Goal: Check status: Check status

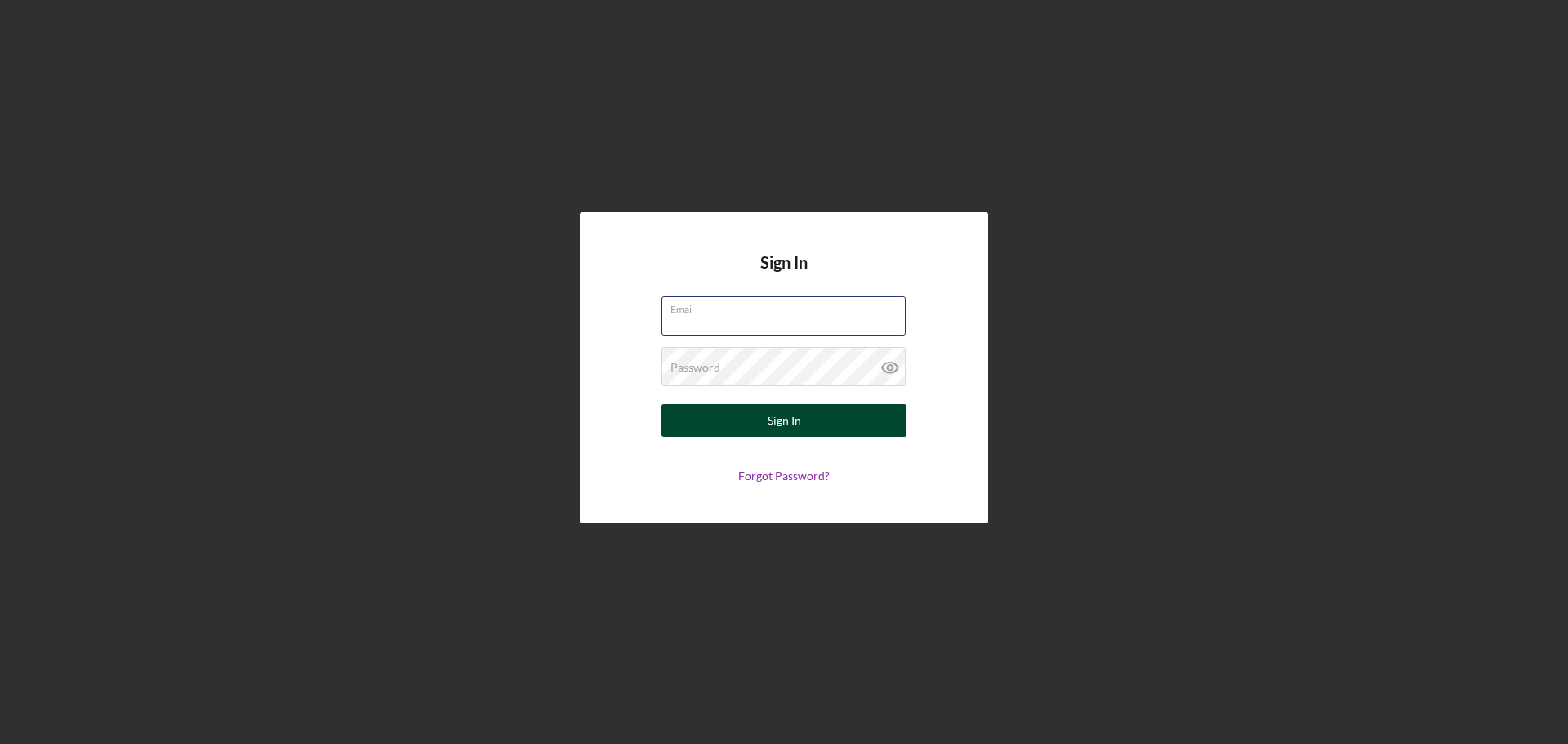
type input "[EMAIL_ADDRESS][DOMAIN_NAME]"
click at [746, 416] on button "Sign In" at bounding box center [784, 421] width 245 height 33
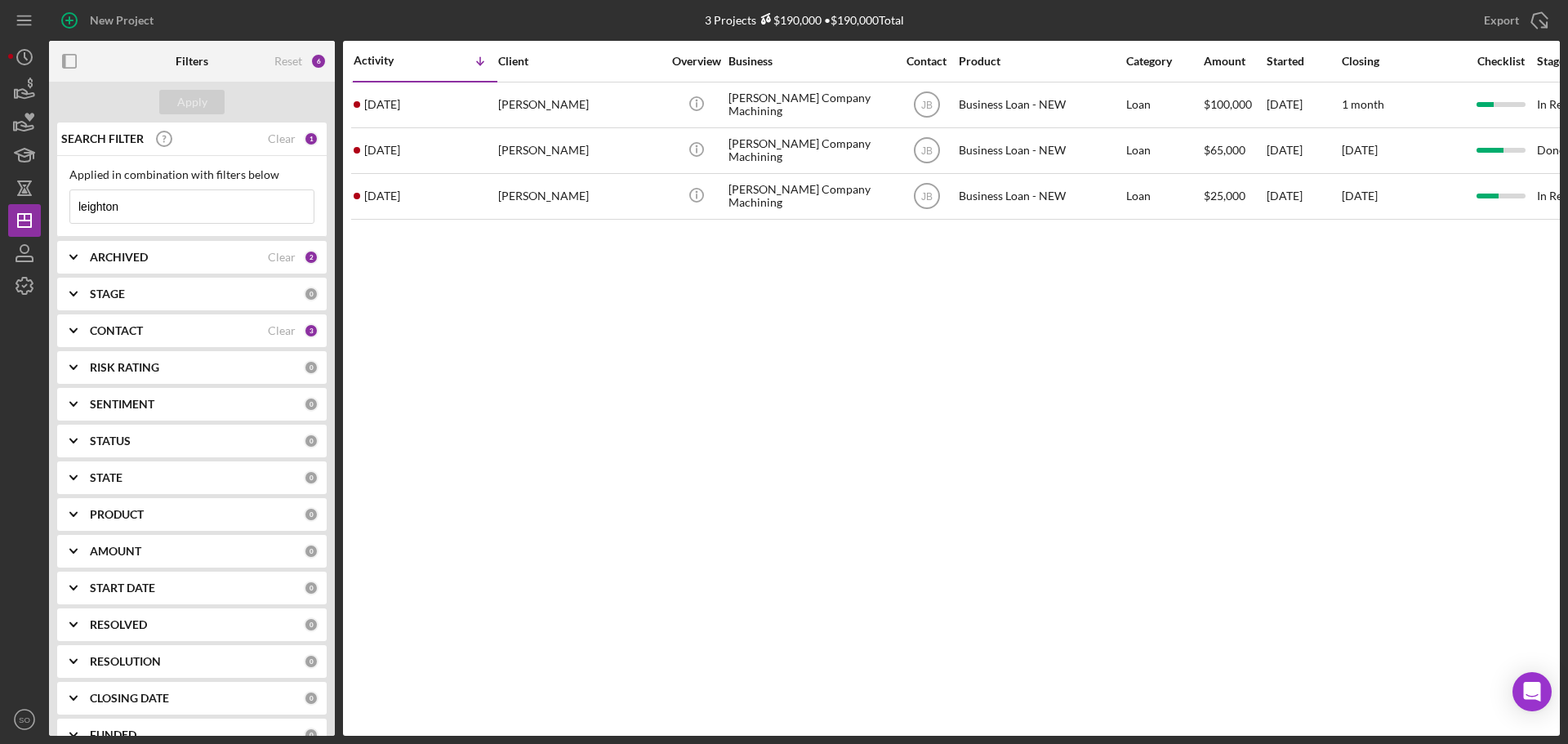
drag, startPoint x: 161, startPoint y: 216, endPoint x: 0, endPoint y: 186, distance: 163.8
click at [0, 186] on div "New Project 3 Projects $190,000 • $190,000 Total leighton Export Icon/Export Fi…" at bounding box center [784, 372] width 1568 height 744
type input "jecala"
click at [201, 104] on div "Apply" at bounding box center [192, 101] width 30 height 24
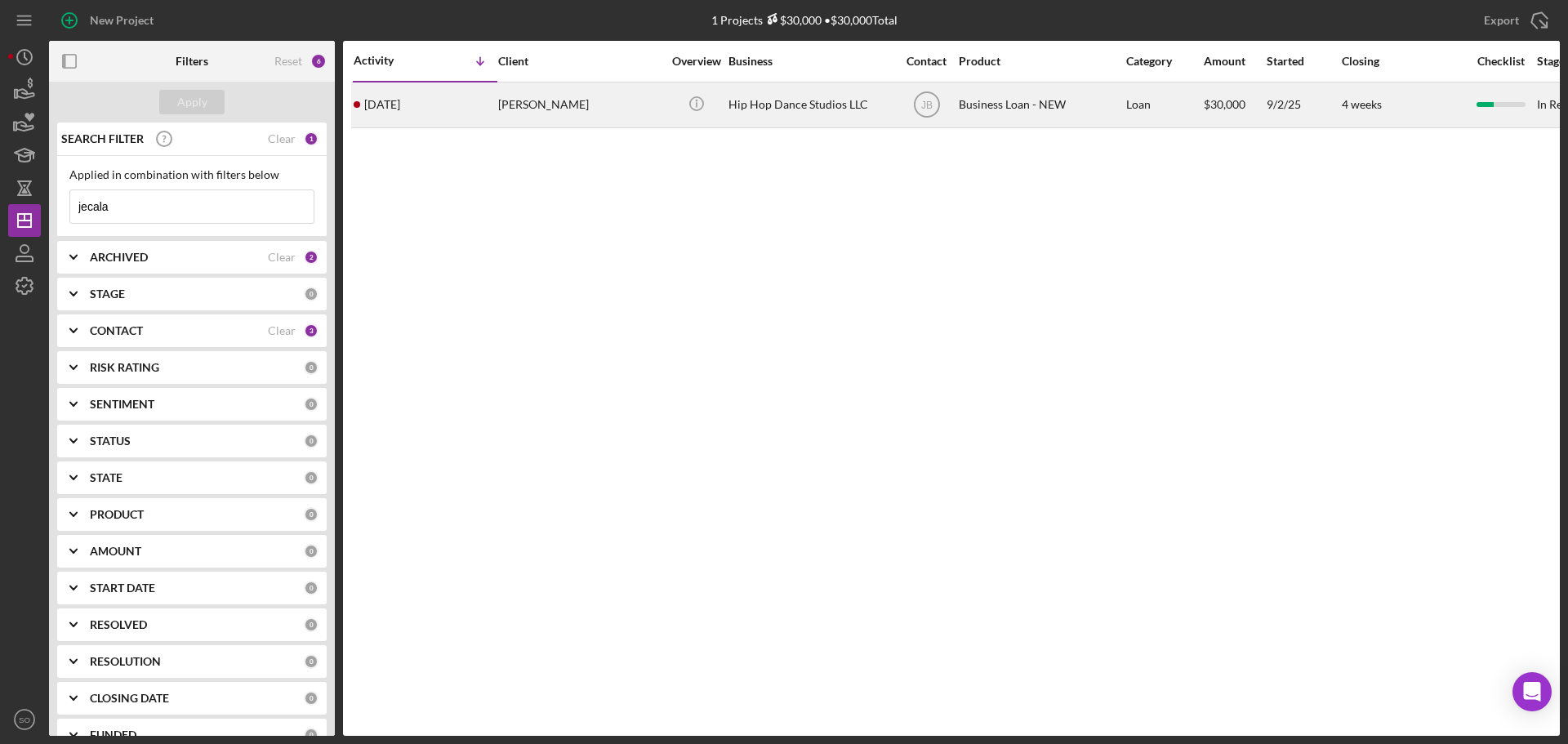
click at [499, 99] on div "[PERSON_NAME]" at bounding box center [580, 105] width 163 height 43
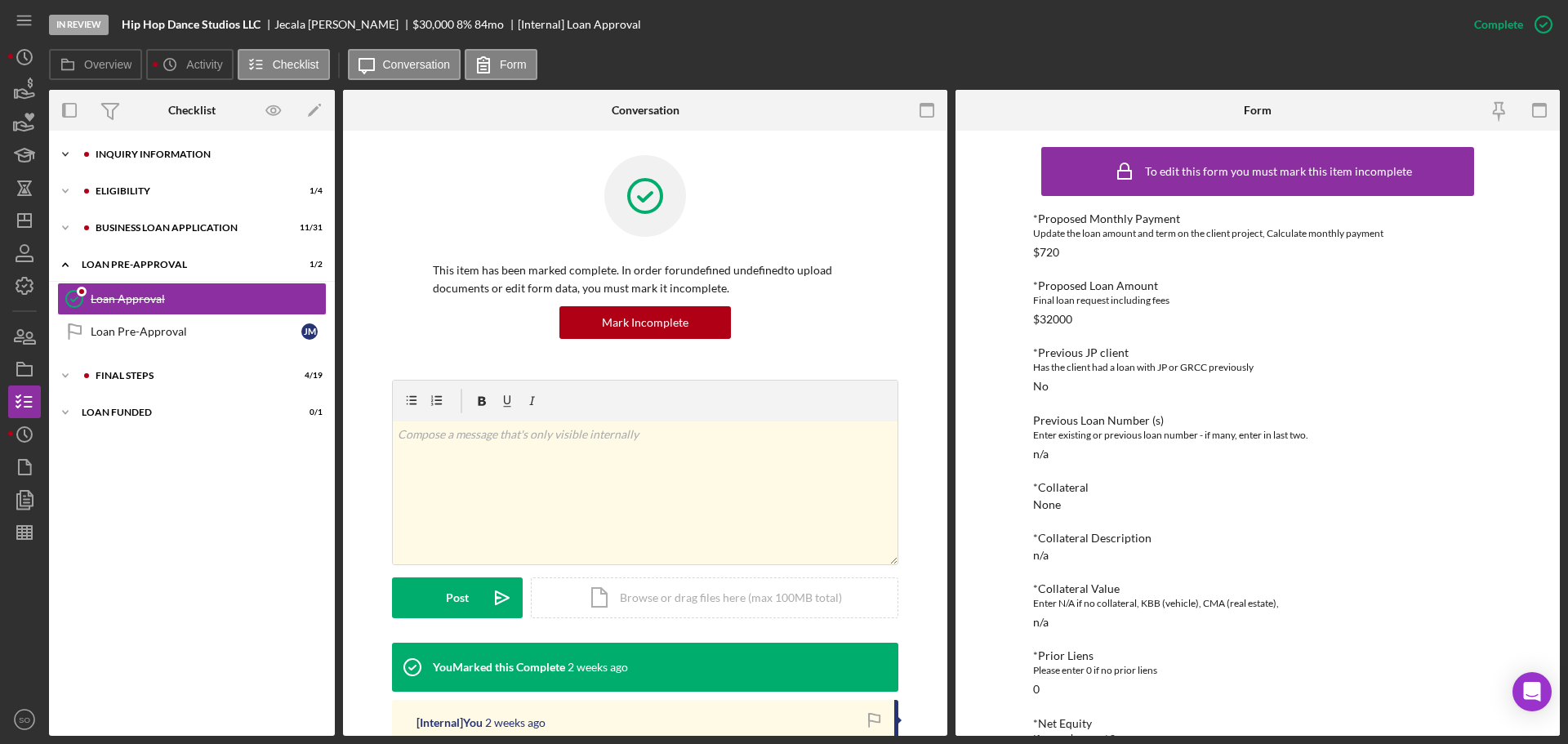
click at [120, 157] on div "INQUIRY INFORMATION" at bounding box center [205, 154] width 218 height 9
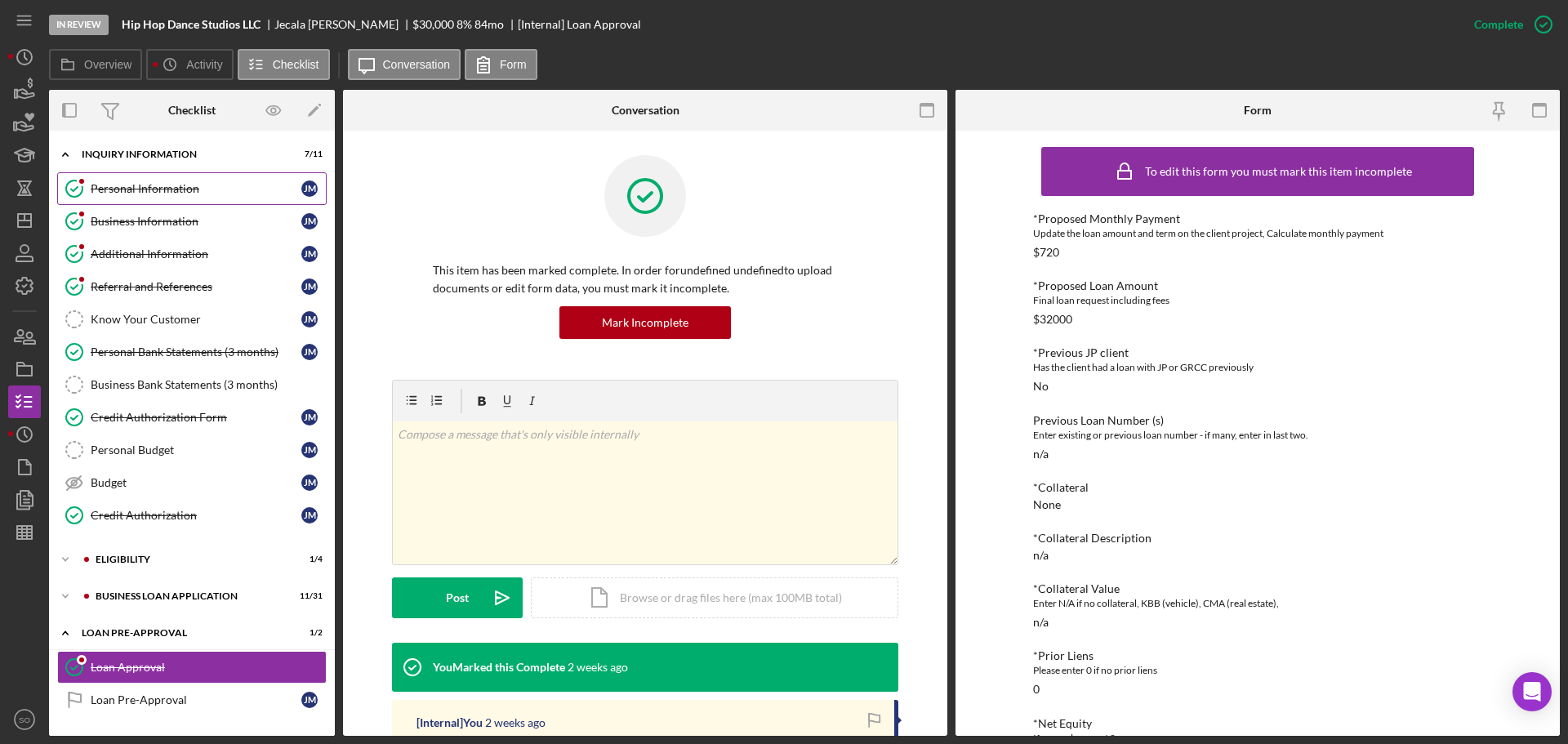
click at [193, 187] on div "Personal Information" at bounding box center [195, 188] width 211 height 13
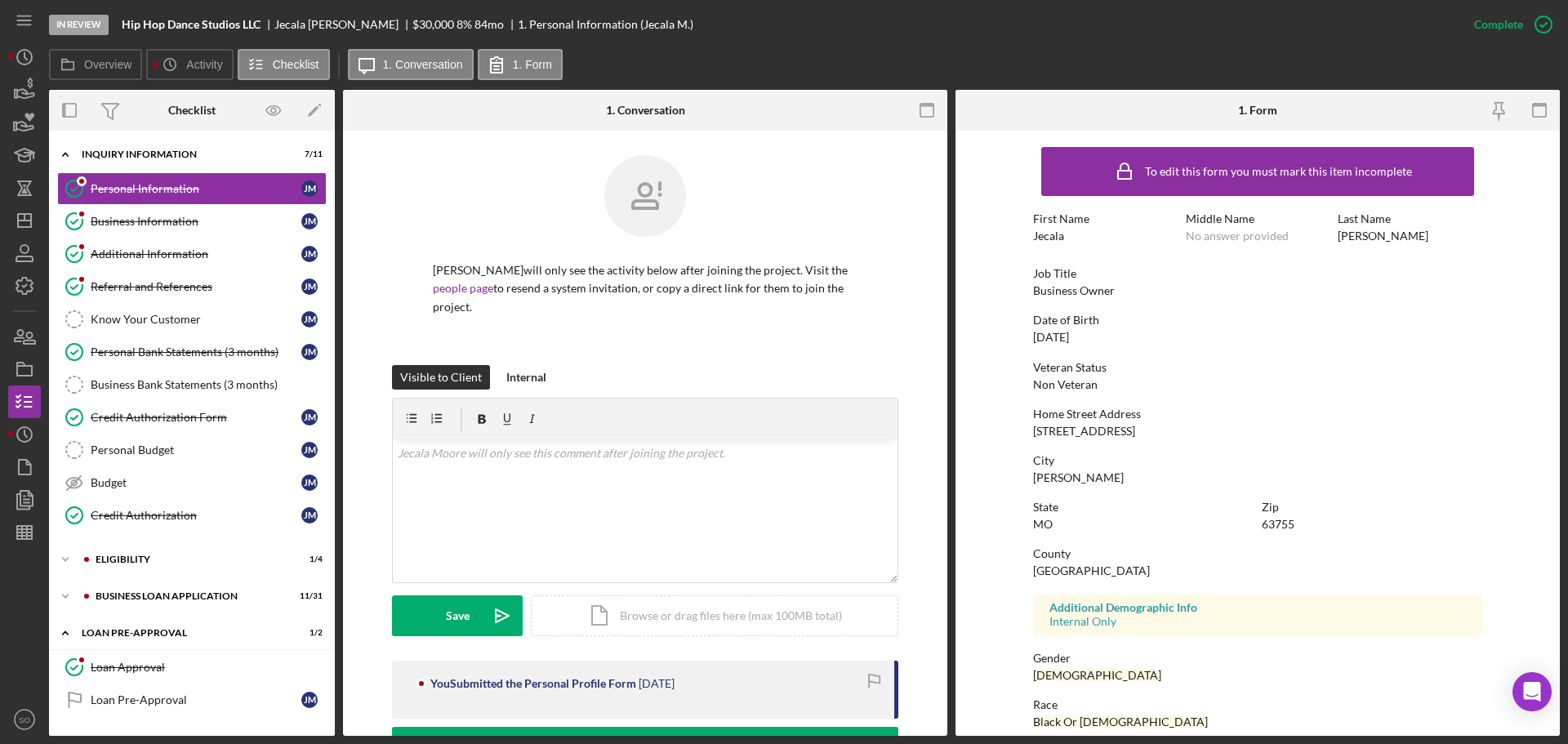
scroll to position [82, 0]
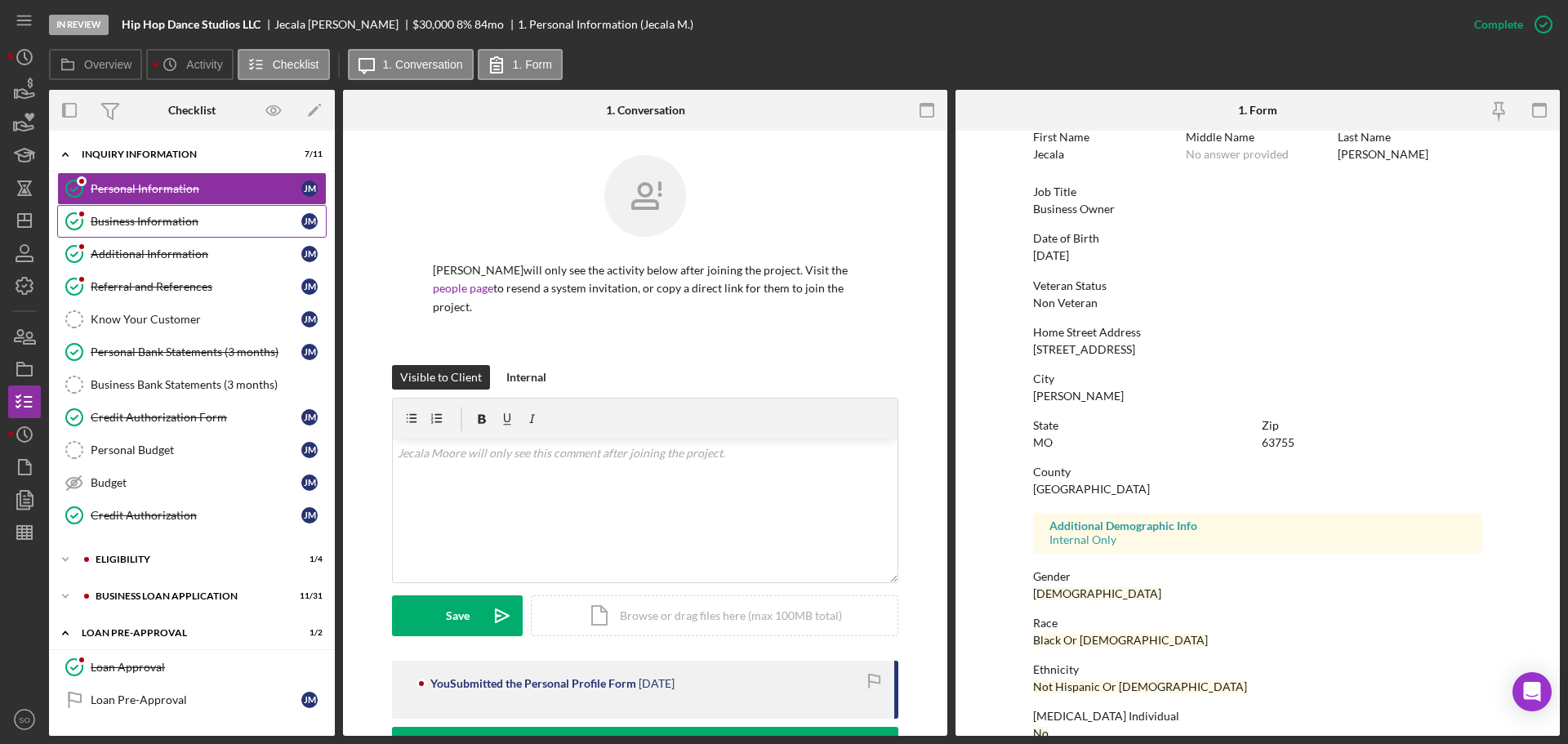
drag, startPoint x: 202, startPoint y: 225, endPoint x: 244, endPoint y: 226, distance: 42.0
click at [202, 225] on div "Business Information" at bounding box center [195, 221] width 211 height 13
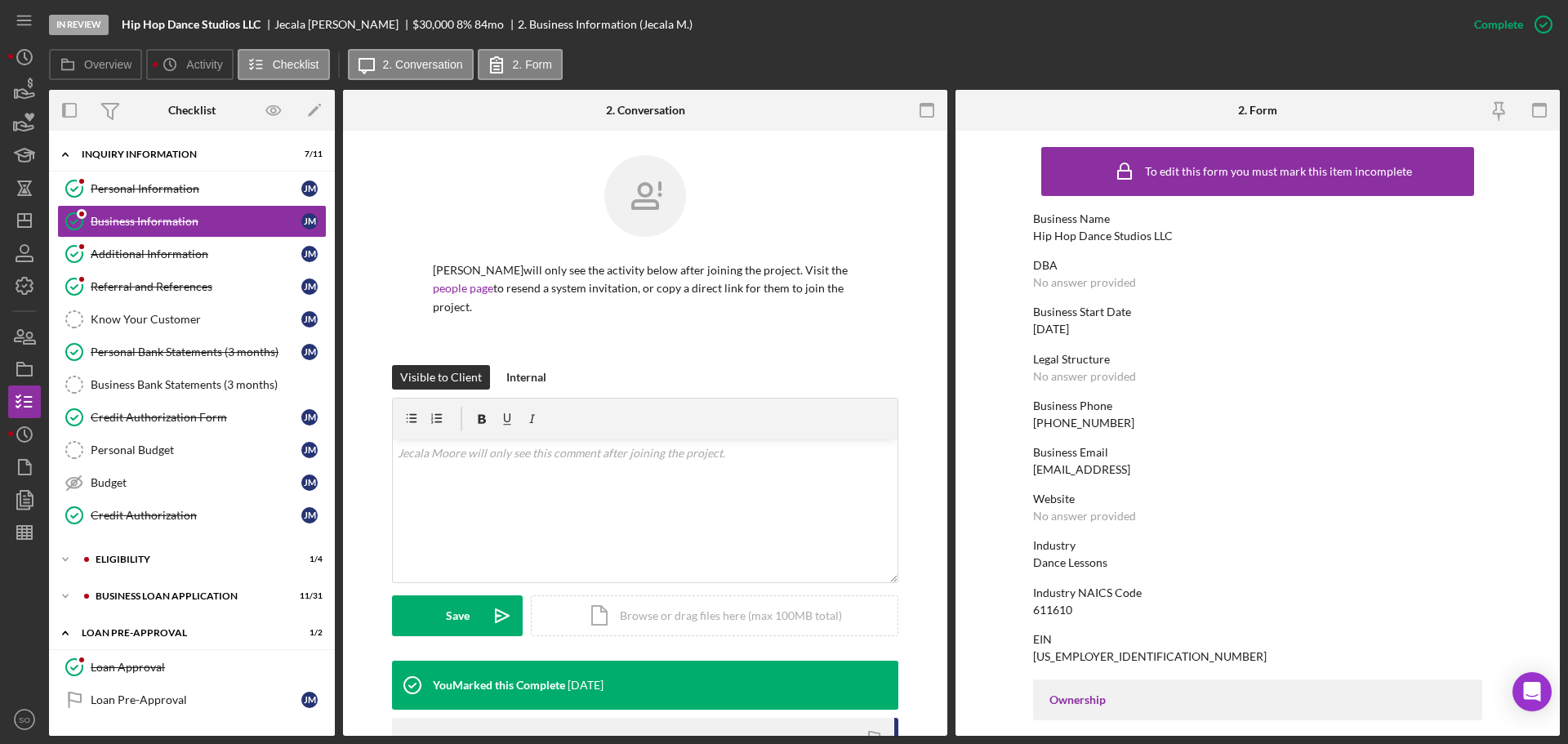
click at [1073, 234] on div "Hip Hop Dance Studios LLC" at bounding box center [1103, 236] width 139 height 13
copy div "Hip Hop Dance Studios LLC"
drag, startPoint x: 169, startPoint y: 413, endPoint x: 190, endPoint y: 410, distance: 21.2
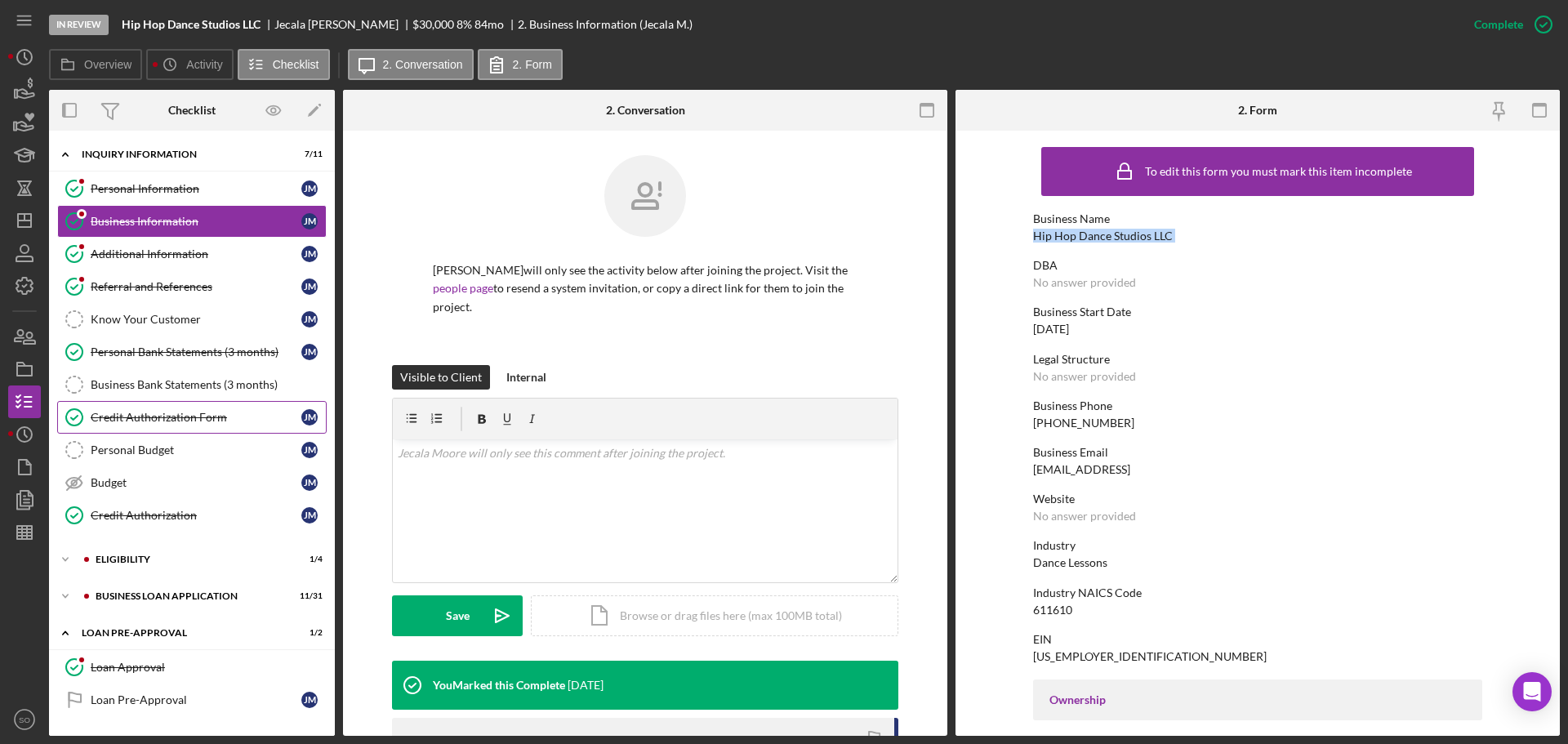
click at [169, 413] on div "Credit Authorization Form" at bounding box center [195, 416] width 211 height 13
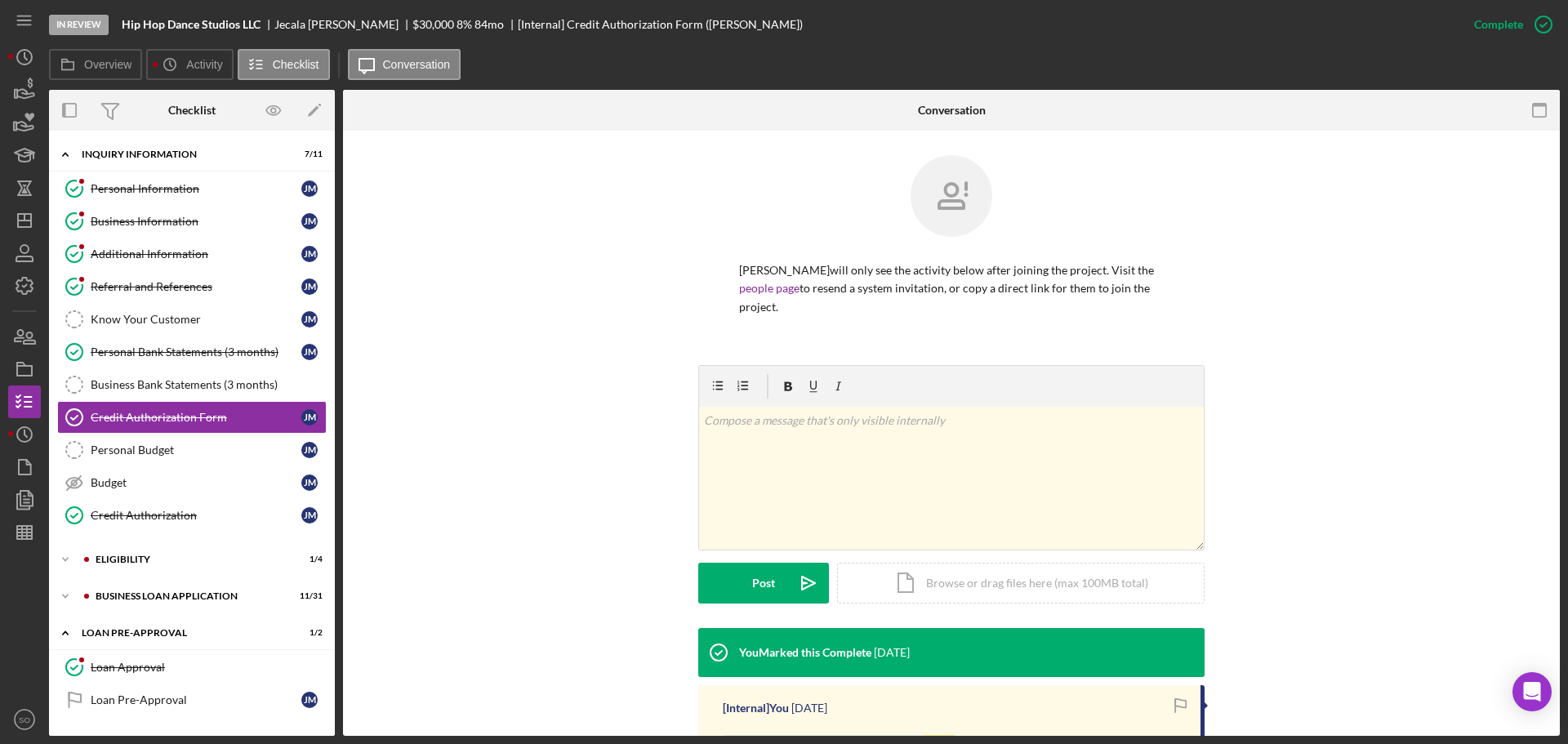
scroll to position [332, 0]
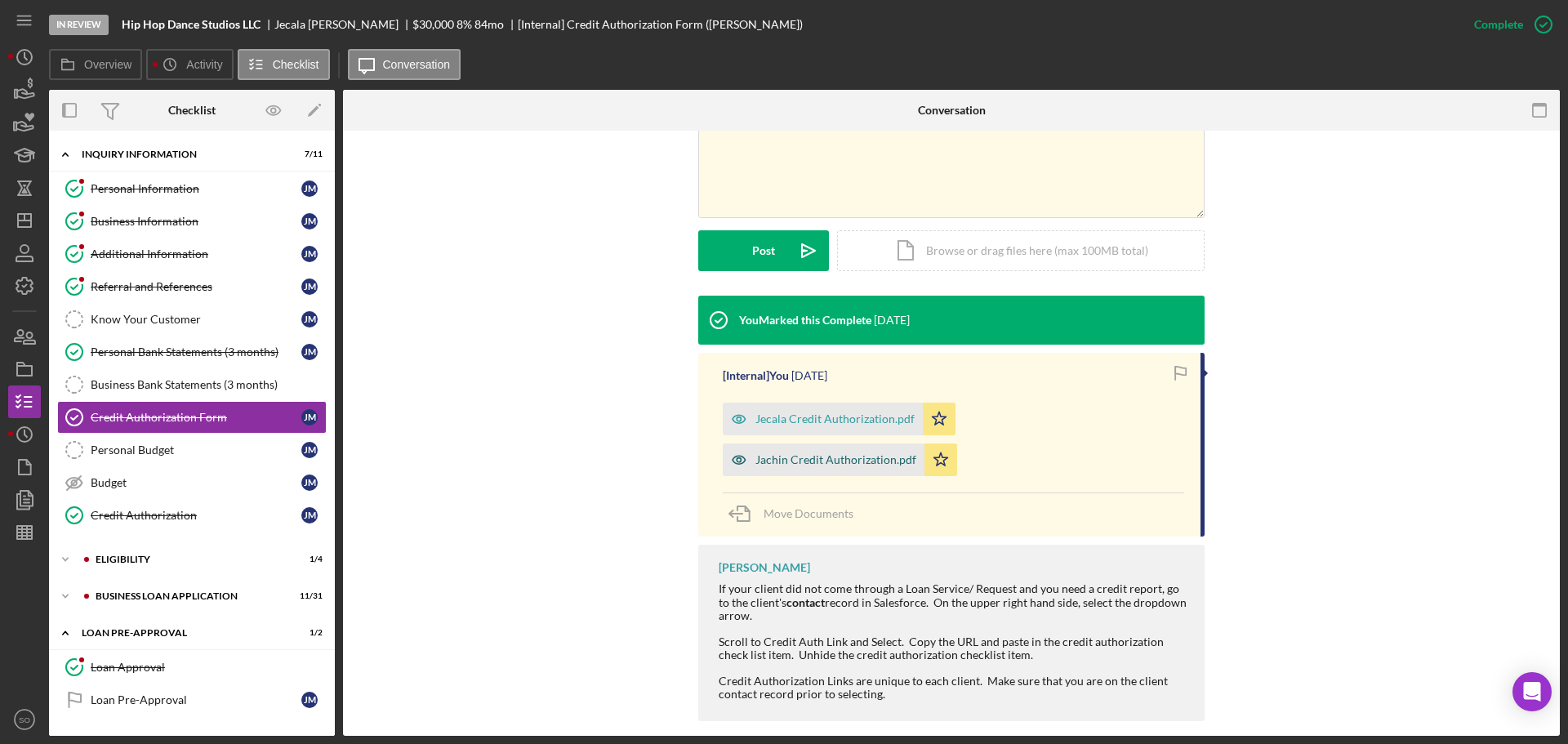
click at [829, 453] on div "Jachin Credit Authorization.pdf" at bounding box center [835, 459] width 161 height 13
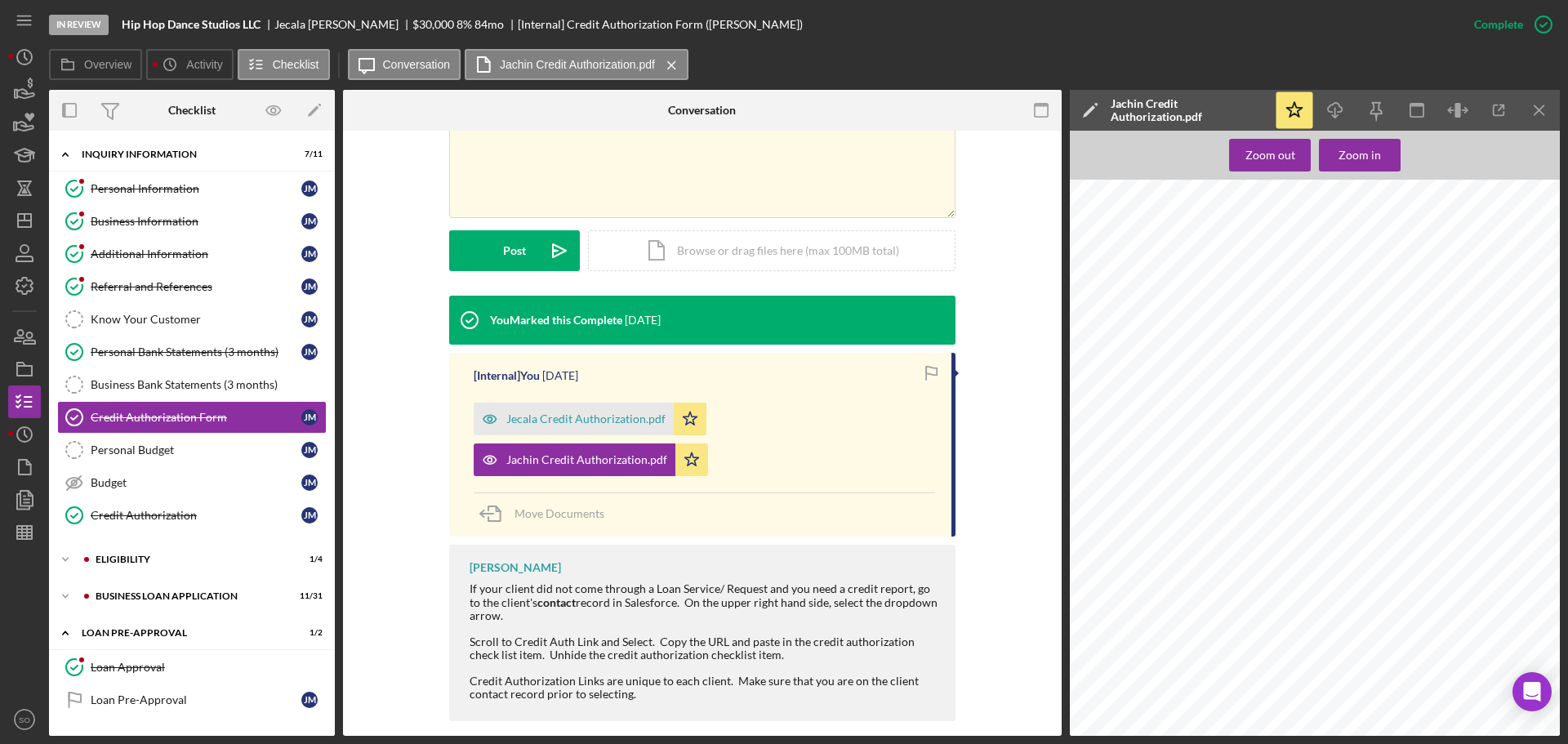
scroll to position [82, 0]
click at [674, 65] on icon "Icon/Menu Close" at bounding box center [671, 65] width 28 height 40
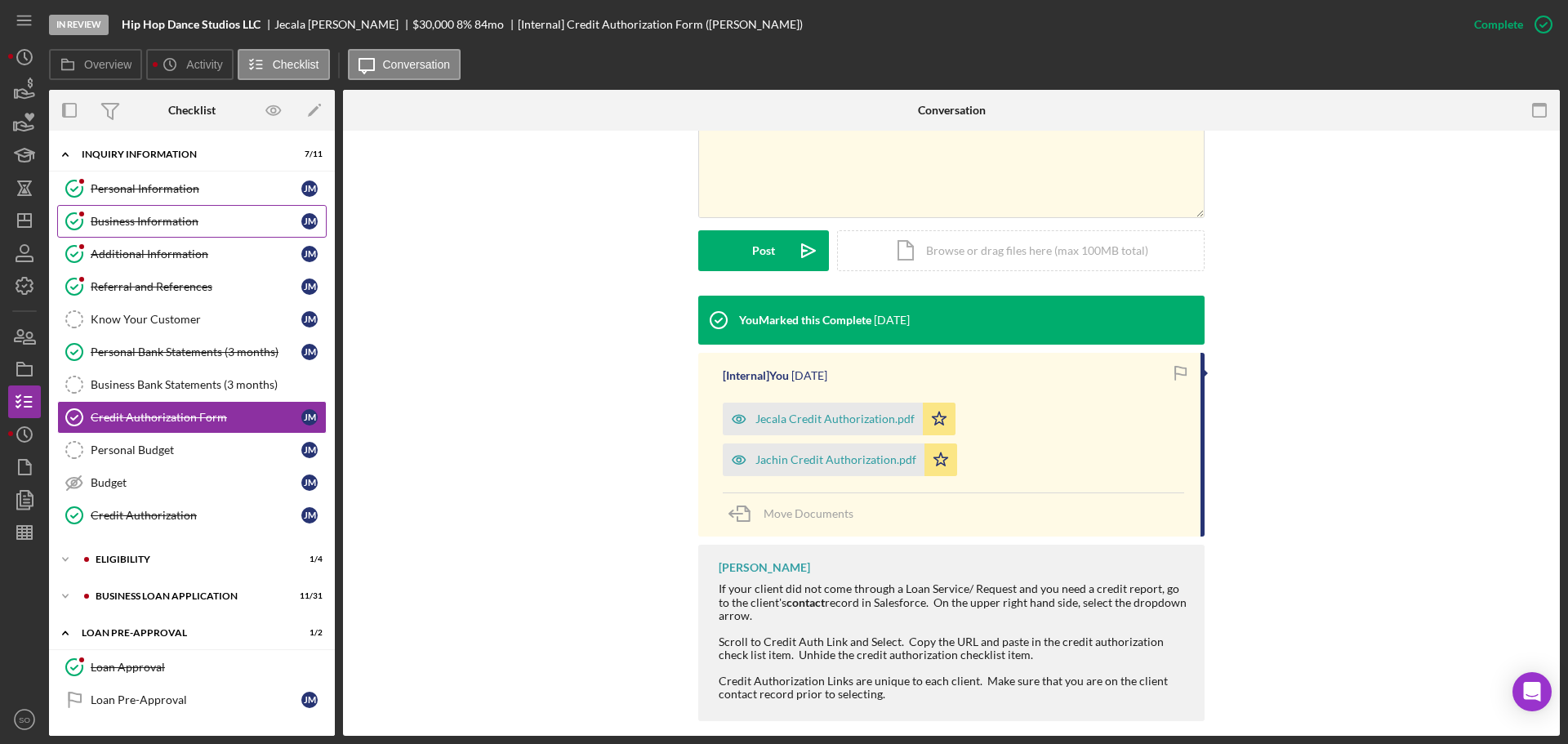
click at [180, 235] on link "Business Information Business Information [PERSON_NAME]" at bounding box center [191, 221] width 269 height 33
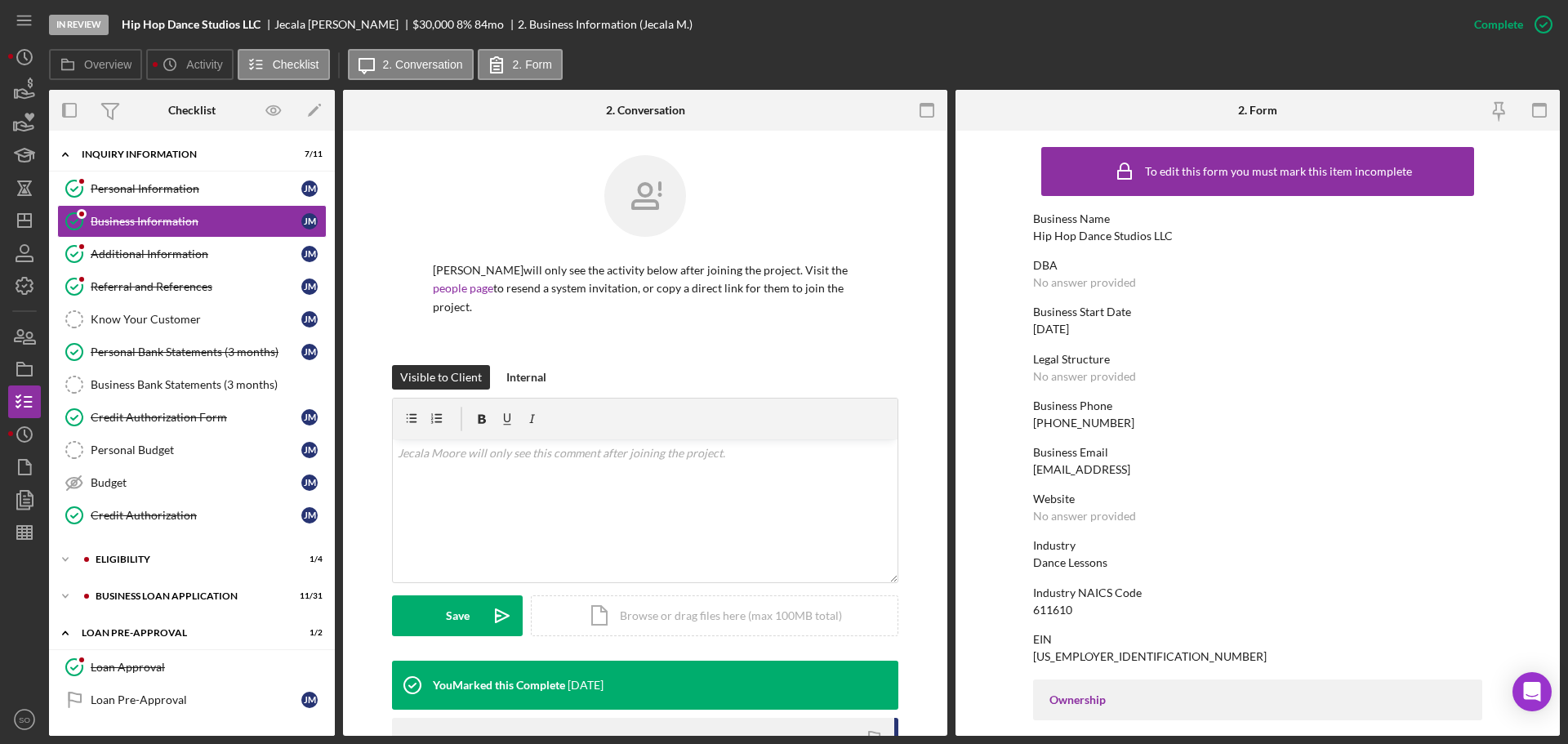
scroll to position [327, 0]
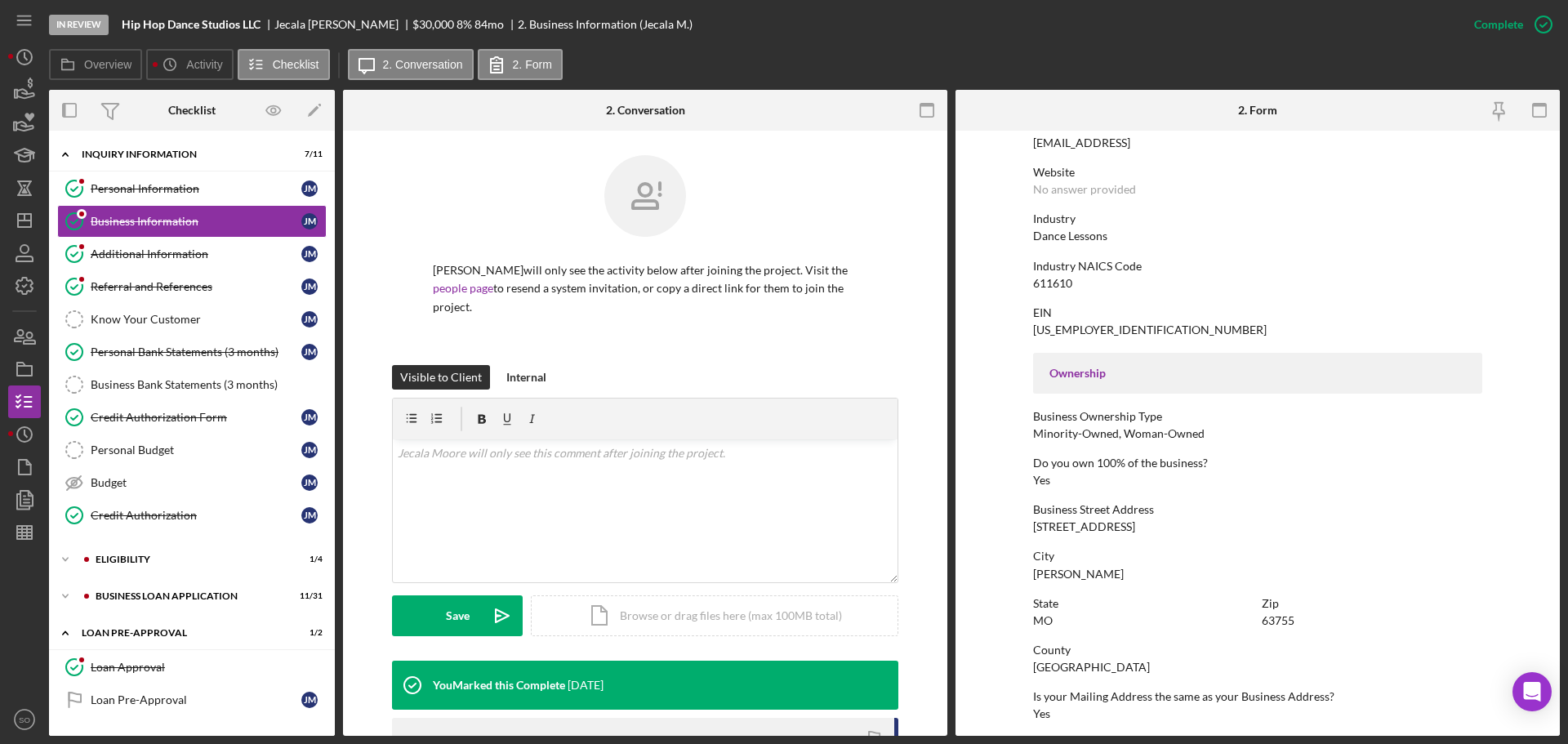
click at [1091, 526] on div "[STREET_ADDRESS]" at bounding box center [1084, 526] width 102 height 13
copy div "[STREET_ADDRESS]"
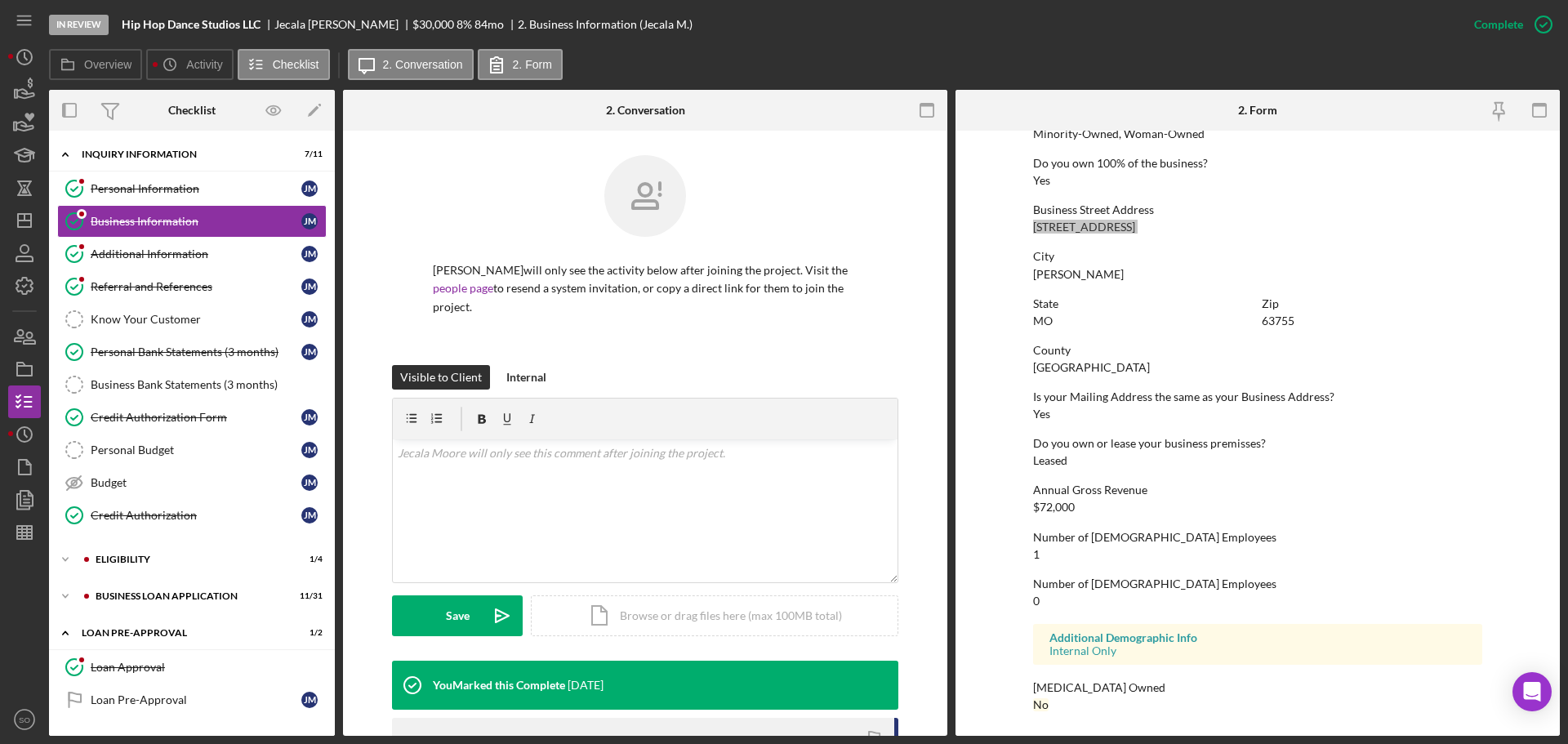
scroll to position [299, 0]
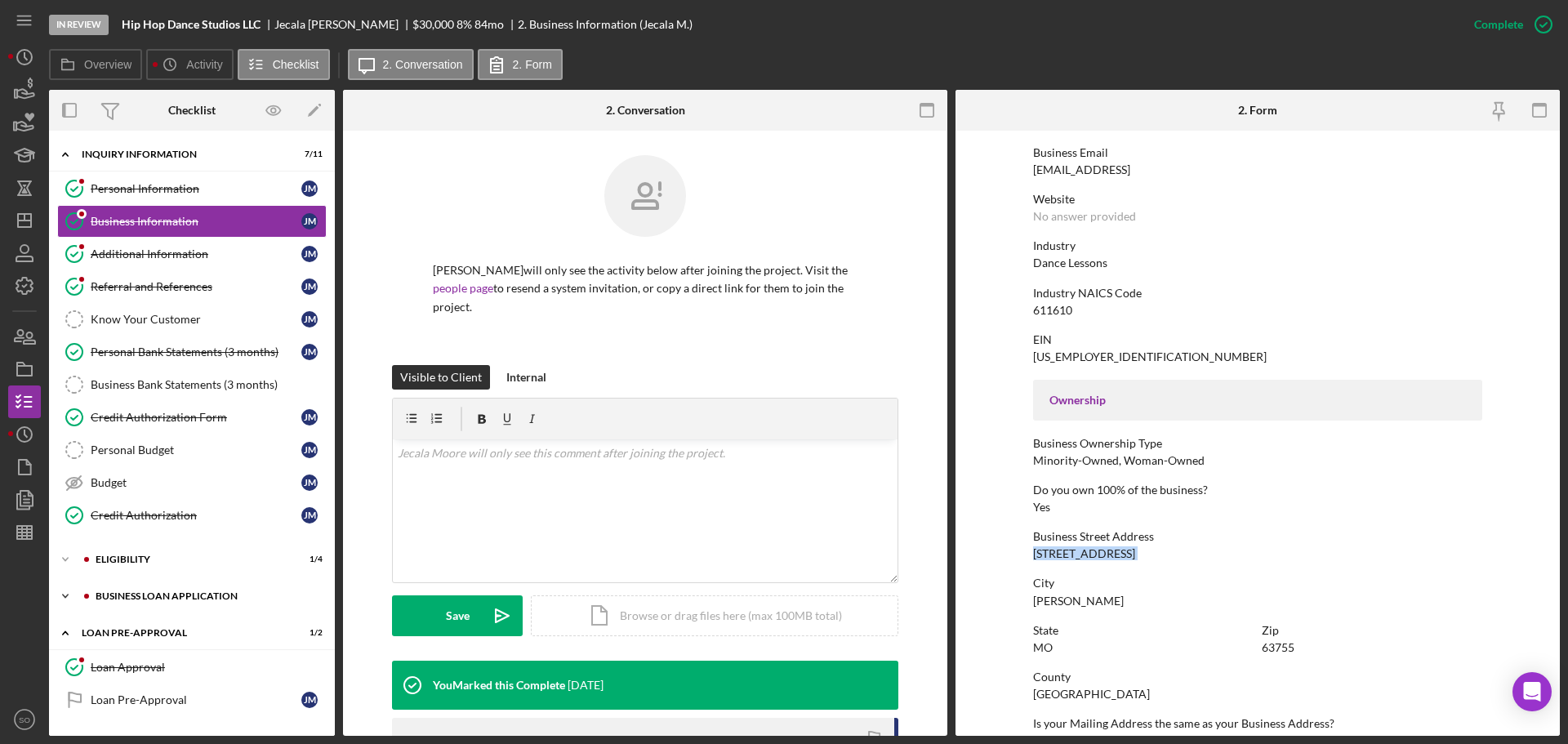
click at [206, 591] on div "BUSINESS LOAN APPLICATION" at bounding box center [205, 595] width 218 height 9
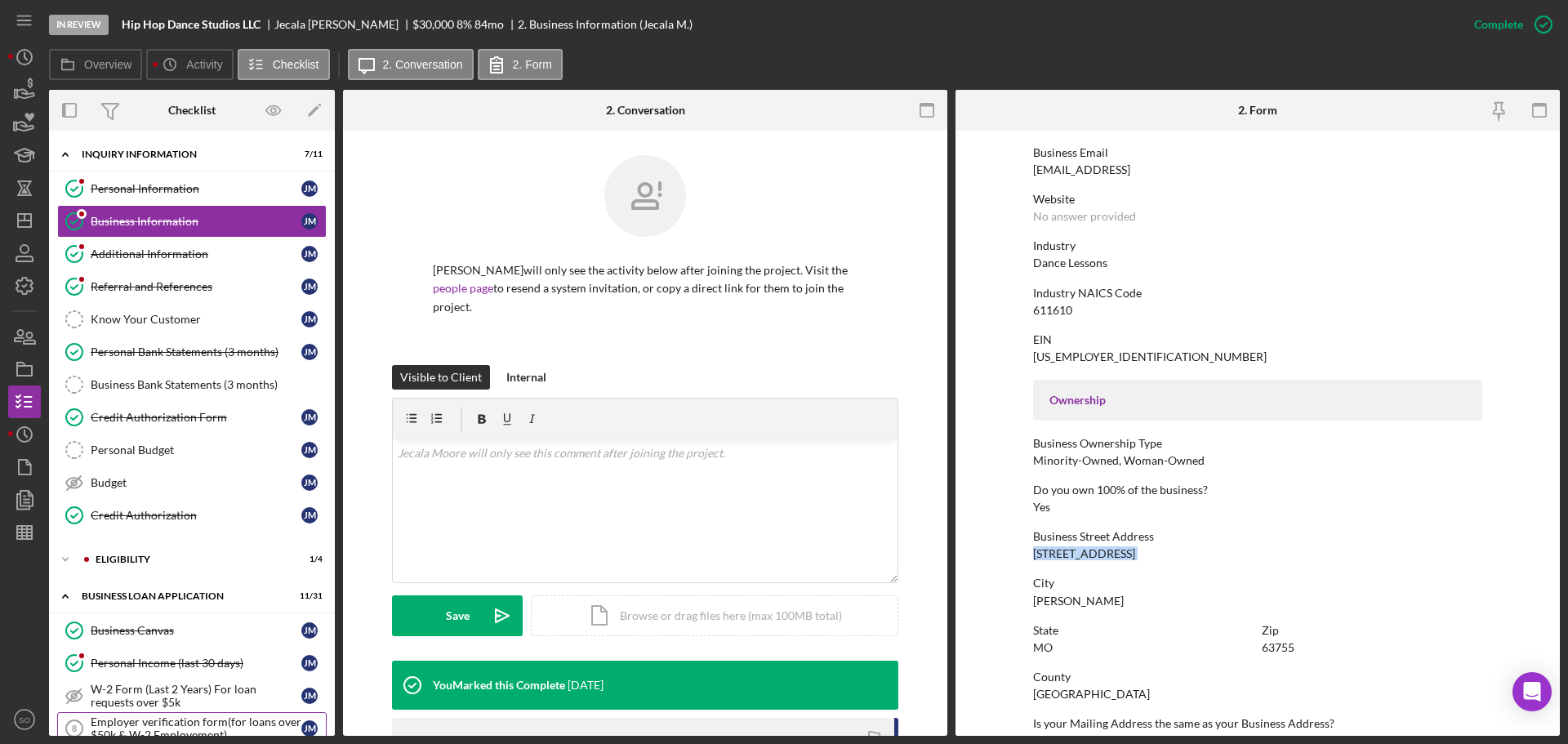
scroll to position [409, 0]
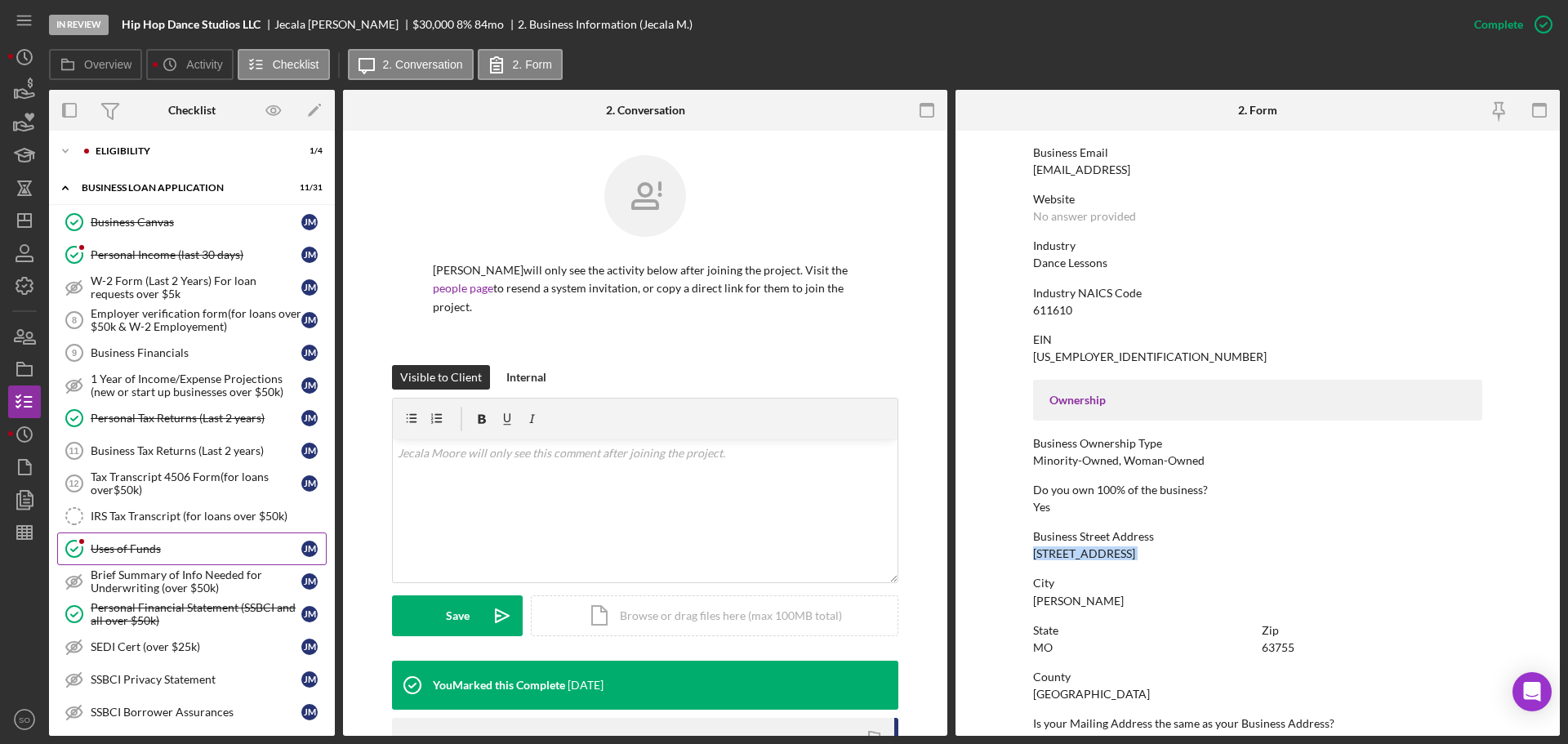
click at [214, 557] on link "Uses of Funds Uses of Funds [PERSON_NAME]" at bounding box center [191, 549] width 269 height 33
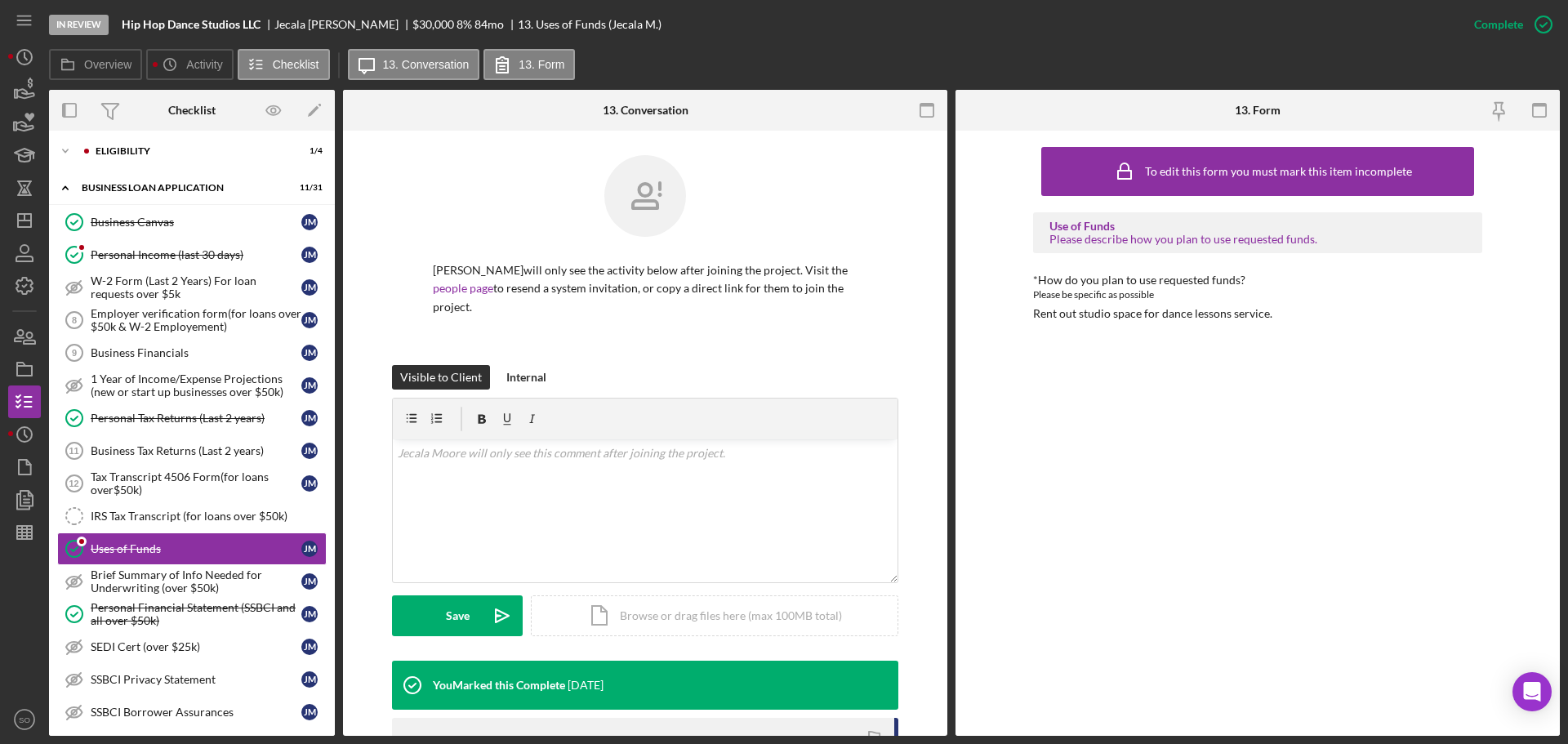
click at [1137, 310] on div "Rent out studio space for dance lessons service." at bounding box center [1153, 313] width 239 height 13
copy div "Rent out studio space for dance lessons service. Icon/Menu Icon/Dashboard Dashb…"
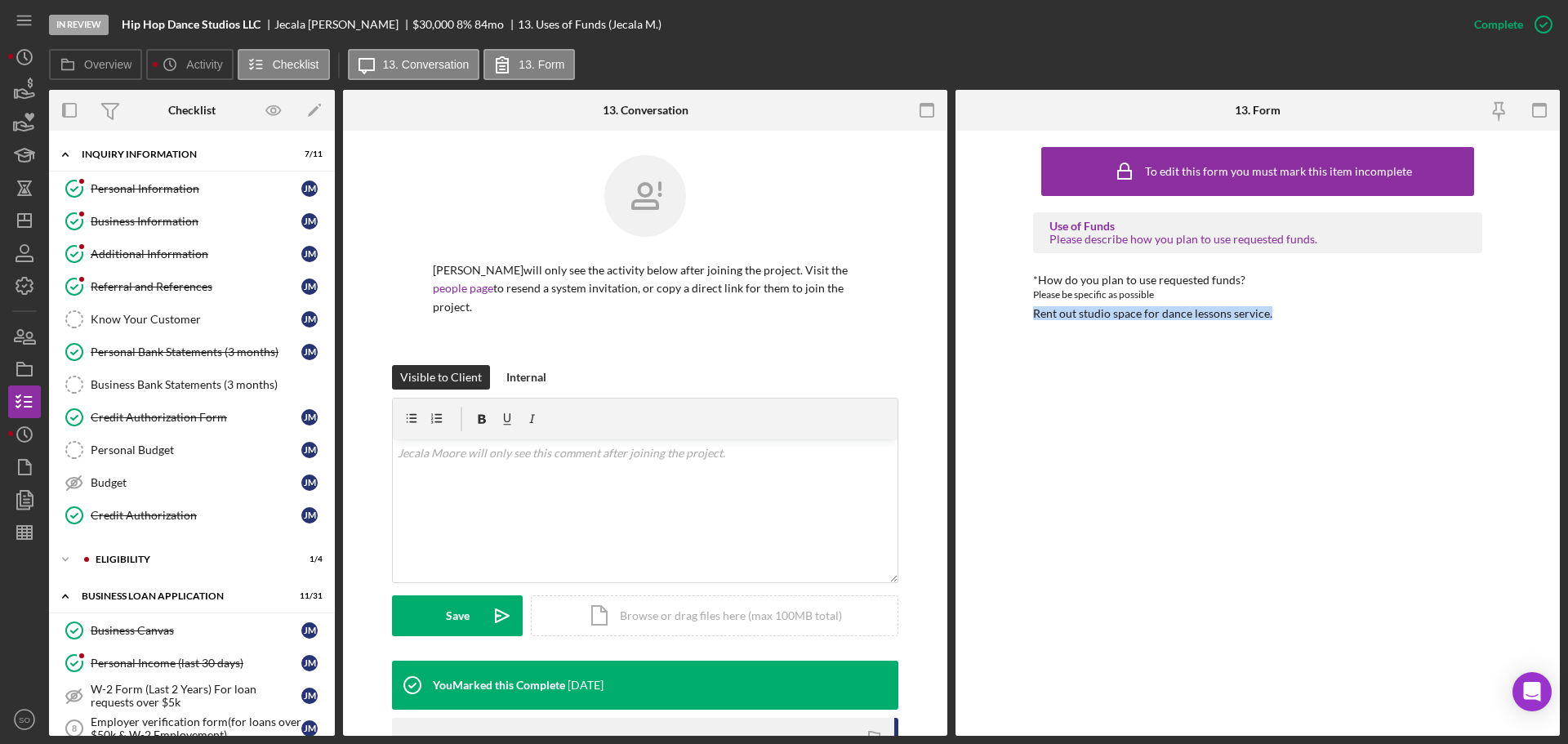
click at [157, 231] on link "Business Information Business Information [PERSON_NAME]" at bounding box center [191, 221] width 269 height 33
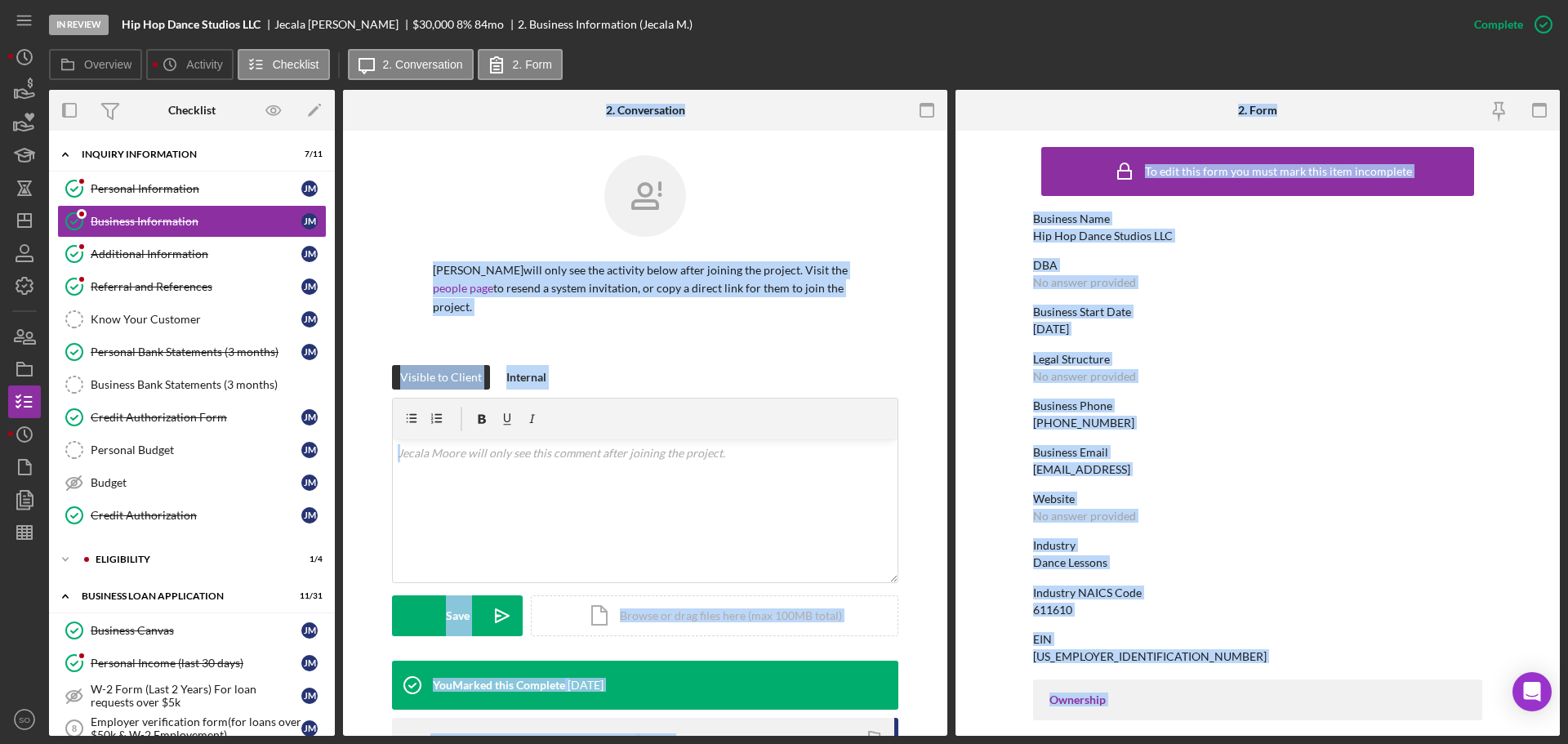
click at [1449, 571] on div "To edit this form you must mark this item incomplete Business Name Hip Hop Danc…" at bounding box center [1257, 746] width 449 height 1215
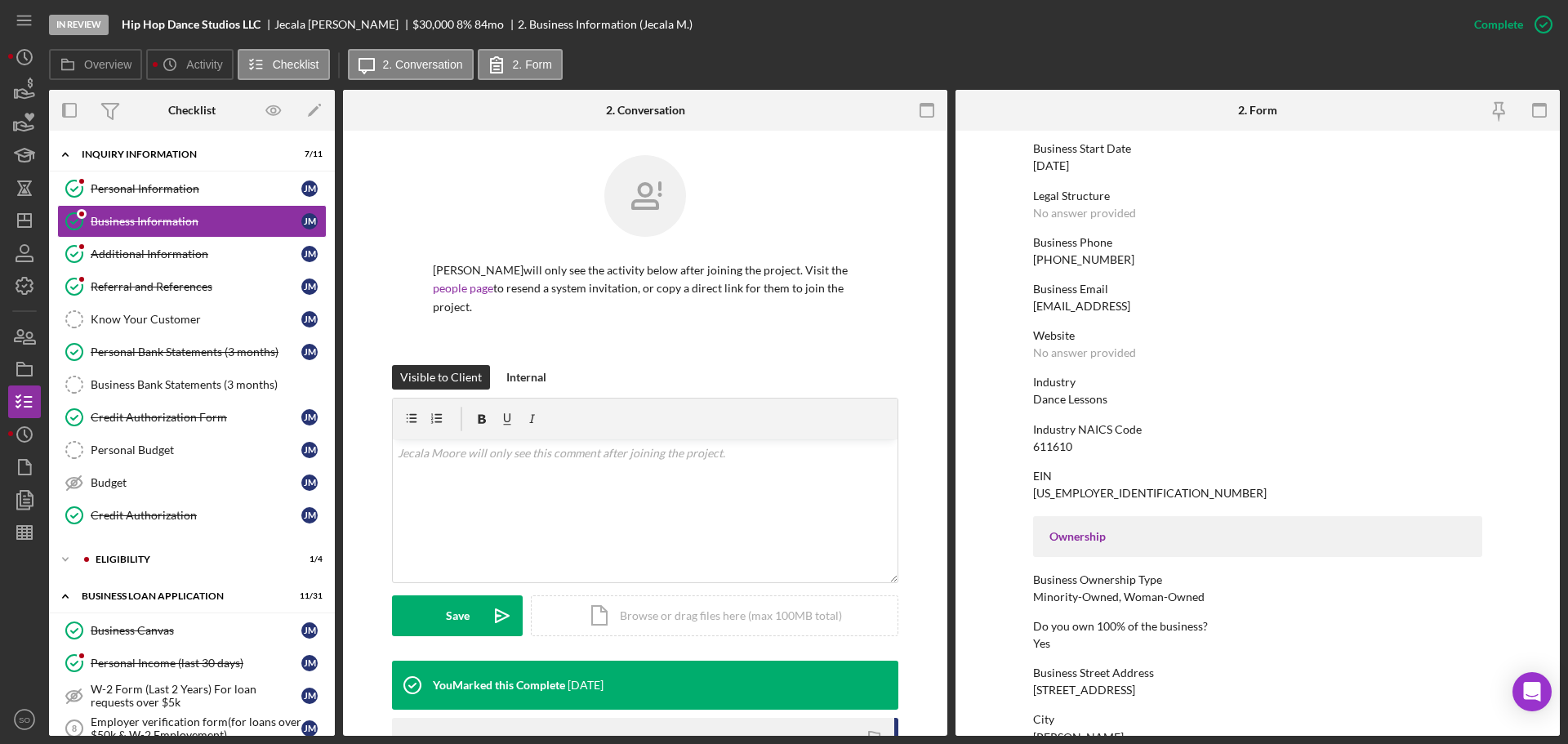
scroll to position [327, 0]
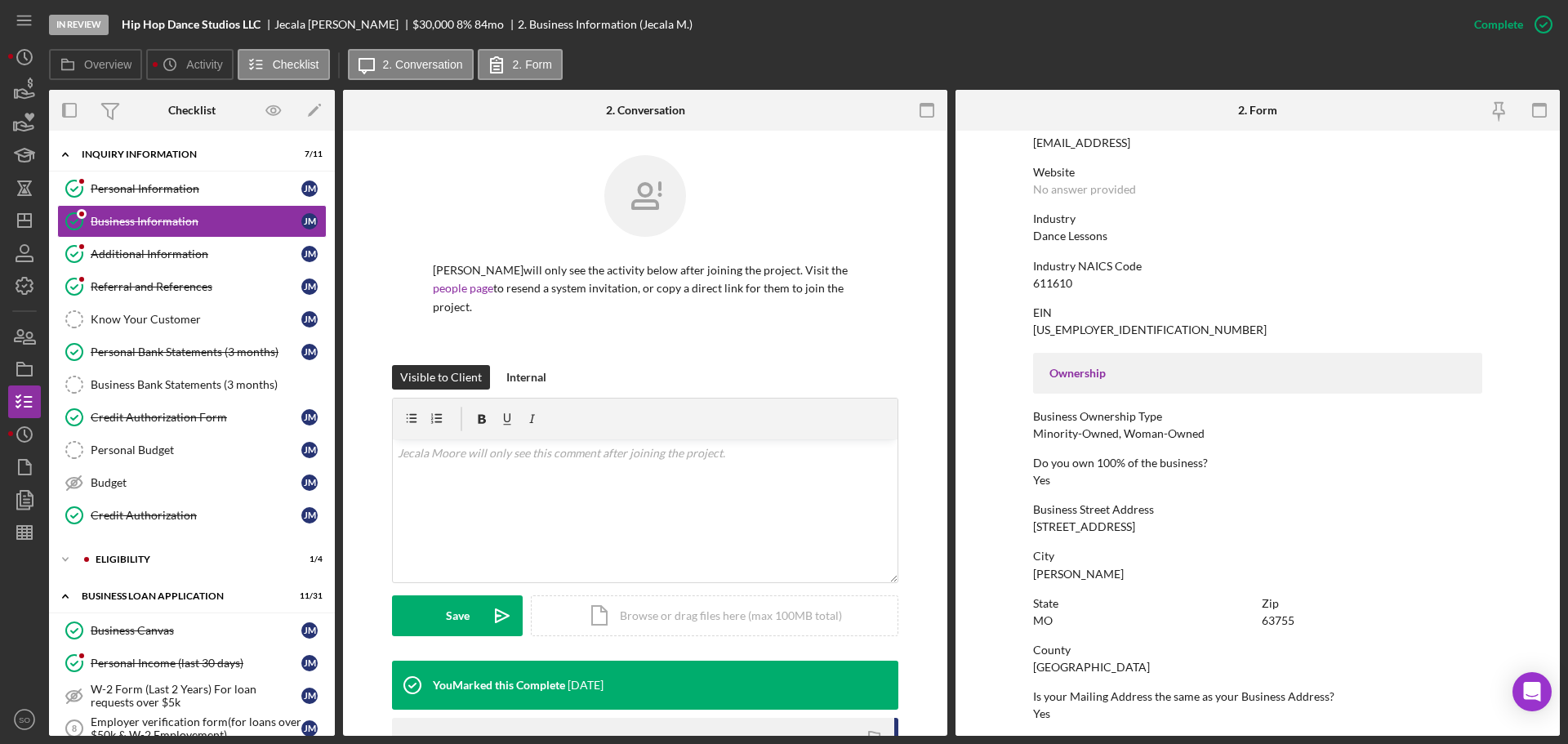
click at [1090, 525] on div "[STREET_ADDRESS]" at bounding box center [1084, 526] width 102 height 13
click at [1089, 524] on div "[STREET_ADDRESS]" at bounding box center [1084, 526] width 102 height 13
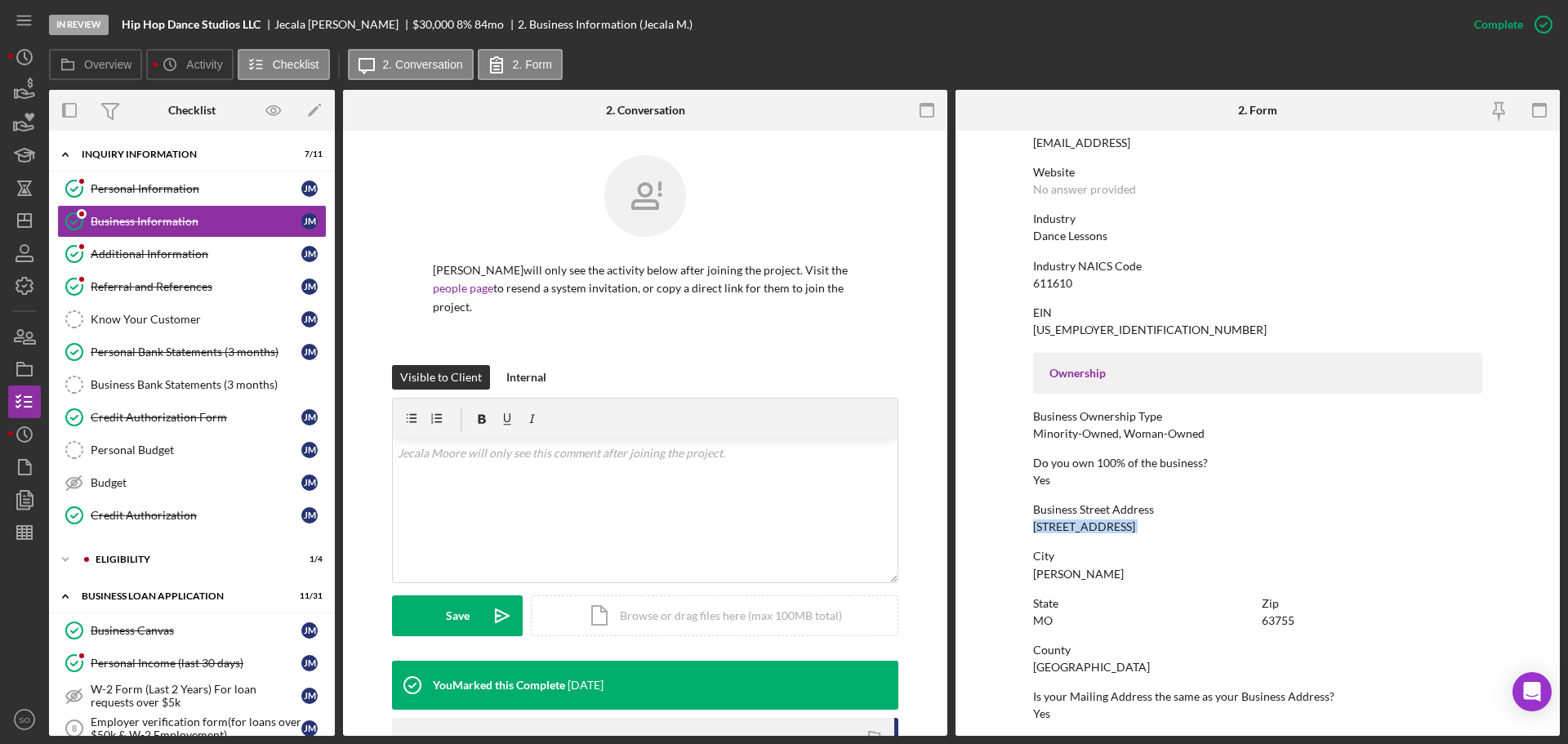
click at [1089, 524] on div "[STREET_ADDRESS]" at bounding box center [1084, 526] width 102 height 13
copy div "[STREET_ADDRESS]"
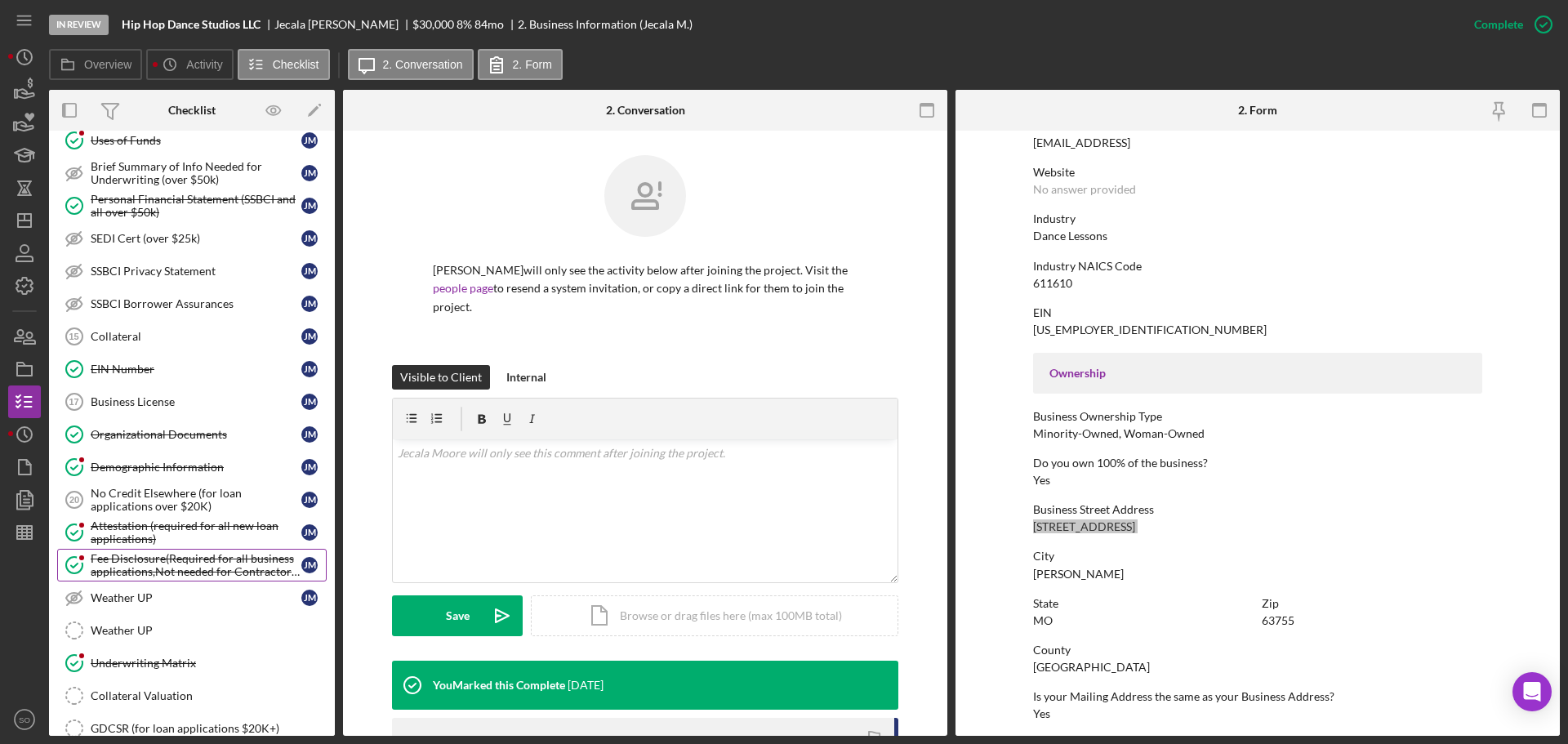
scroll to position [1091, 0]
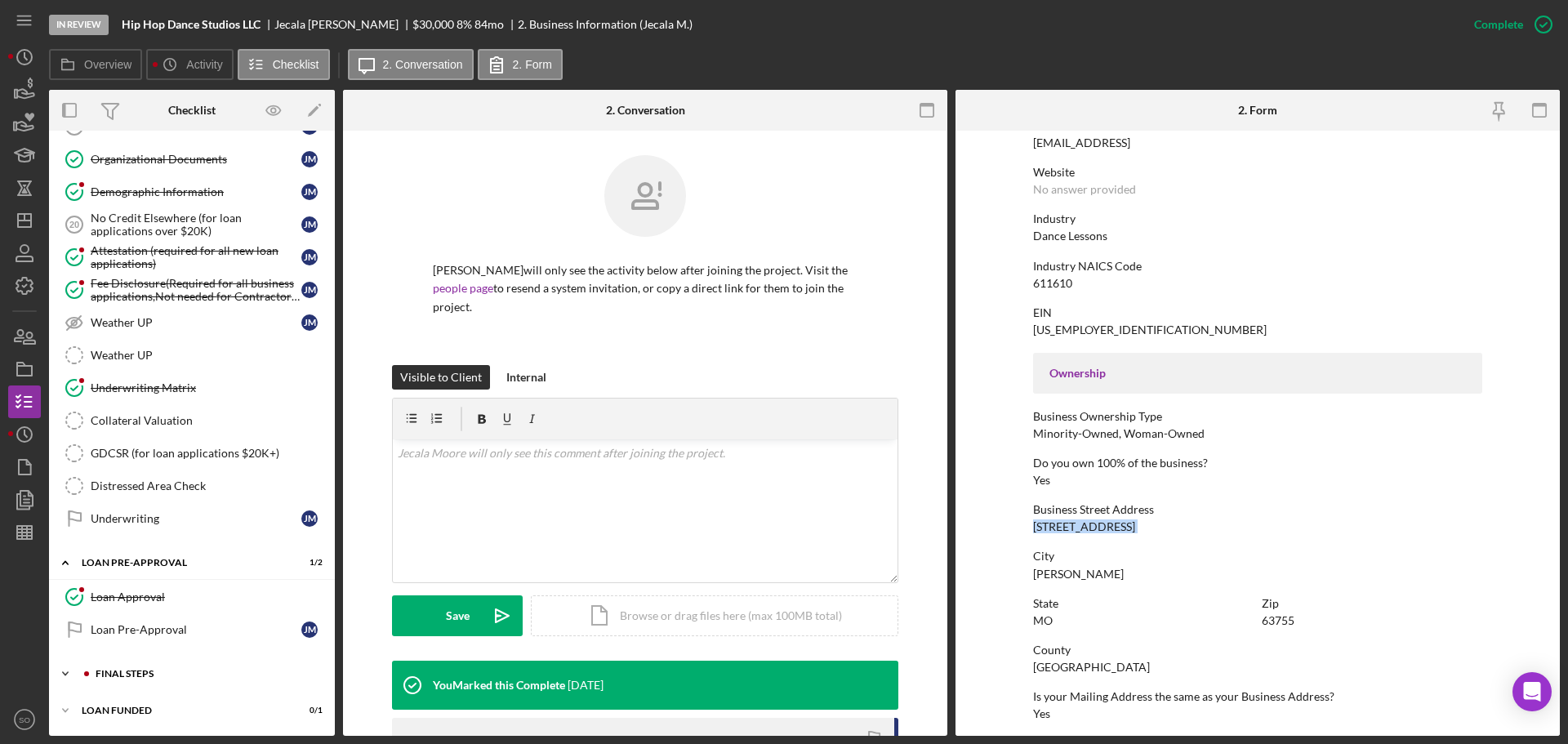
click at [177, 673] on div "FINAL STEPS" at bounding box center [205, 673] width 218 height 9
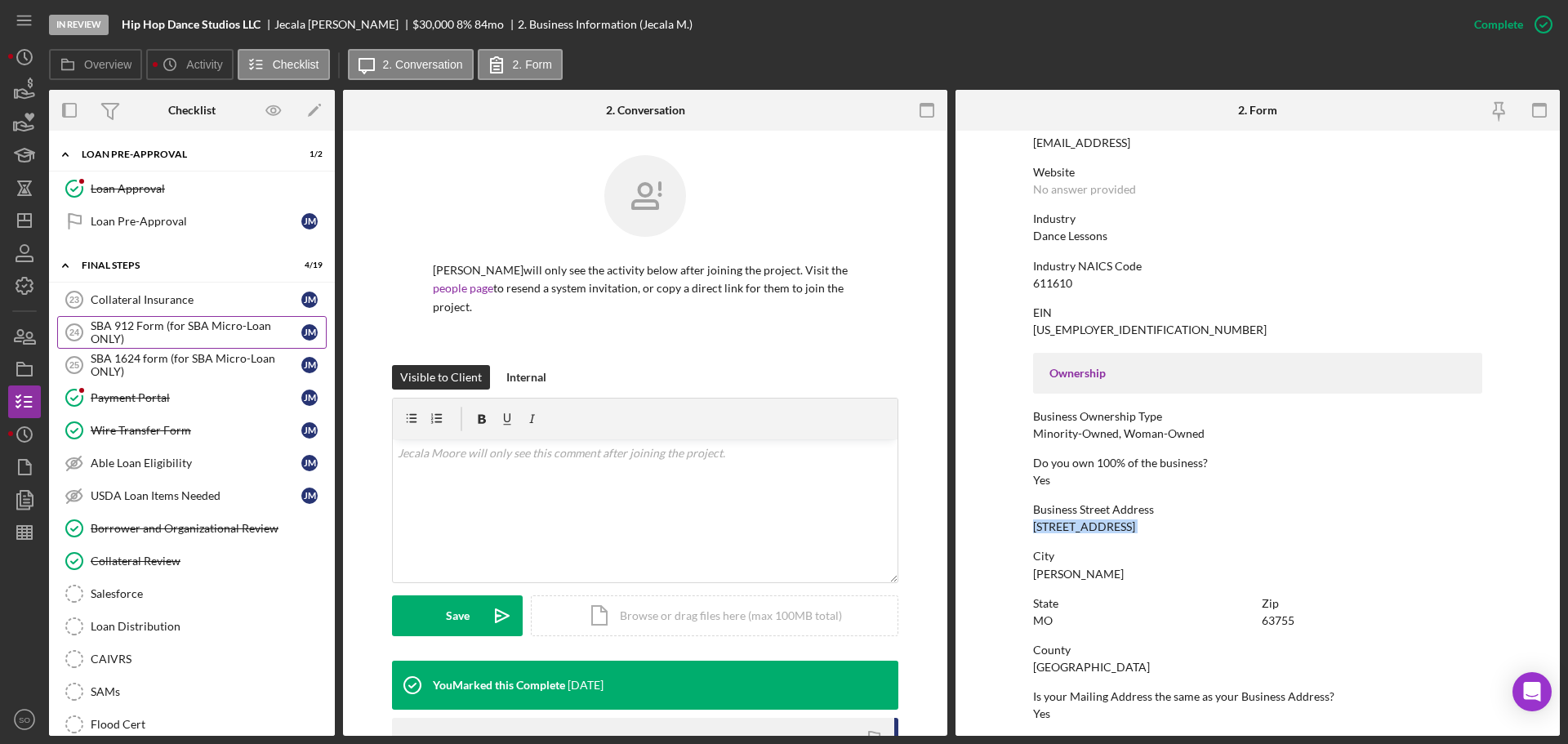
drag, startPoint x: 150, startPoint y: 332, endPoint x: 158, endPoint y: 333, distance: 8.1
click at [151, 331] on div "SBA 912 Form (for SBA Micro-Loan ONLY)" at bounding box center [195, 332] width 211 height 26
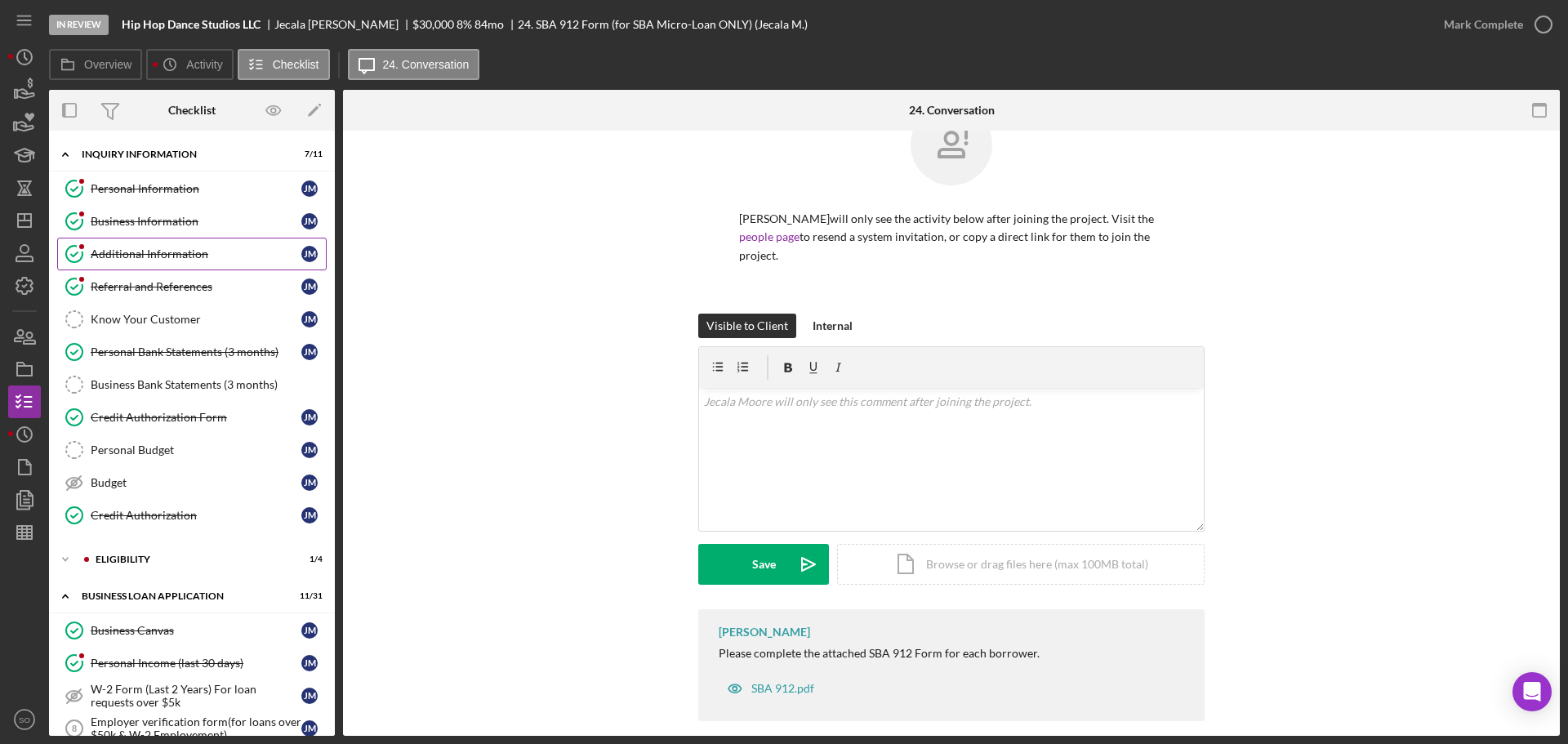
drag, startPoint x: 148, startPoint y: 217, endPoint x: 190, endPoint y: 241, distance: 48.4
click at [148, 217] on div "Business Information" at bounding box center [195, 221] width 211 height 13
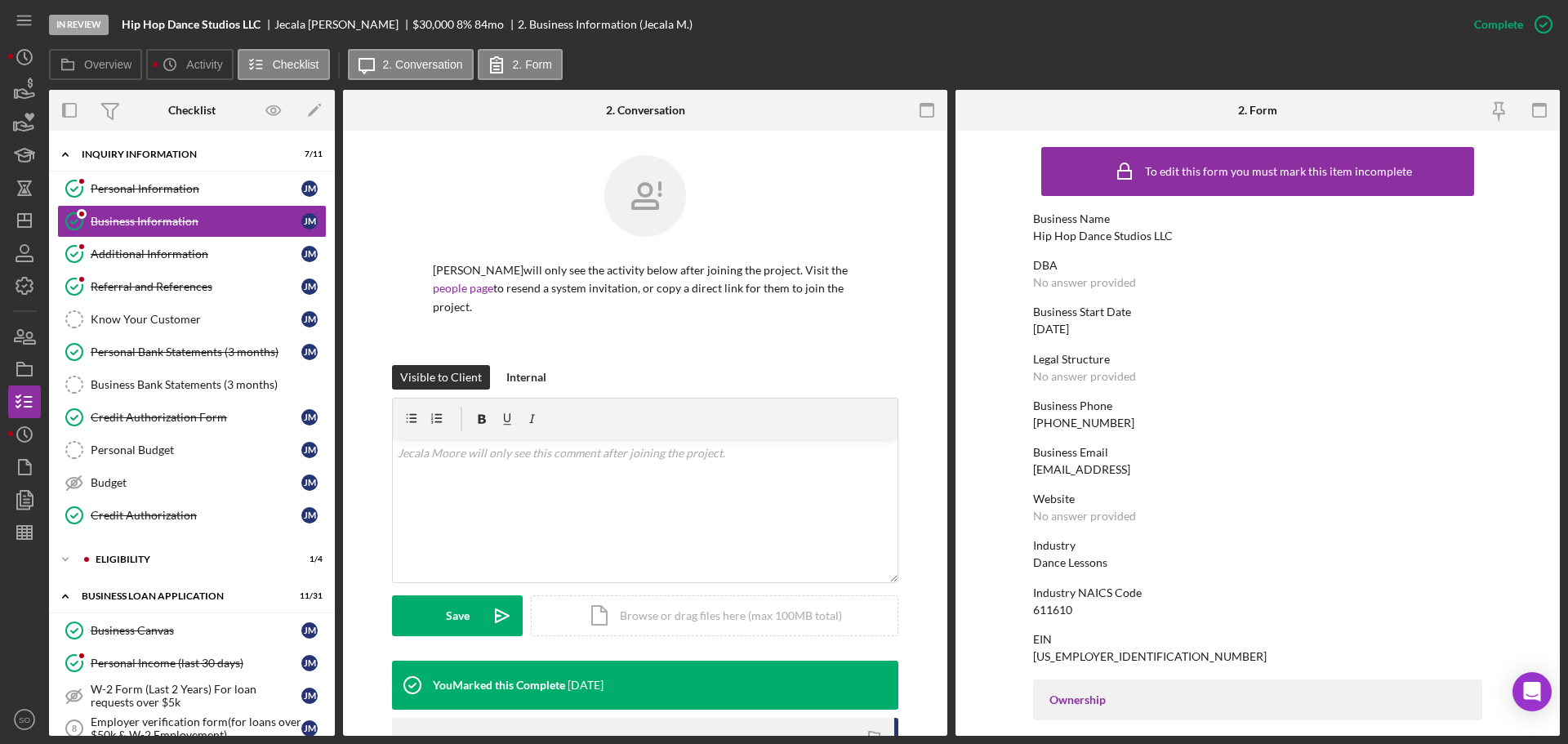
click at [1054, 239] on div "Hip Hop Dance Studios LLC" at bounding box center [1103, 236] width 139 height 13
copy div "Hip Hop Dance Studios LLC"
drag, startPoint x: 1074, startPoint y: 233, endPoint x: 1084, endPoint y: 237, distance: 10.8
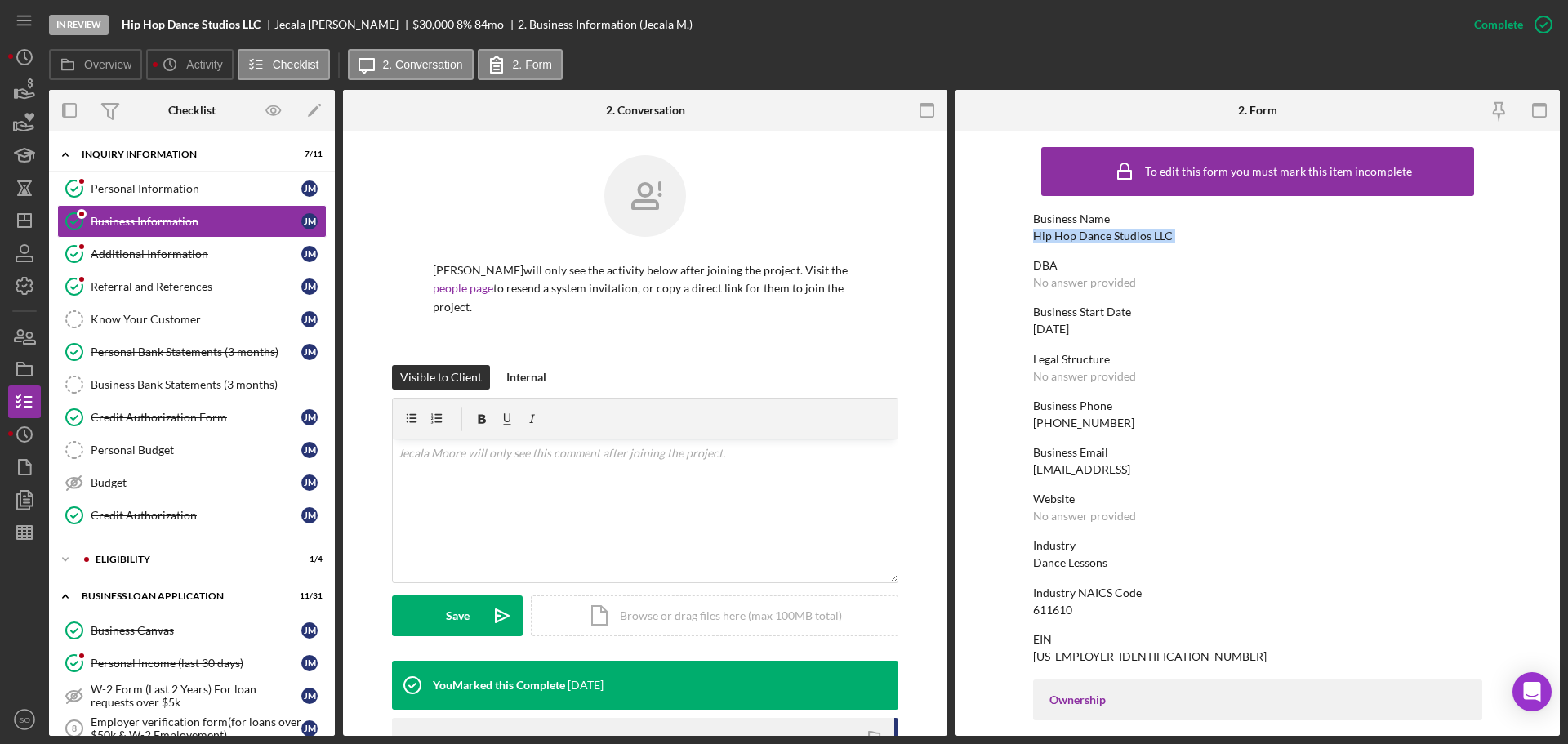
click at [1076, 233] on div "Hip Hop Dance Studios LLC" at bounding box center [1103, 236] width 139 height 13
copy div "Hip Hop Dance Studios LLC"
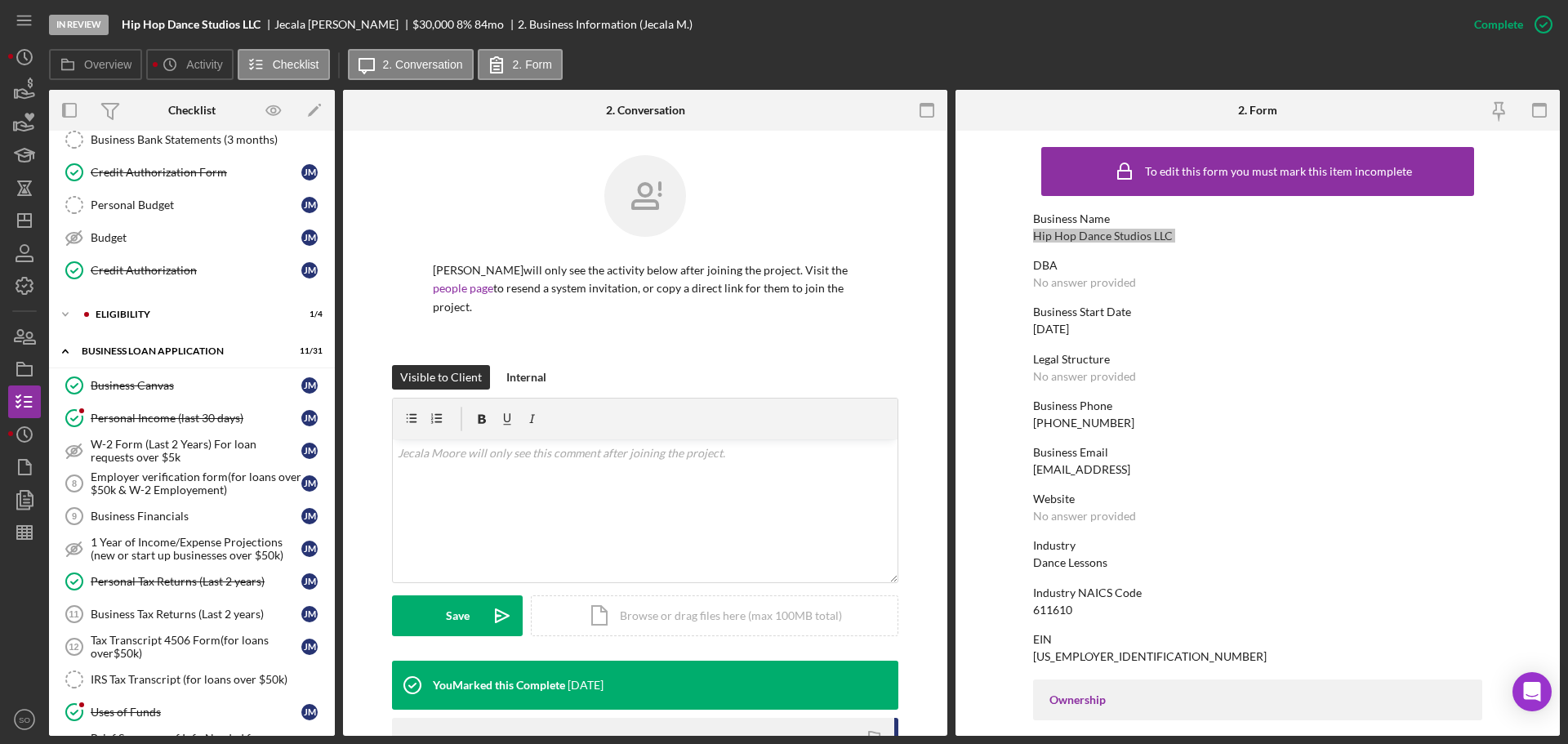
scroll to position [327, 0]
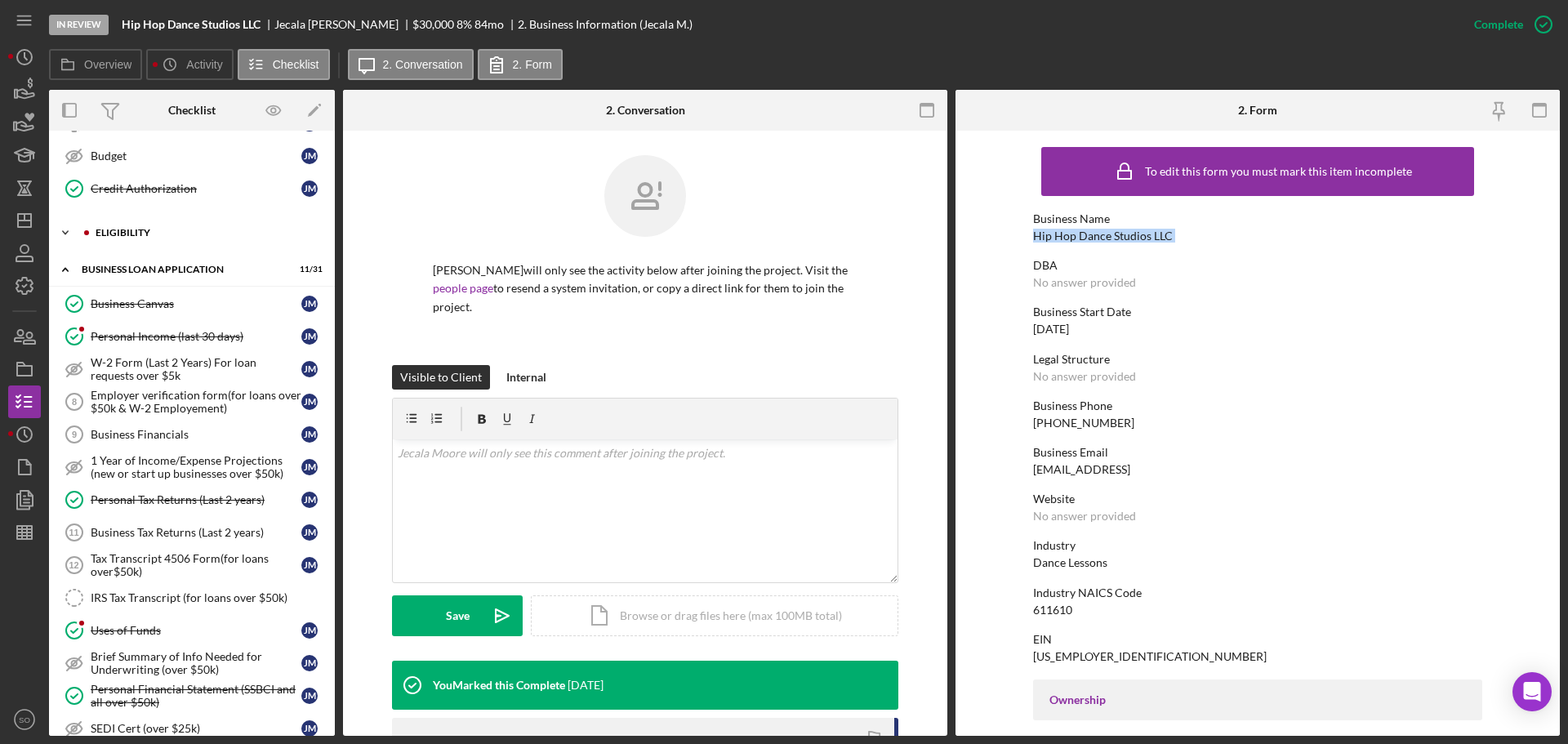
click at [120, 241] on div "Icon/Expander ELIGIBILITY 1 / 4" at bounding box center [192, 233] width 286 height 33
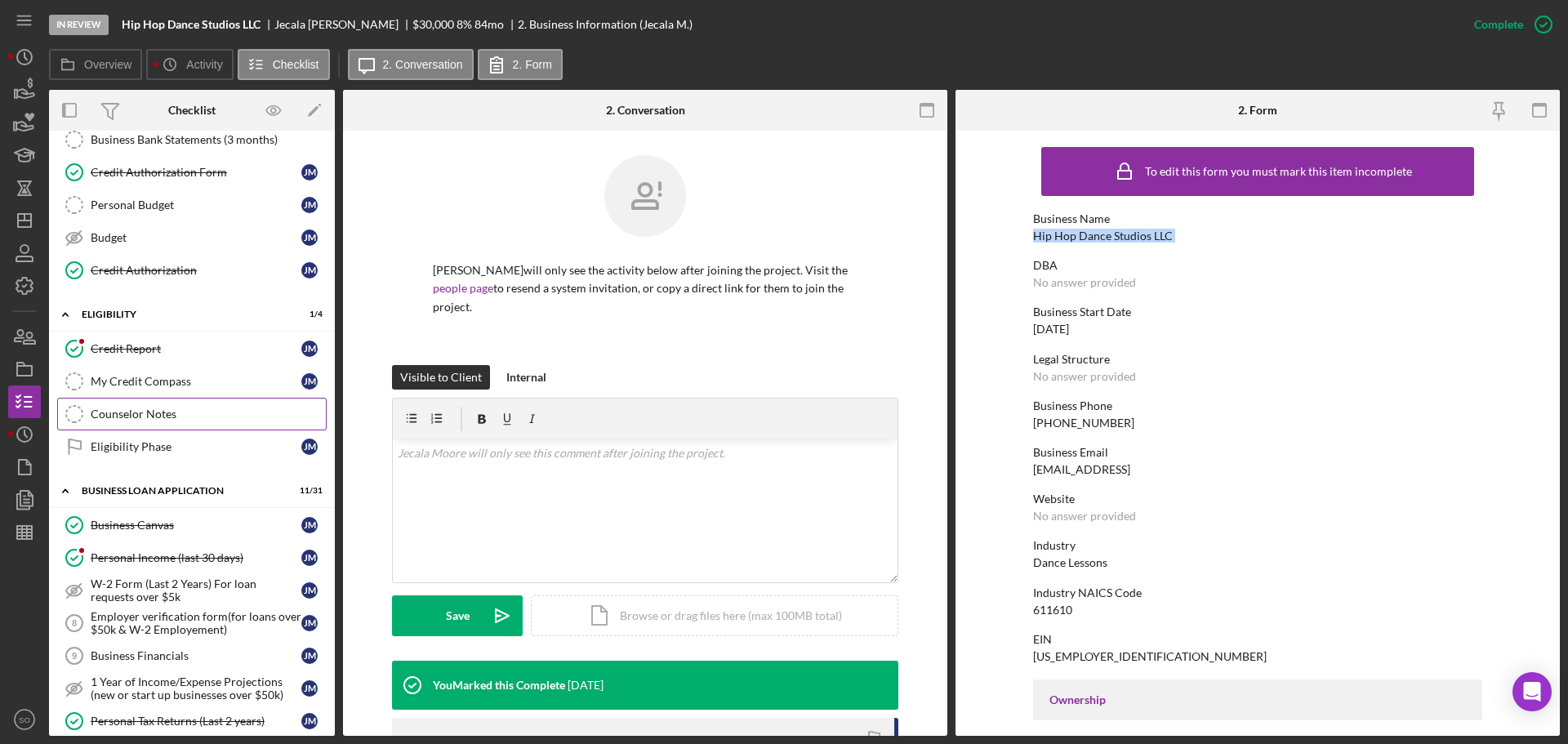
scroll to position [163, 0]
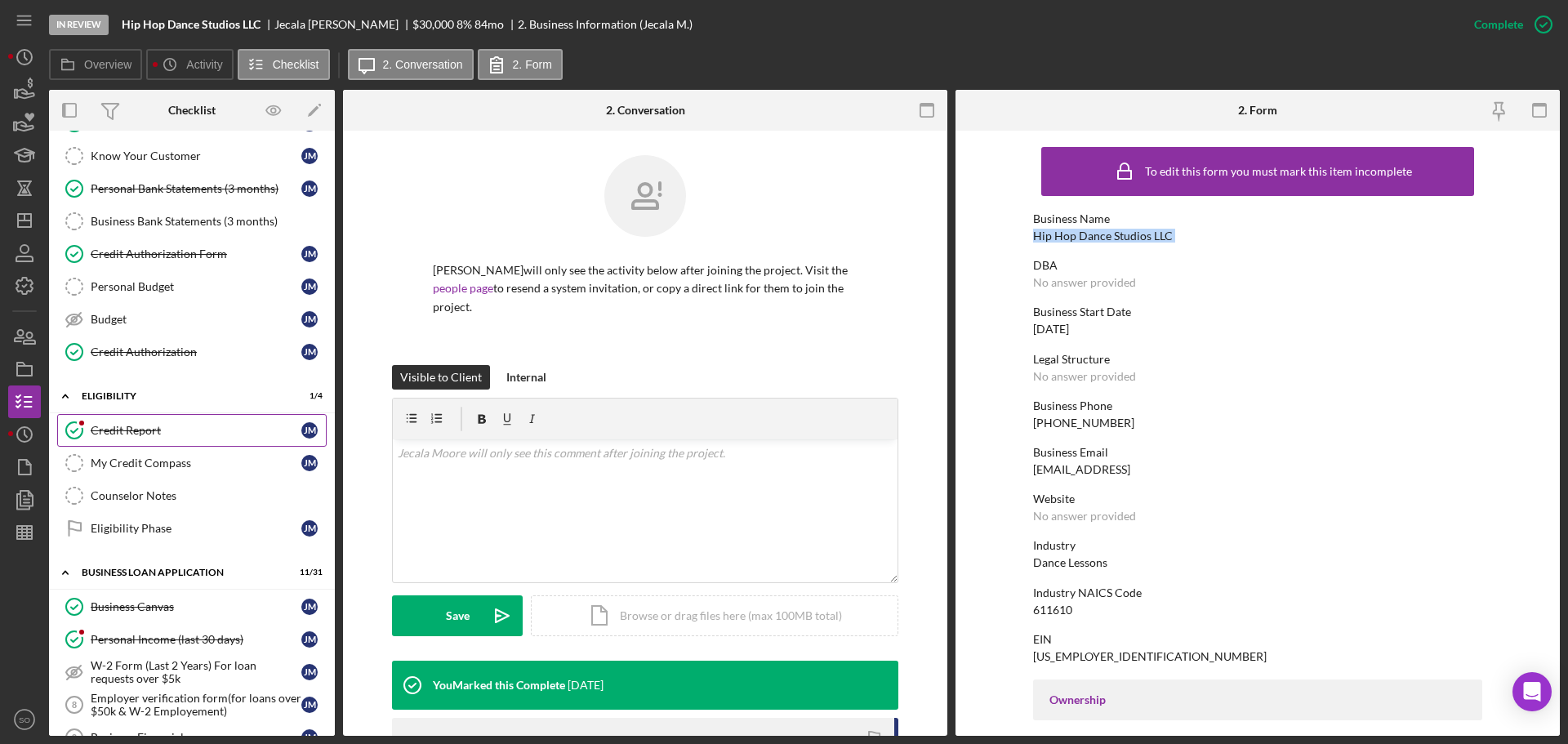
click at [157, 426] on div "Credit Report" at bounding box center [195, 430] width 211 height 13
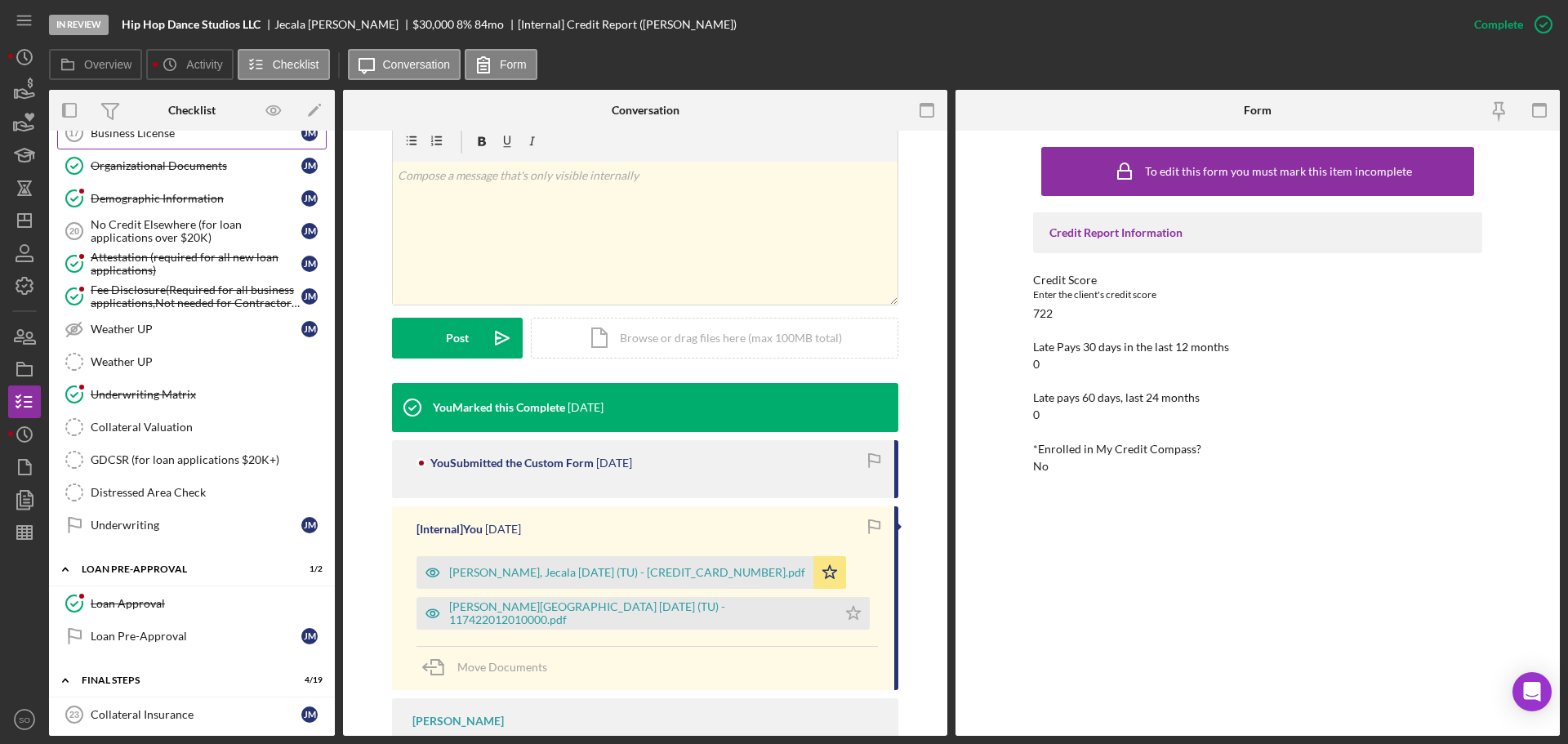
scroll to position [1388, 0]
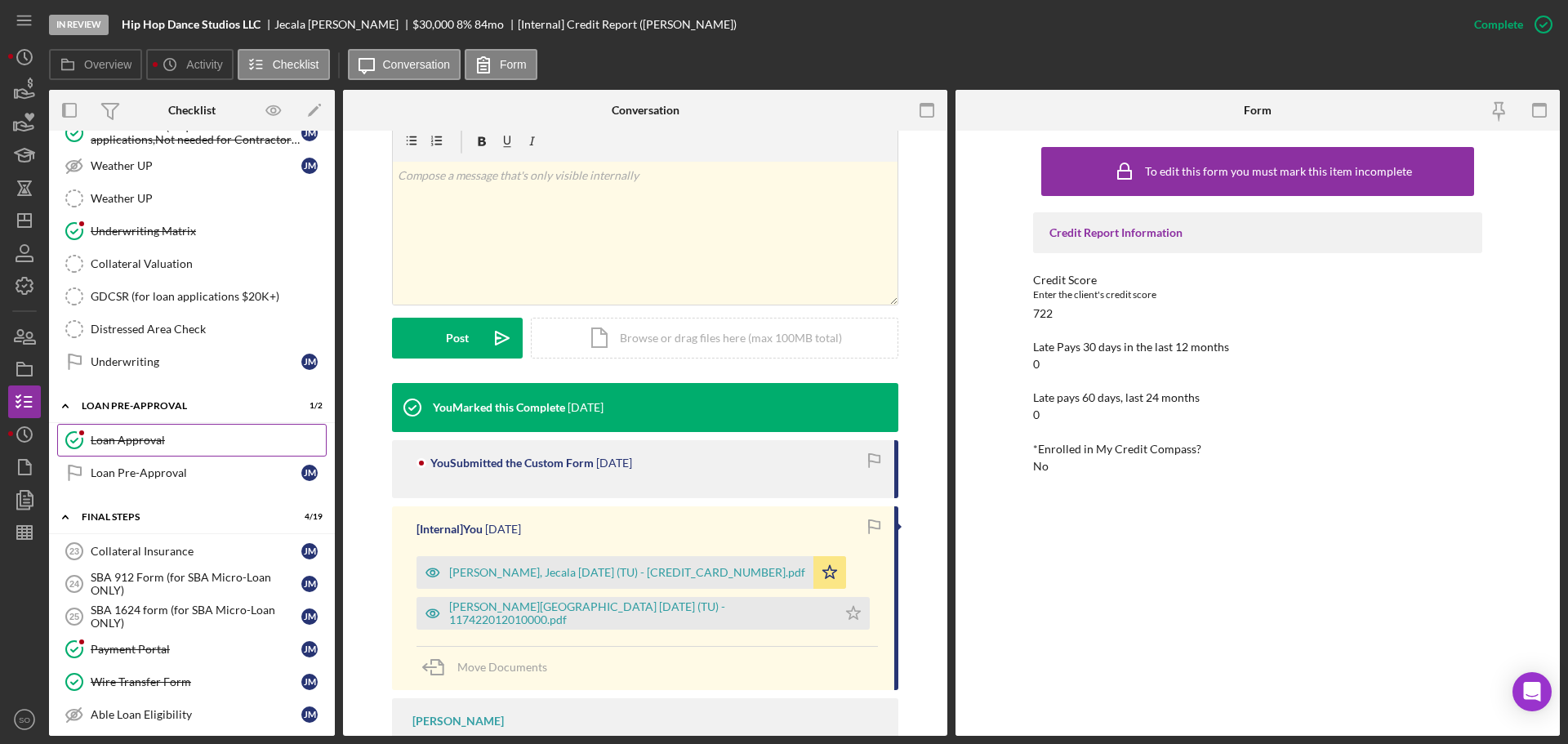
click at [206, 435] on div "Loan Approval" at bounding box center [207, 440] width 235 height 13
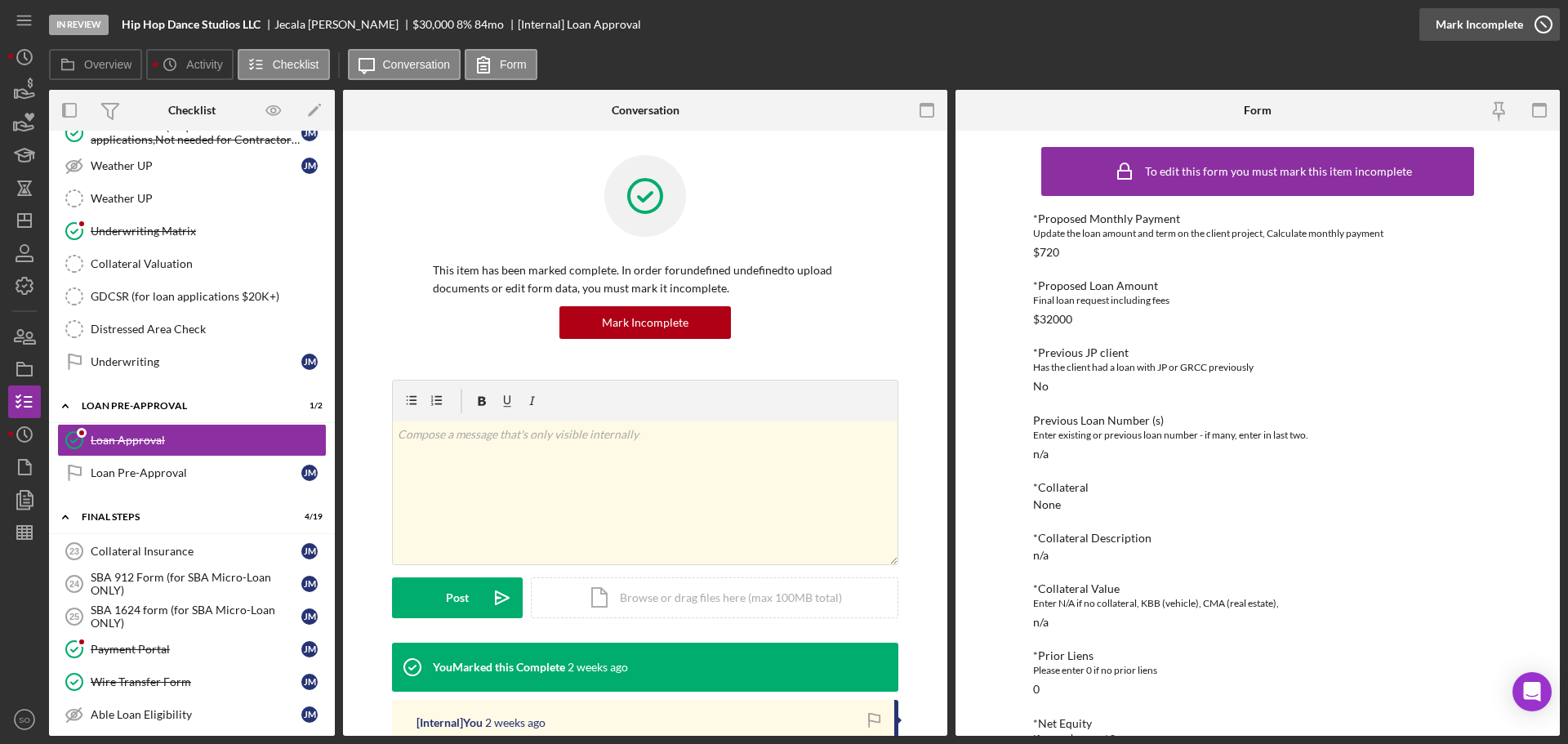
click at [1467, 31] on div "Mark Incomplete" at bounding box center [1479, 24] width 88 height 33
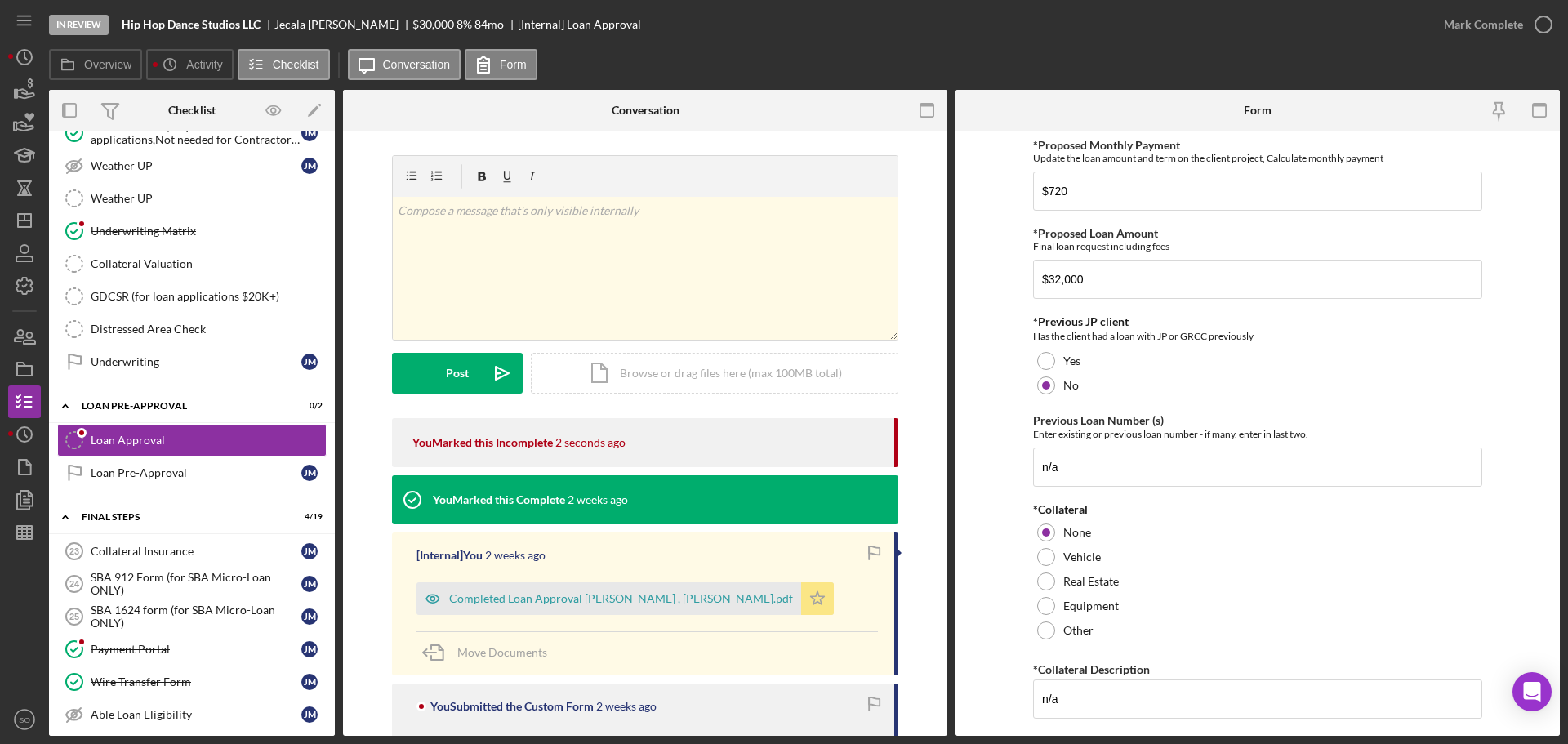
click at [801, 607] on icon "Icon/Star" at bounding box center [817, 599] width 33 height 33
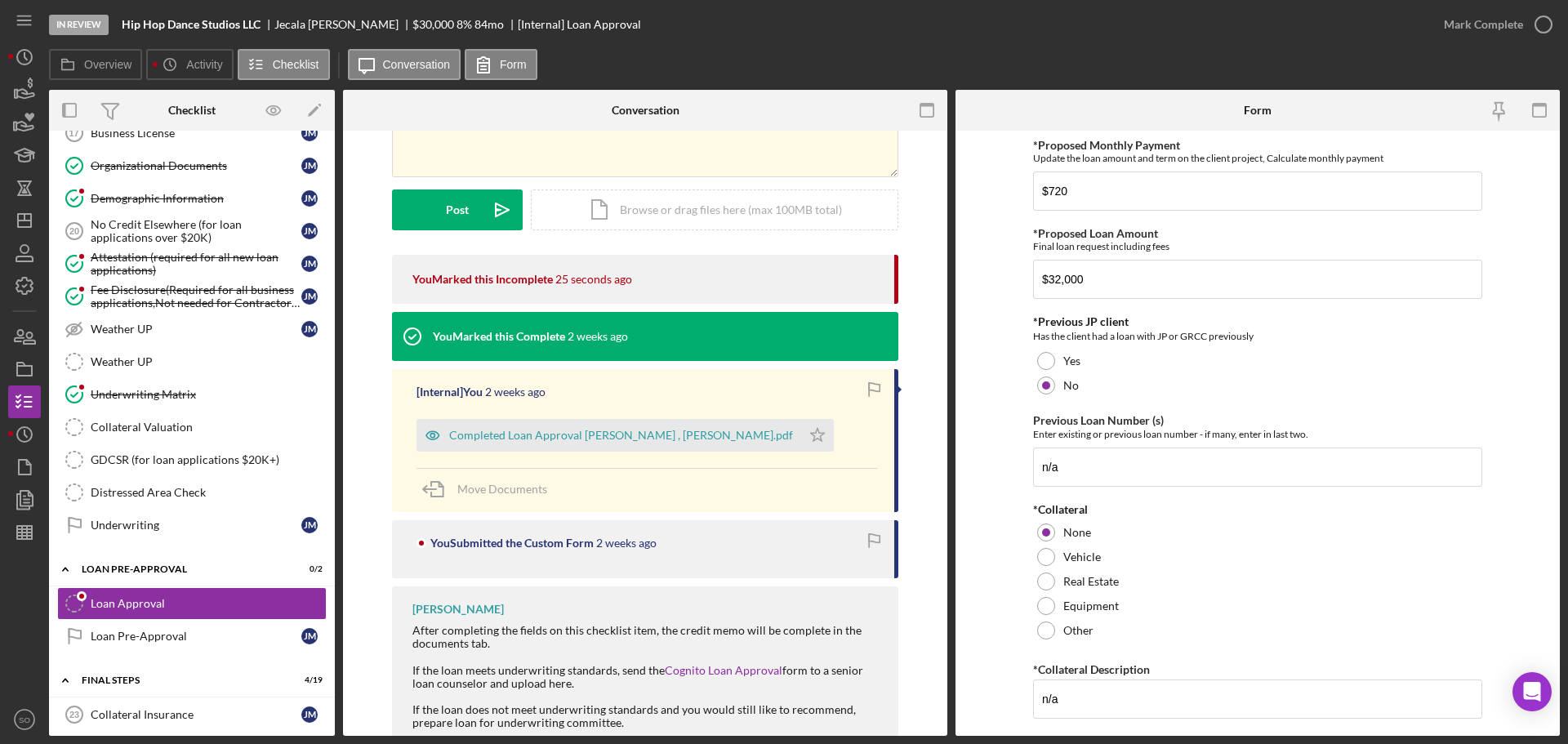
scroll to position [277, 0]
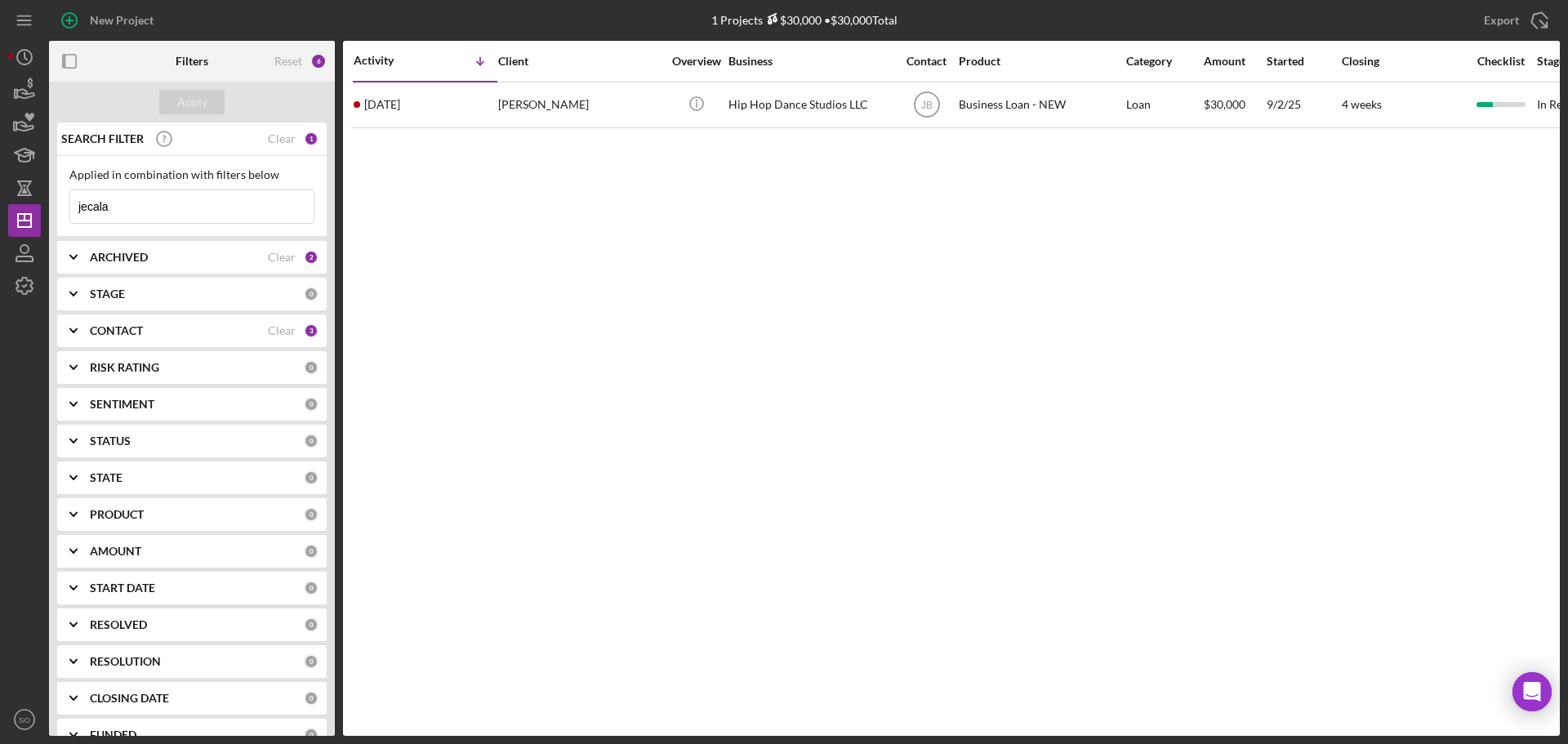
drag, startPoint x: 201, startPoint y: 219, endPoint x: 0, endPoint y: 183, distance: 204.2
click at [0, 183] on div "New Project 1 Projects $30,000 • $30,000 Total jecala Export Icon/Export Filter…" at bounding box center [784, 372] width 1568 height 744
type input "india"
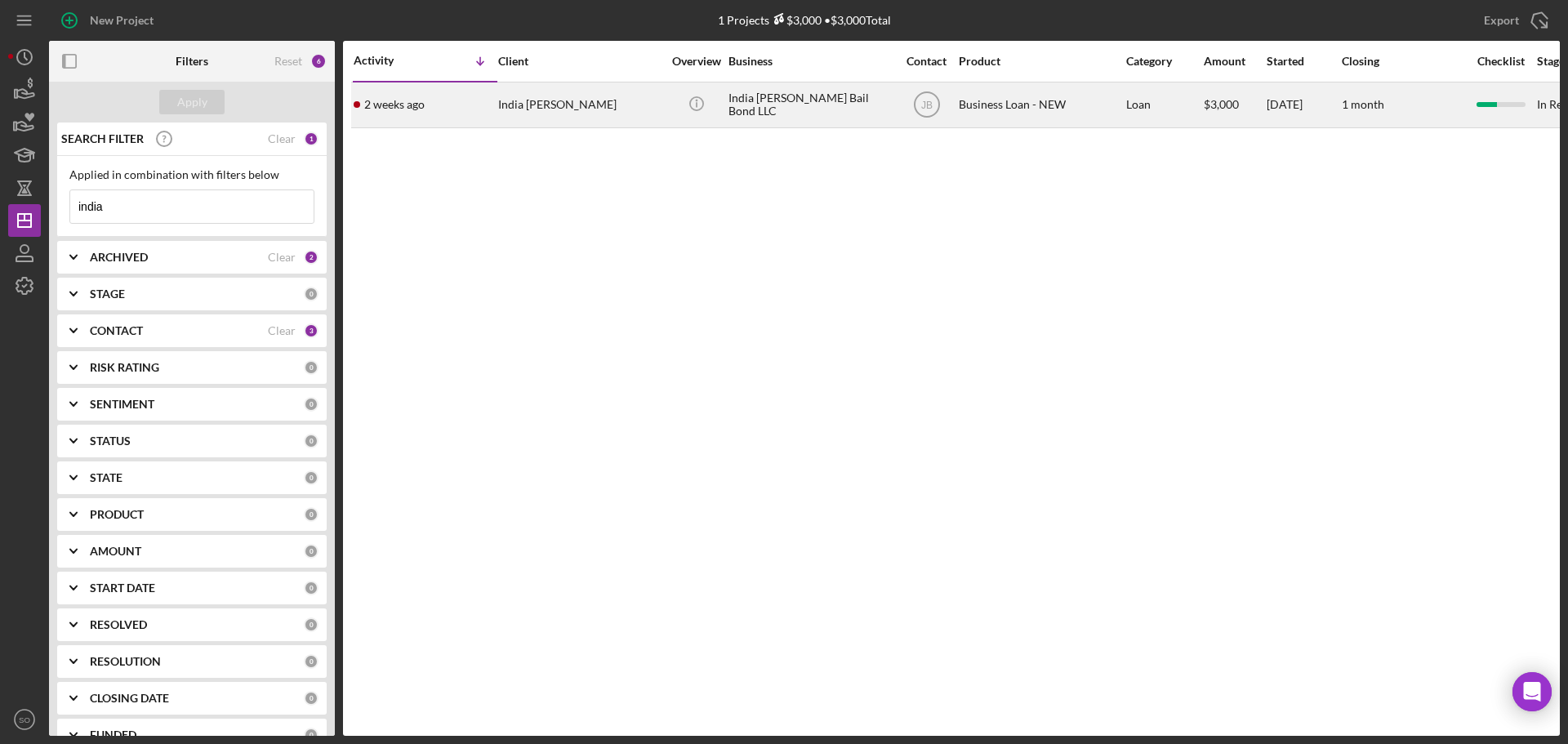
click at [467, 112] on div "2 weeks ago India Jordan Woods" at bounding box center [425, 105] width 143 height 43
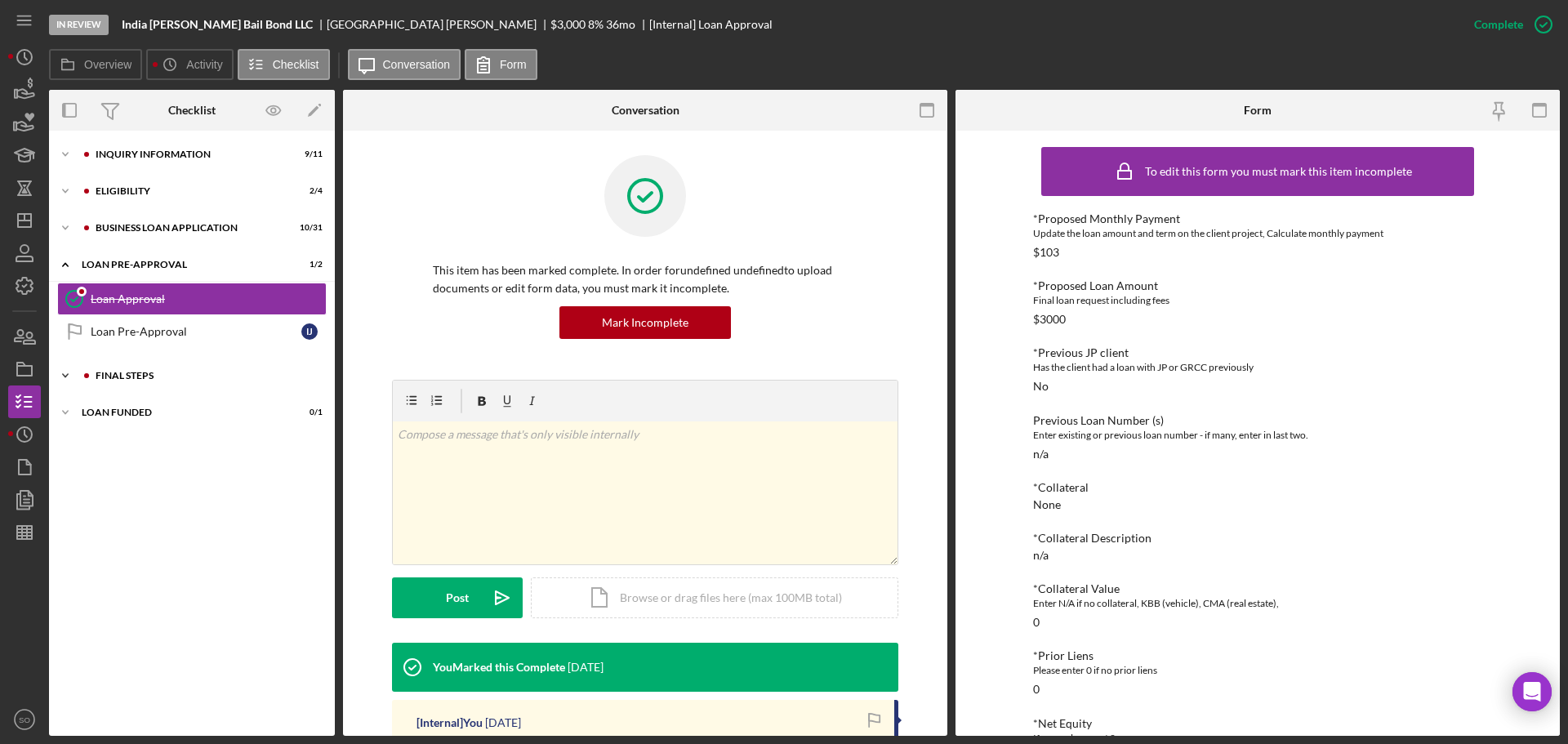
drag, startPoint x: 127, startPoint y: 370, endPoint x: 135, endPoint y: 364, distance: 10.0
click at [132, 367] on div "Icon/Expander FINAL STEPS 7 / 19" at bounding box center [192, 376] width 286 height 33
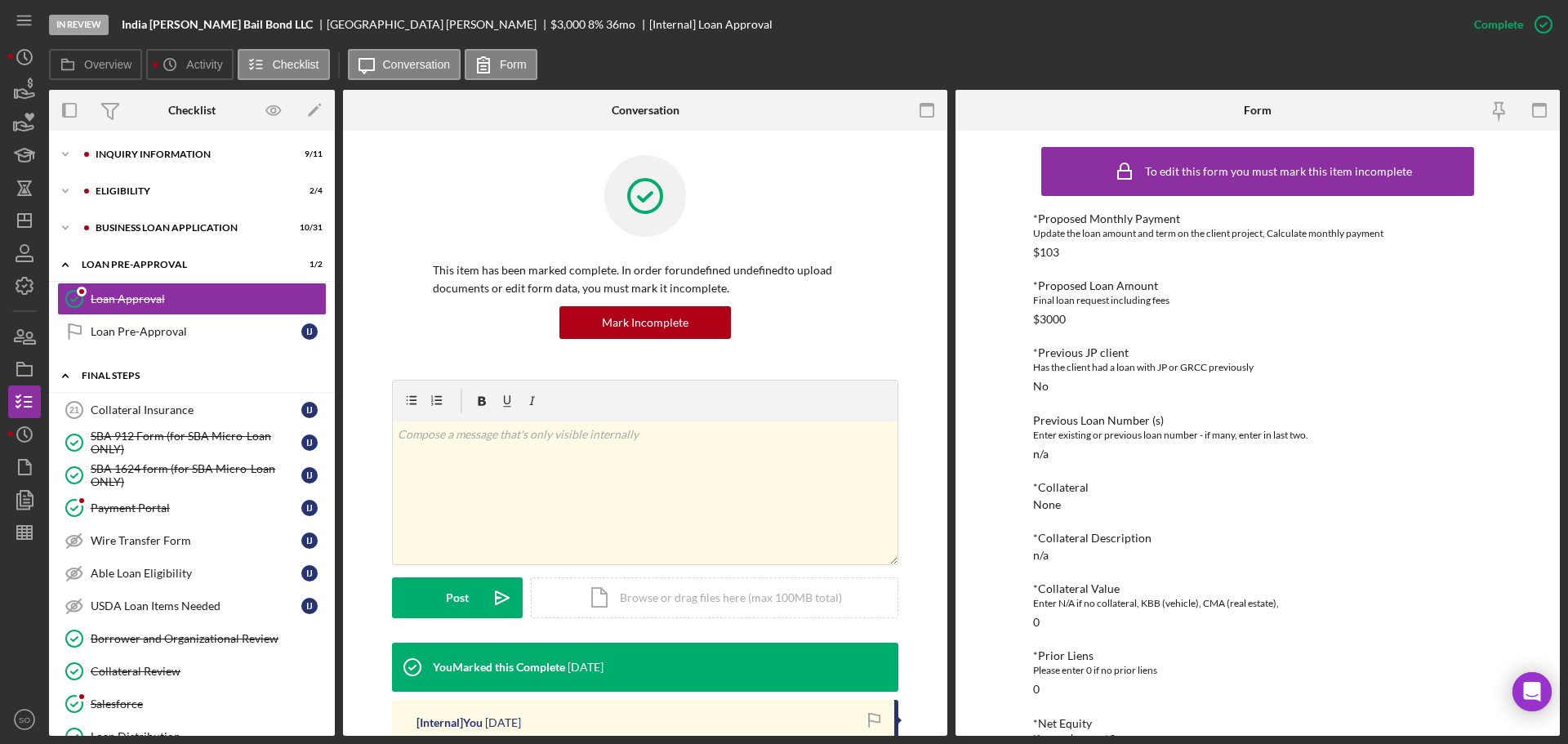
scroll to position [245, 0]
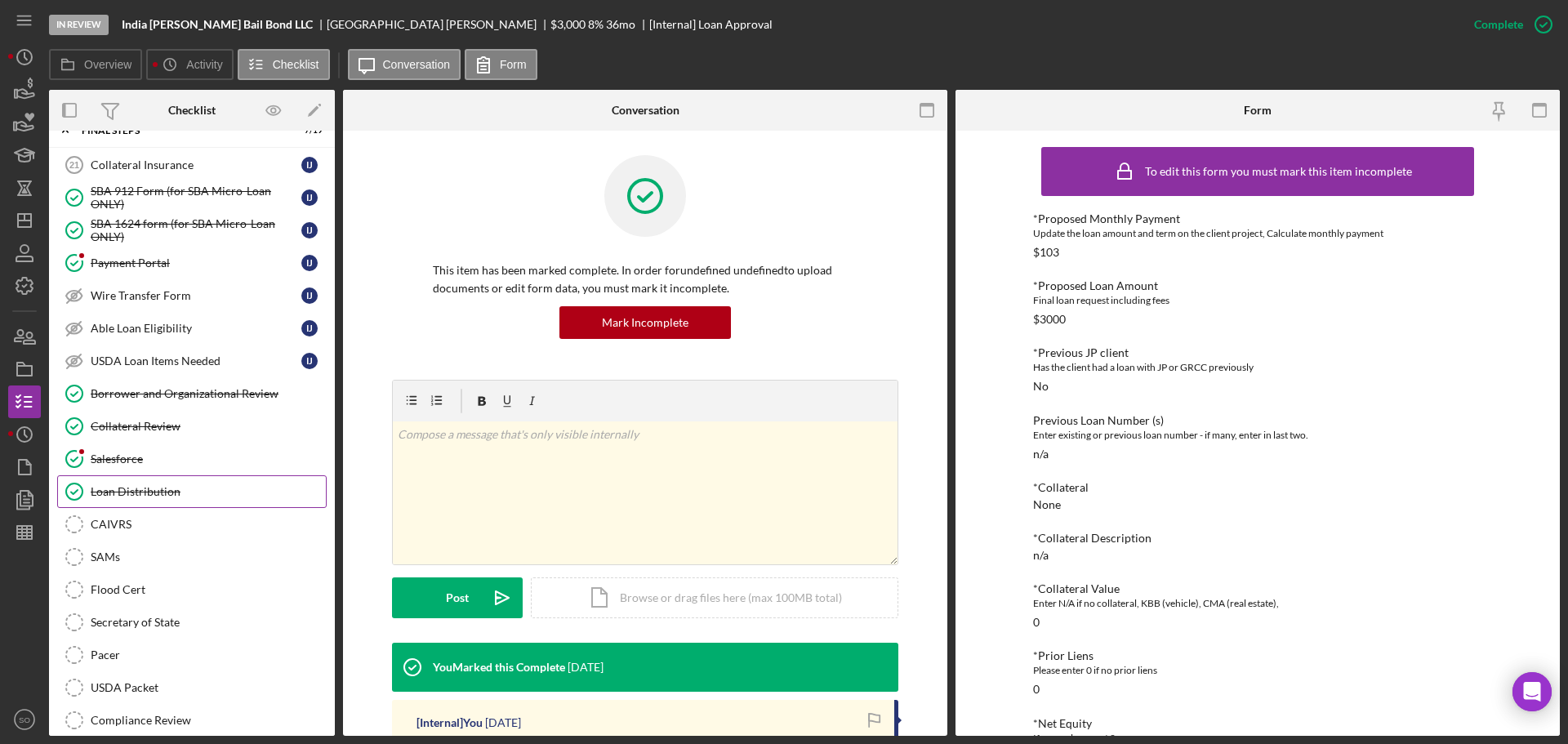
click at [166, 487] on div "Loan Distribution" at bounding box center [207, 491] width 235 height 13
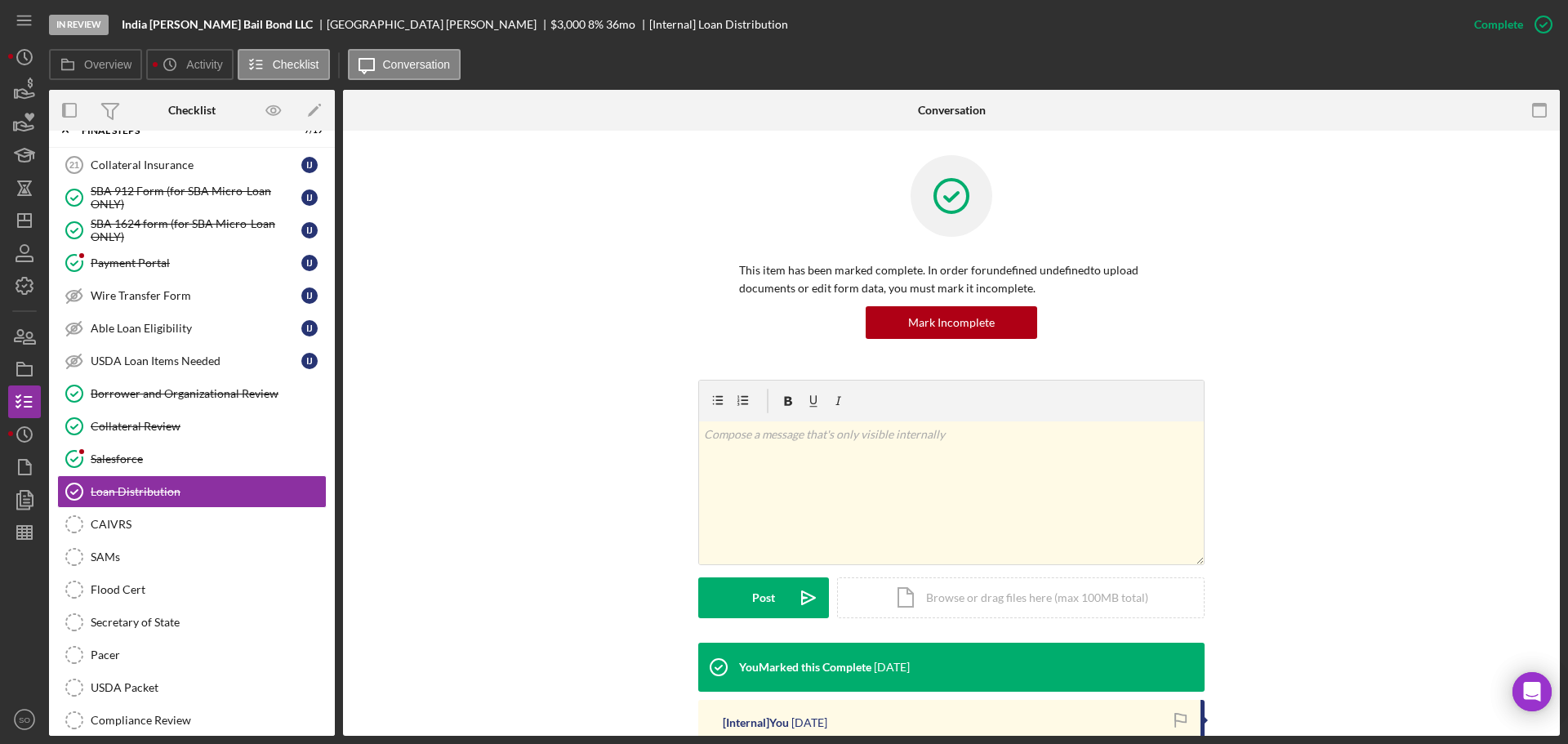
scroll to position [245, 0]
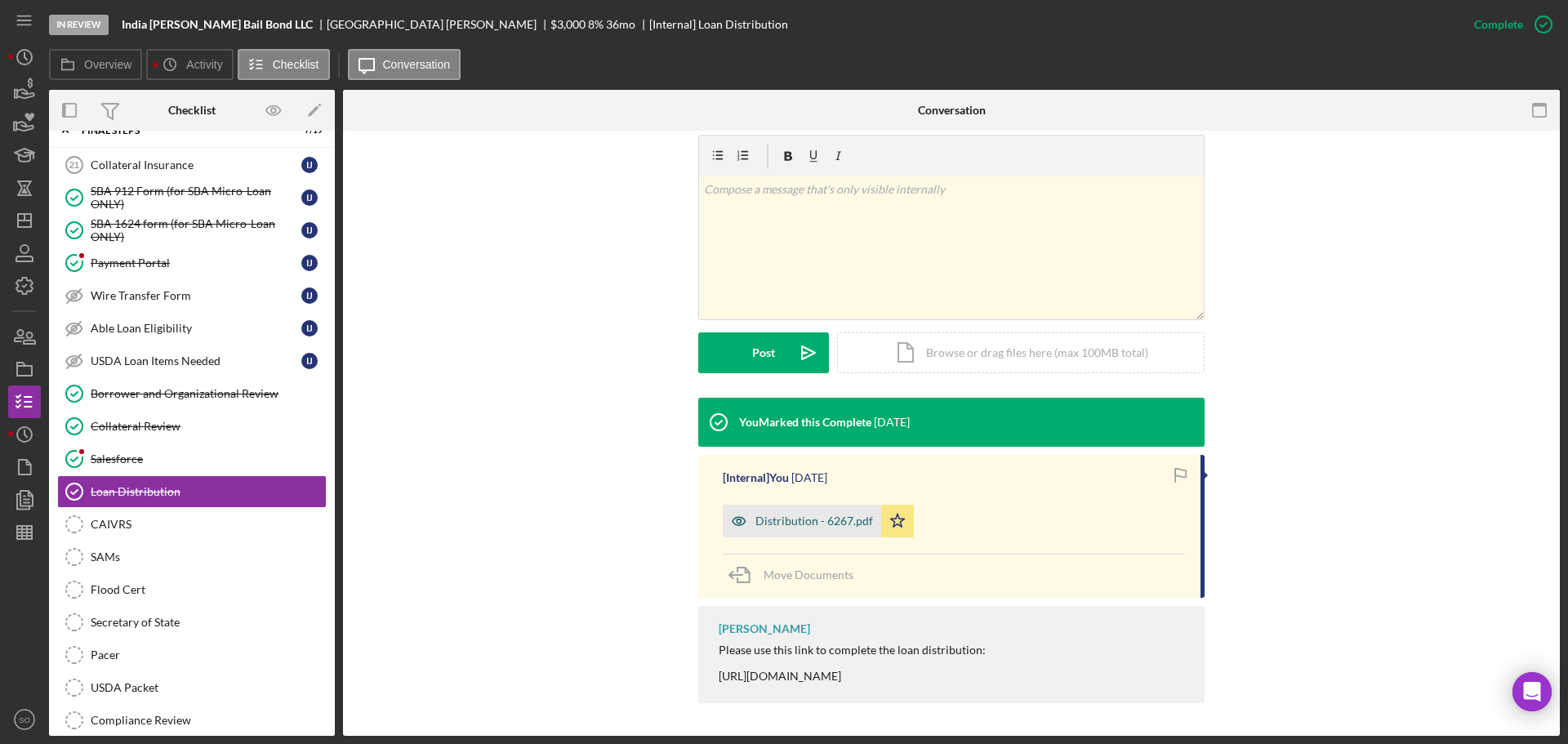
click at [833, 520] on div "Distribution - 6267.pdf" at bounding box center [814, 520] width 118 height 13
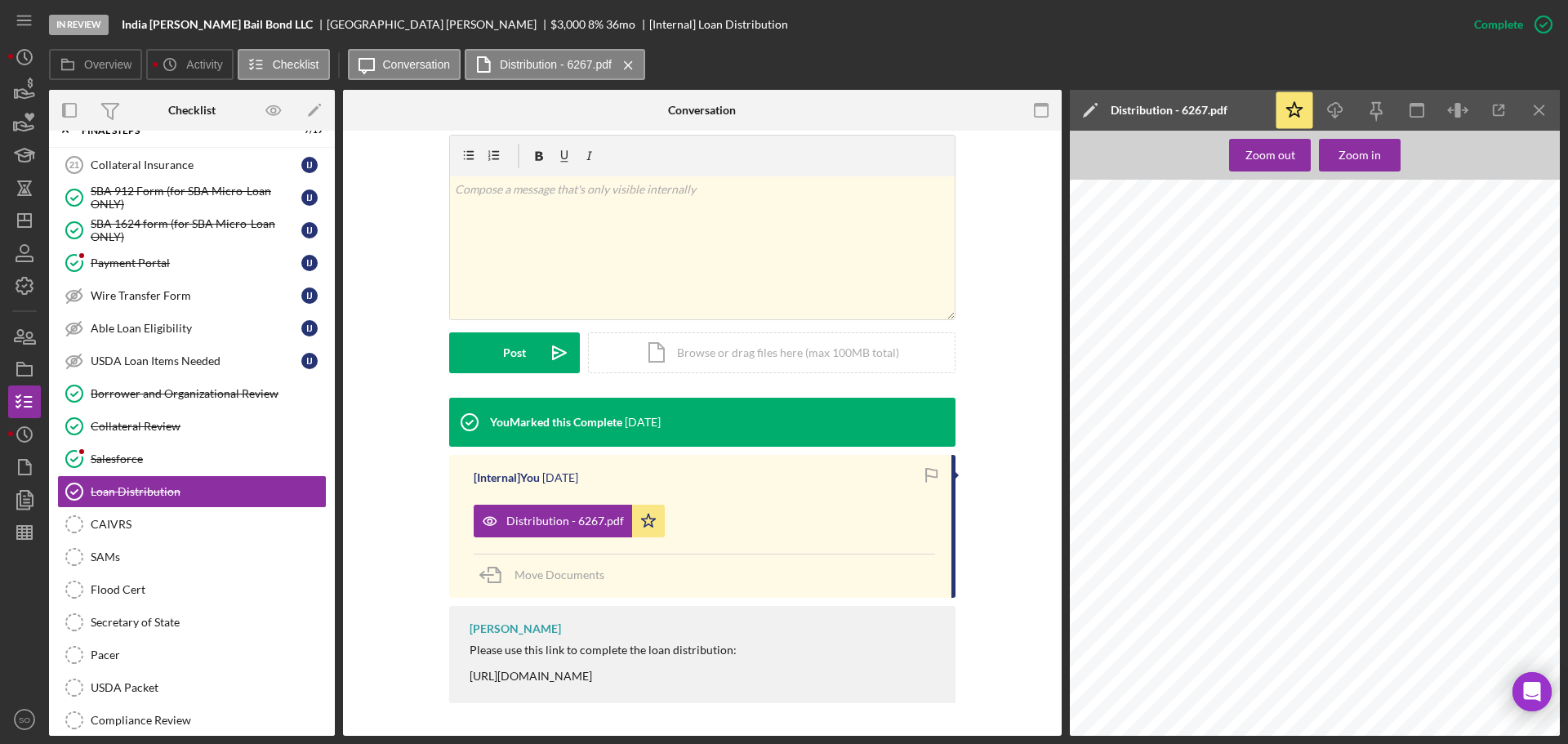
scroll to position [1307, 0]
click at [32, 231] on icon "Icon/Dashboard" at bounding box center [24, 220] width 40 height 40
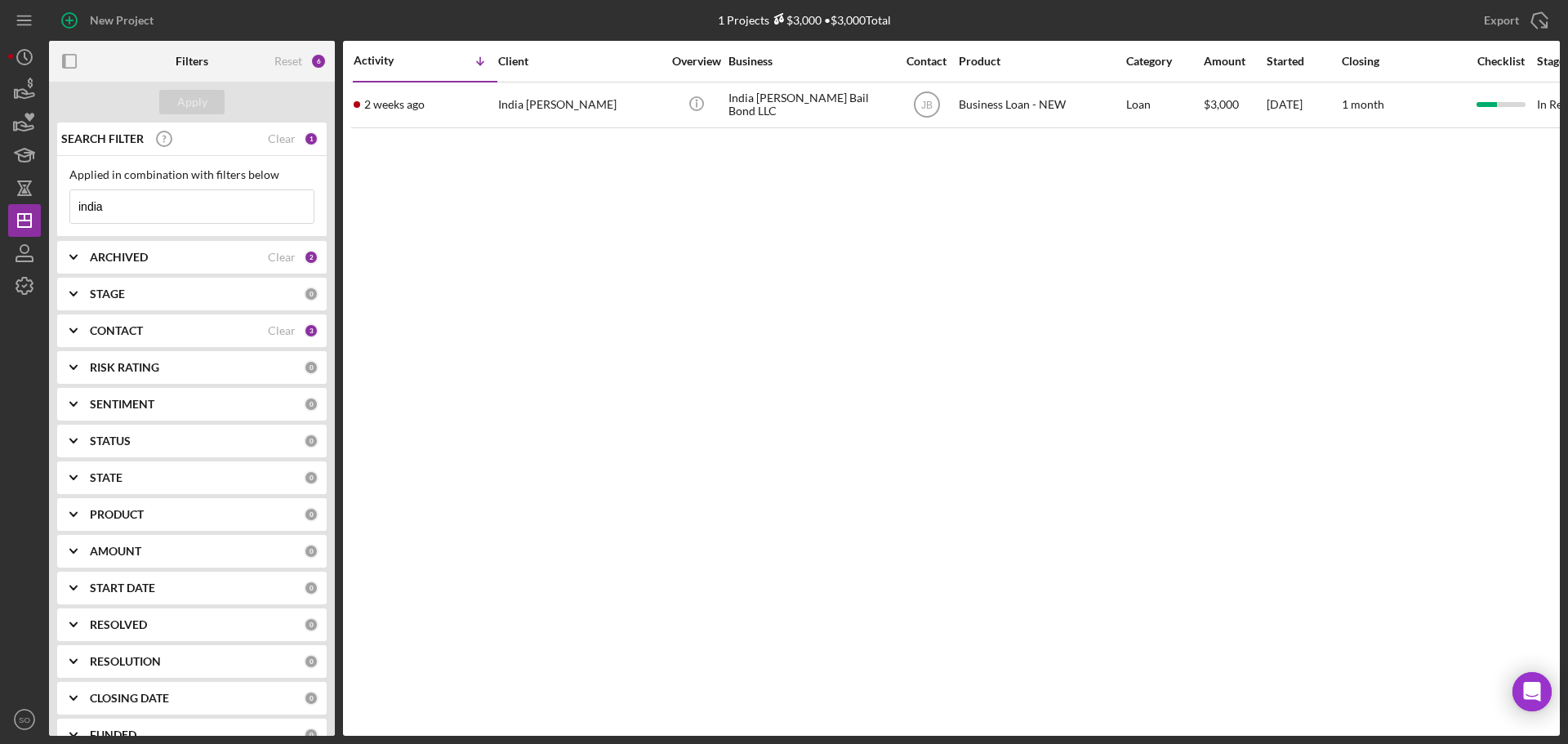
drag, startPoint x: 152, startPoint y: 208, endPoint x: 0, endPoint y: 204, distance: 152.1
click at [0, 204] on div "New Project 1 Projects $3,000 • $3,000 Total india Export Icon/Export Filters R…" at bounding box center [784, 372] width 1568 height 744
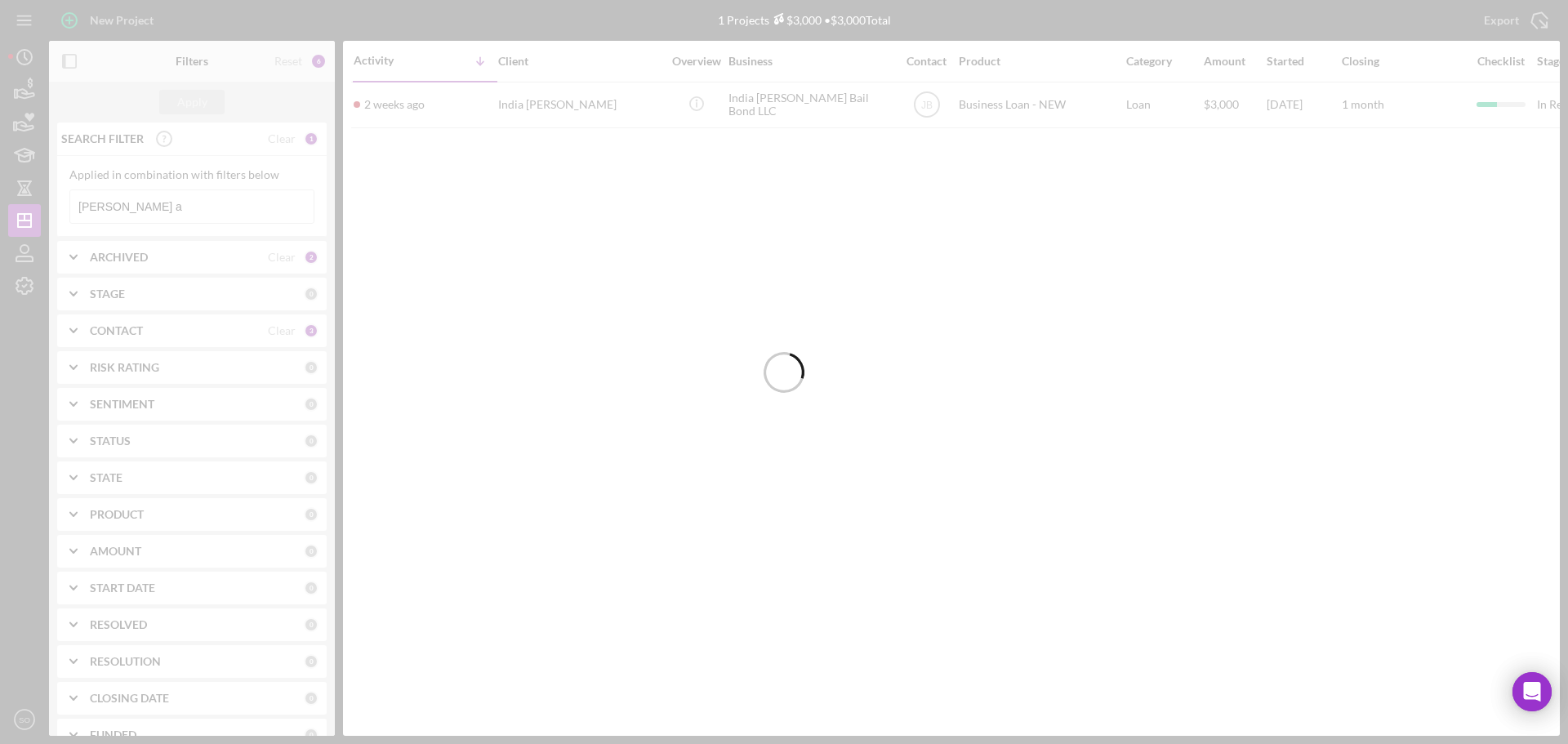
type input "chelsea a"
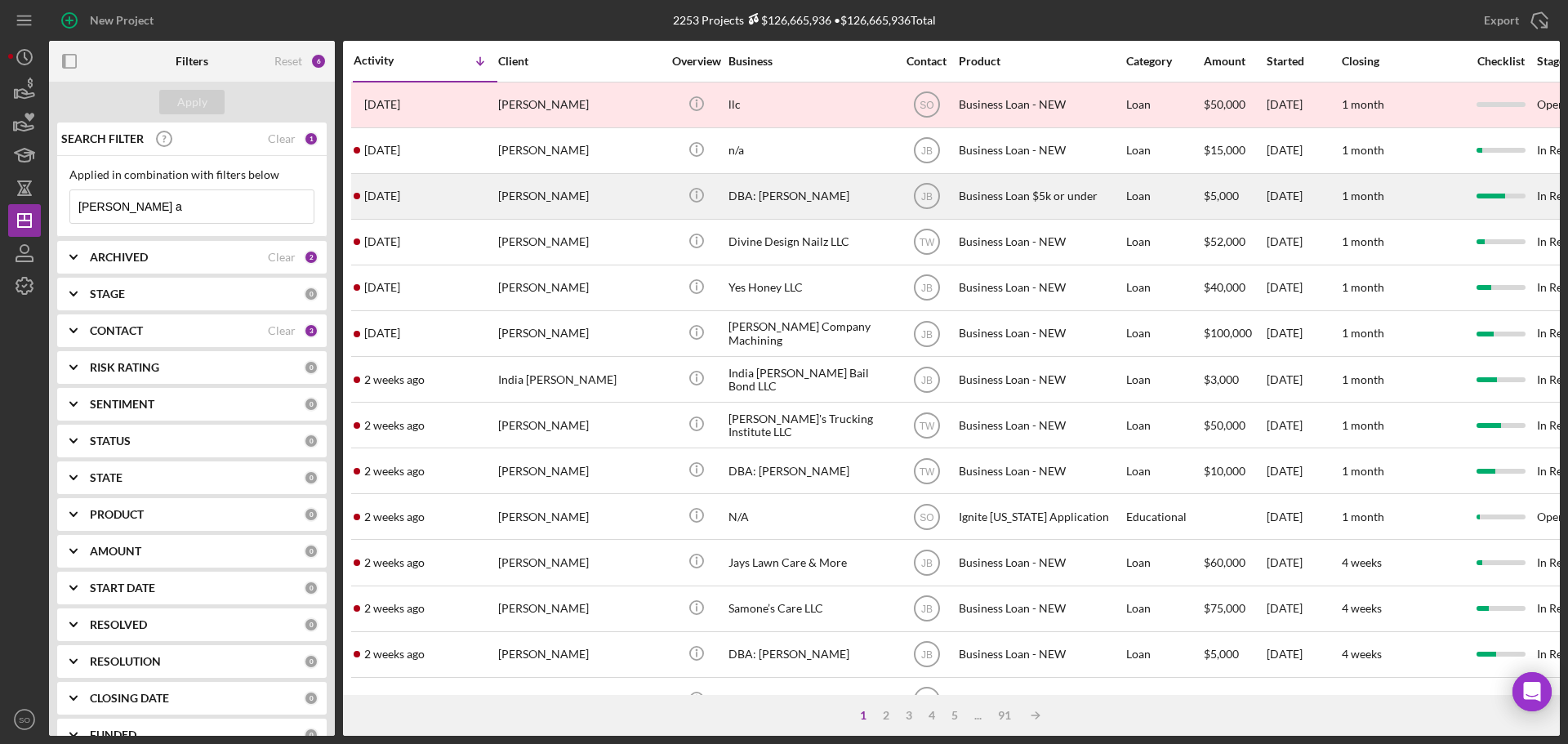
click at [636, 188] on div "Chelsea Anderson" at bounding box center [580, 196] width 163 height 43
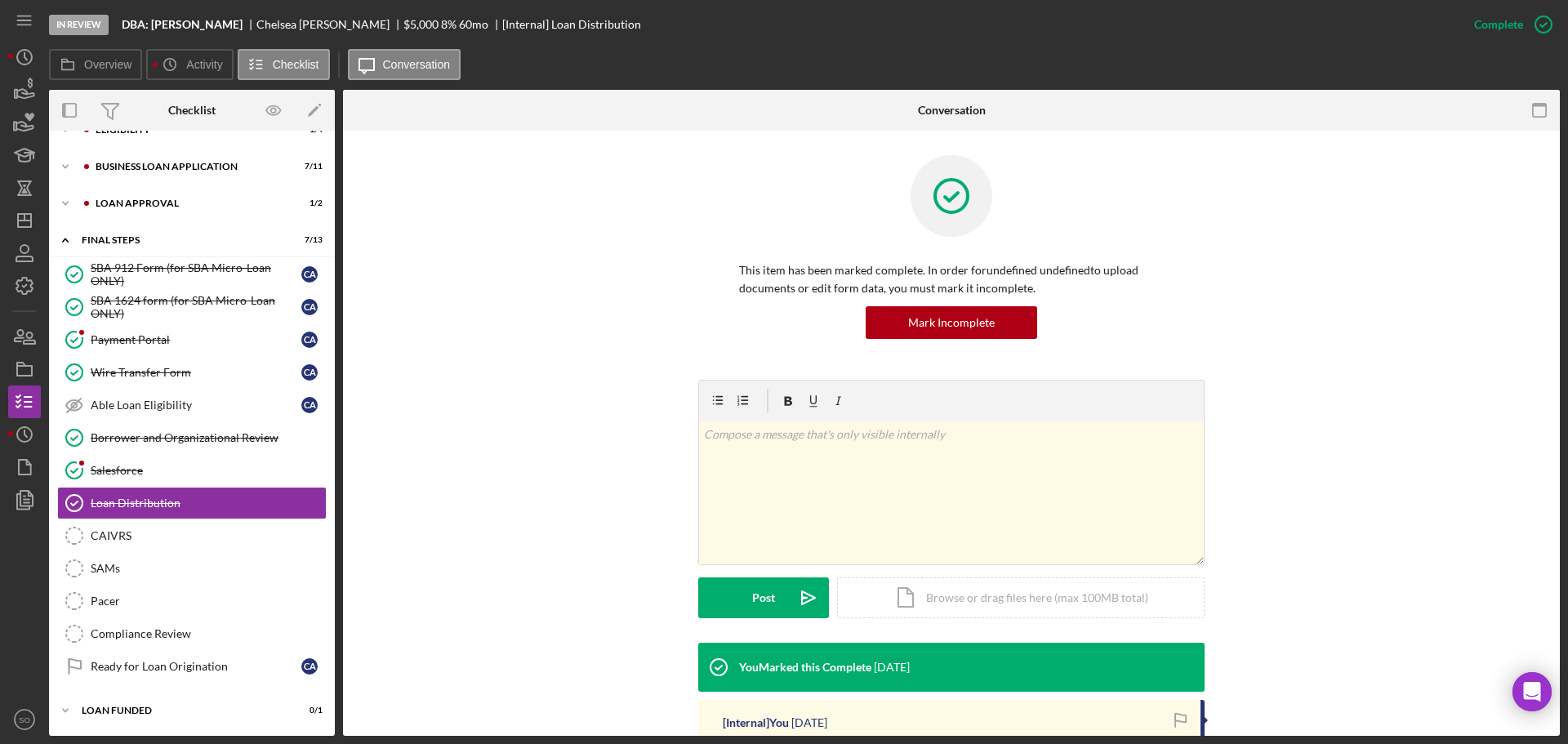
scroll to position [273, 0]
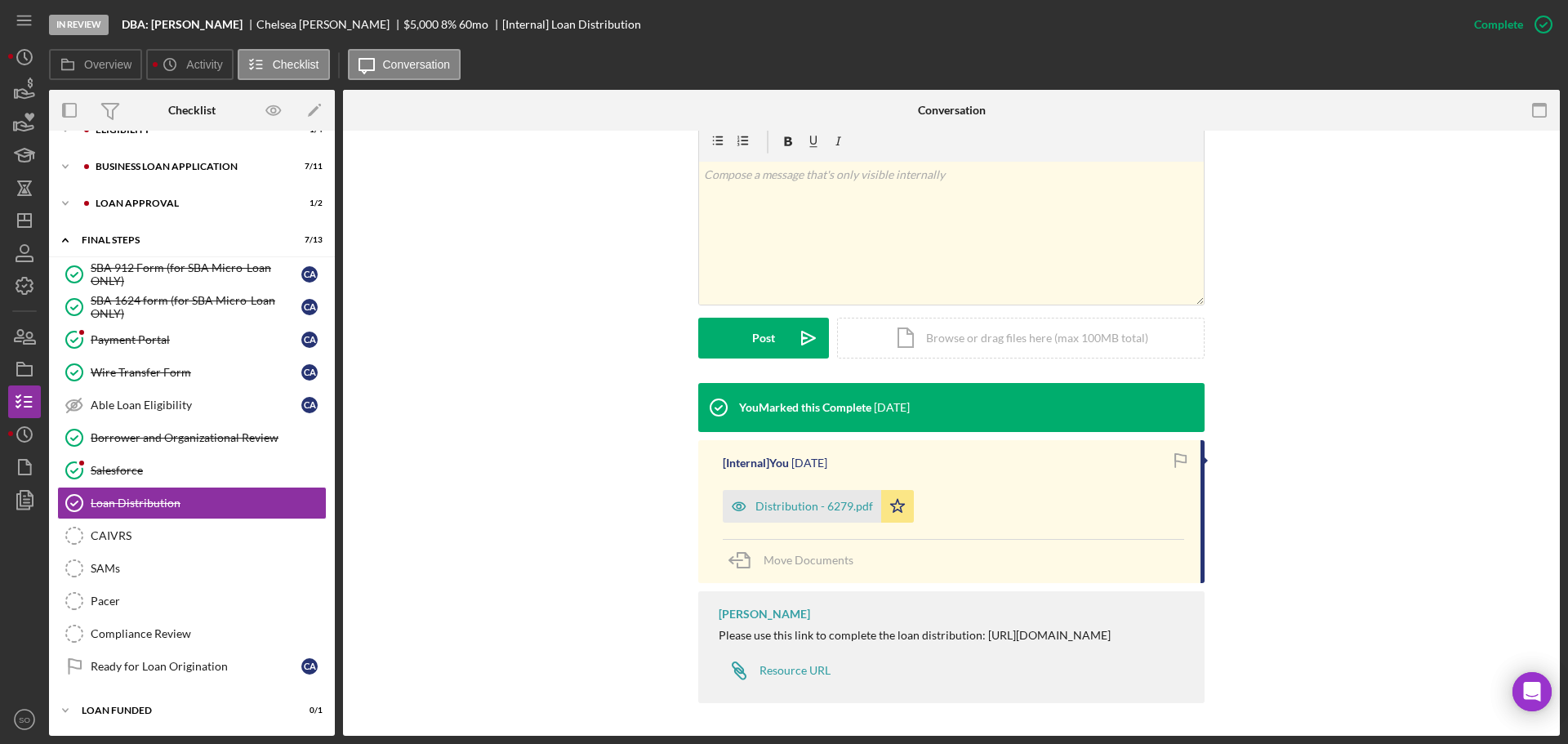
click at [810, 500] on div "Distribution - 6279.pdf" at bounding box center [802, 507] width 158 height 33
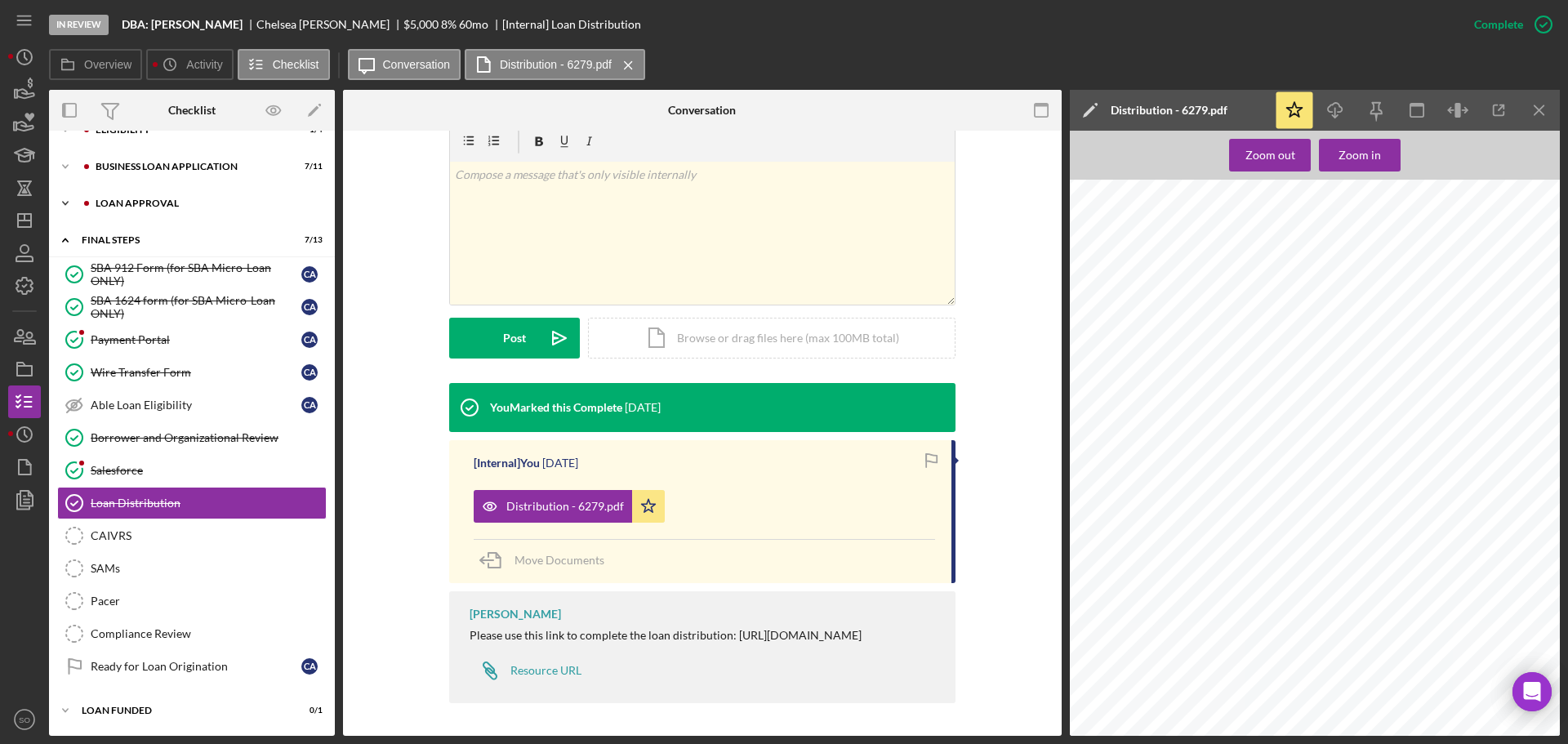
scroll to position [980, 0]
click at [31, 335] on icon "button" at bounding box center [24, 335] width 40 height 40
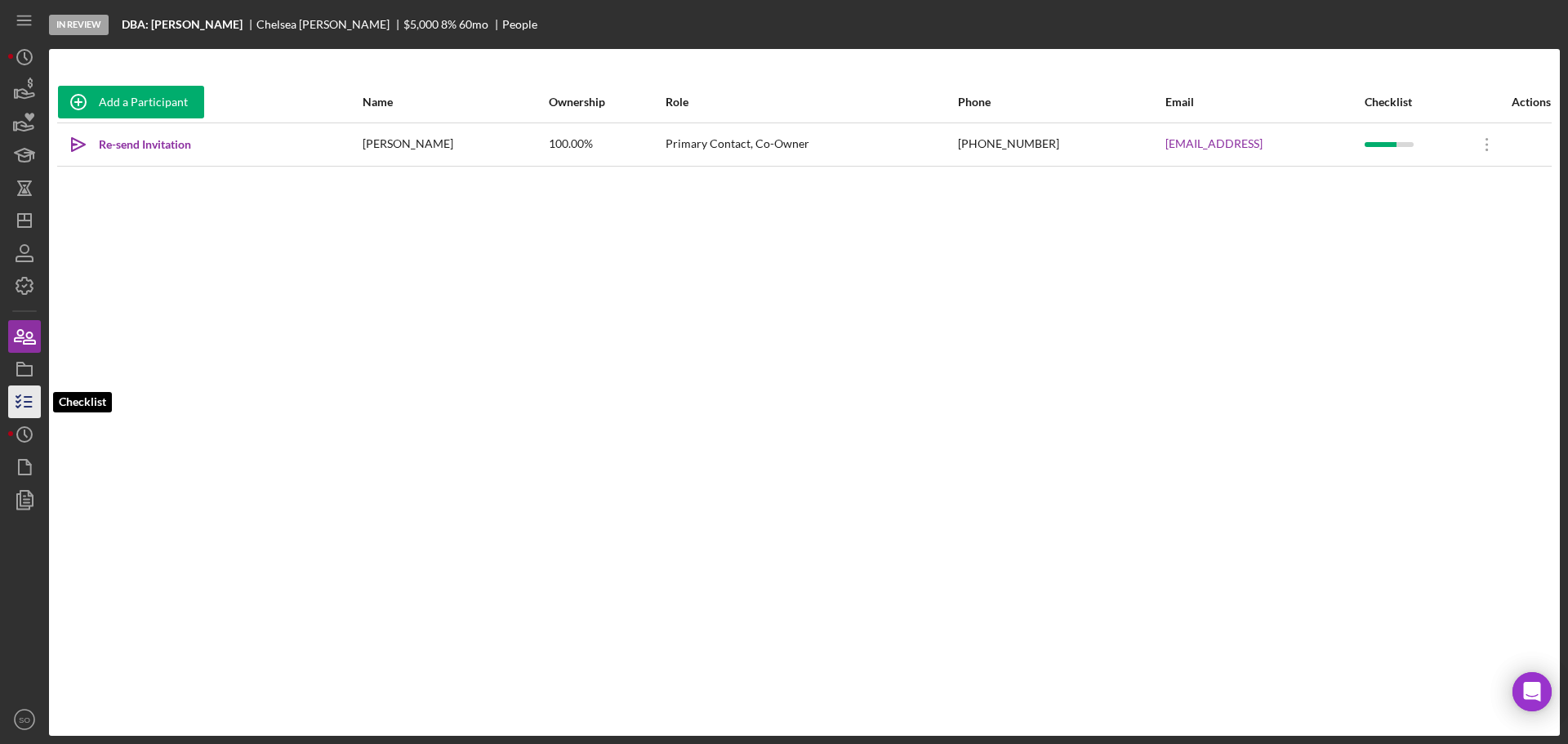
click at [24, 399] on icon "button" at bounding box center [24, 401] width 40 height 40
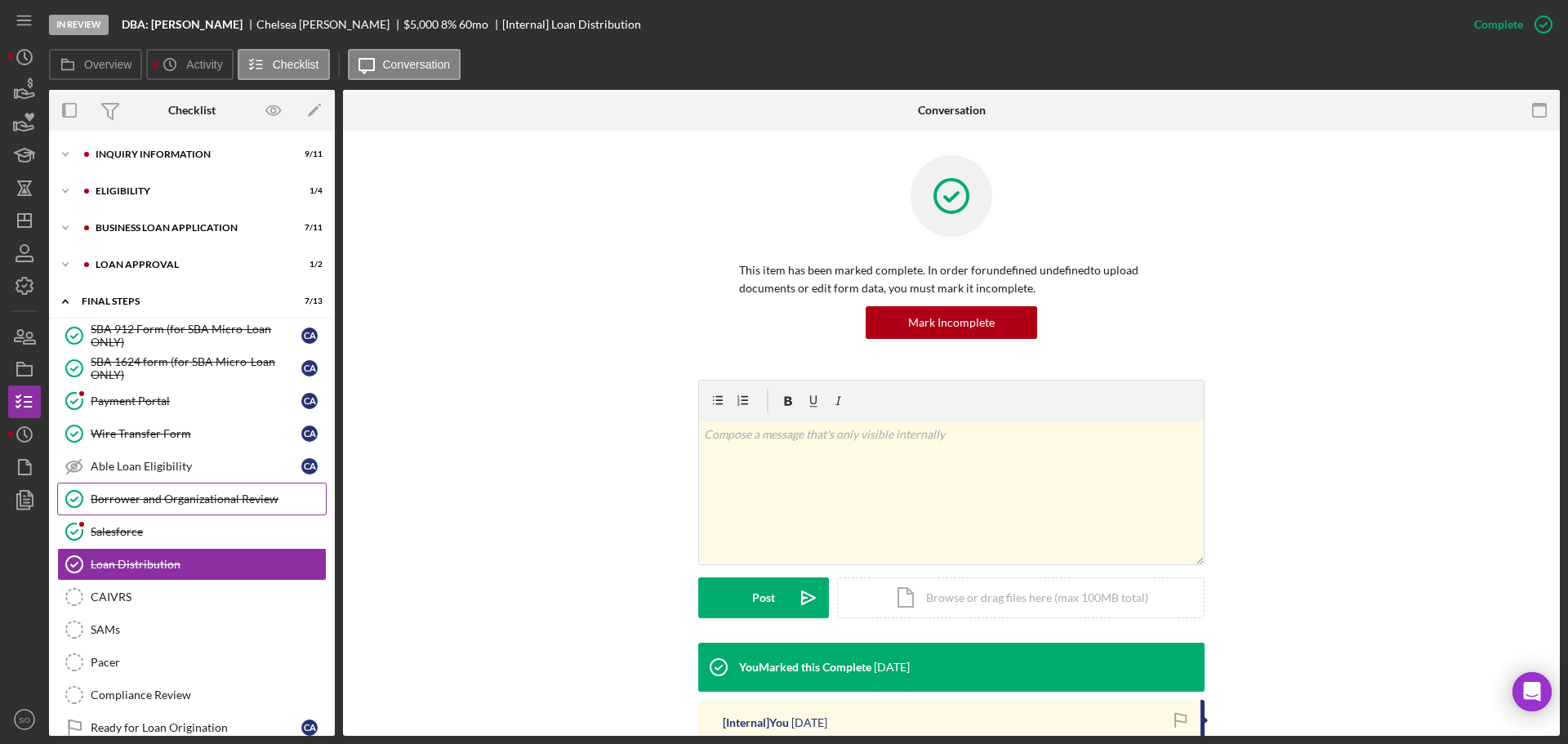
scroll to position [59, 0]
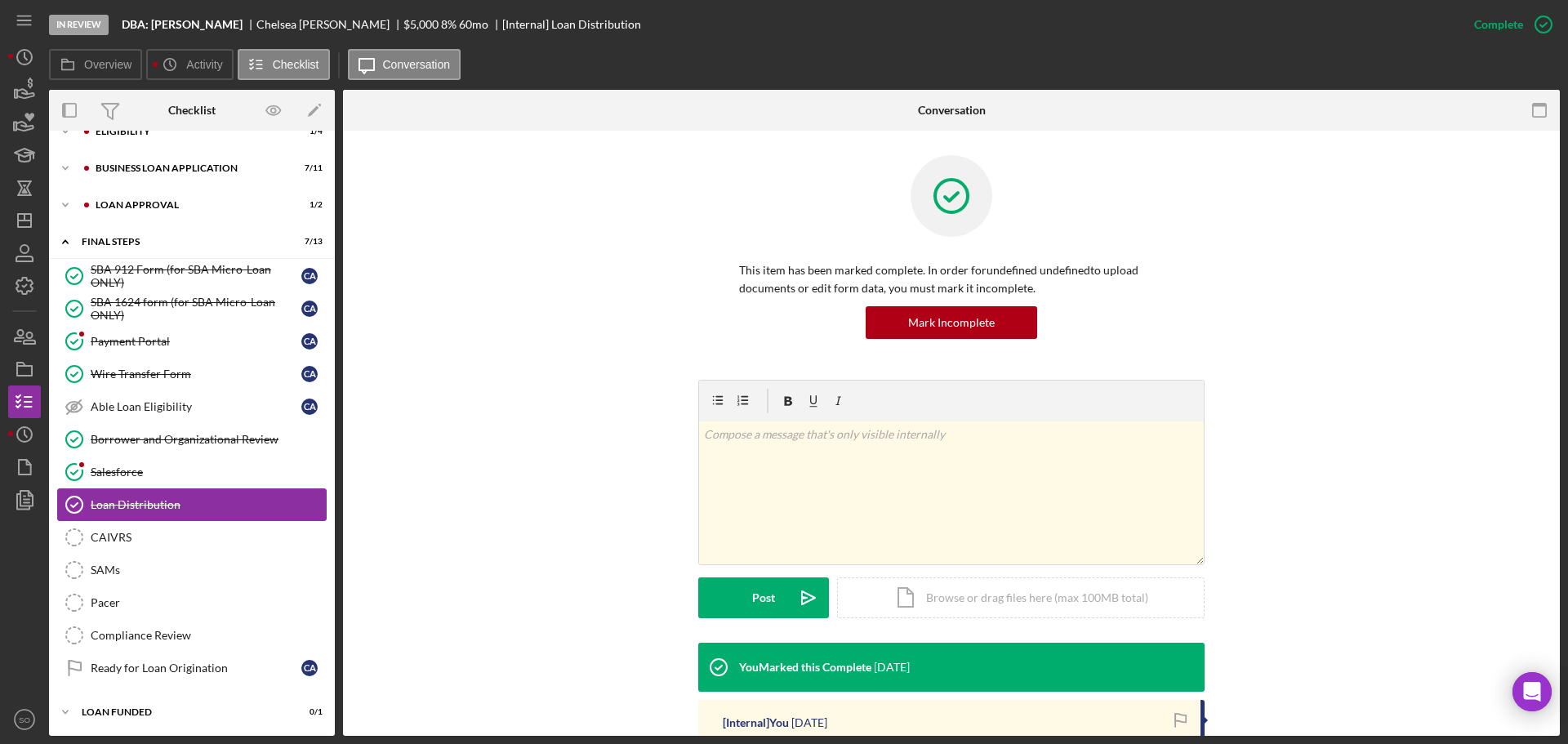
click at [175, 504] on div "Loan Distribution" at bounding box center [207, 504] width 235 height 13
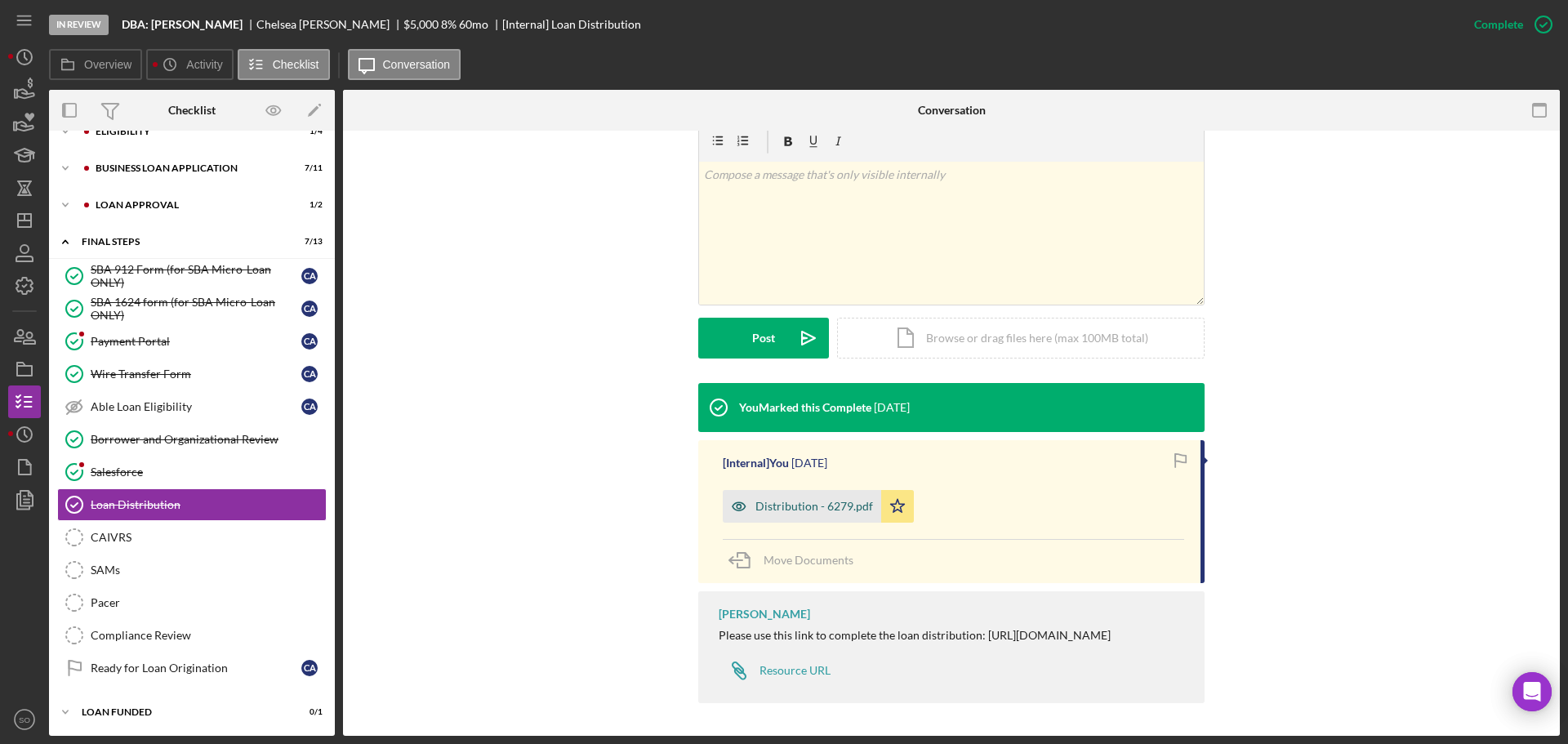
click at [831, 501] on div "Distribution - 6279.pdf" at bounding box center [802, 507] width 158 height 33
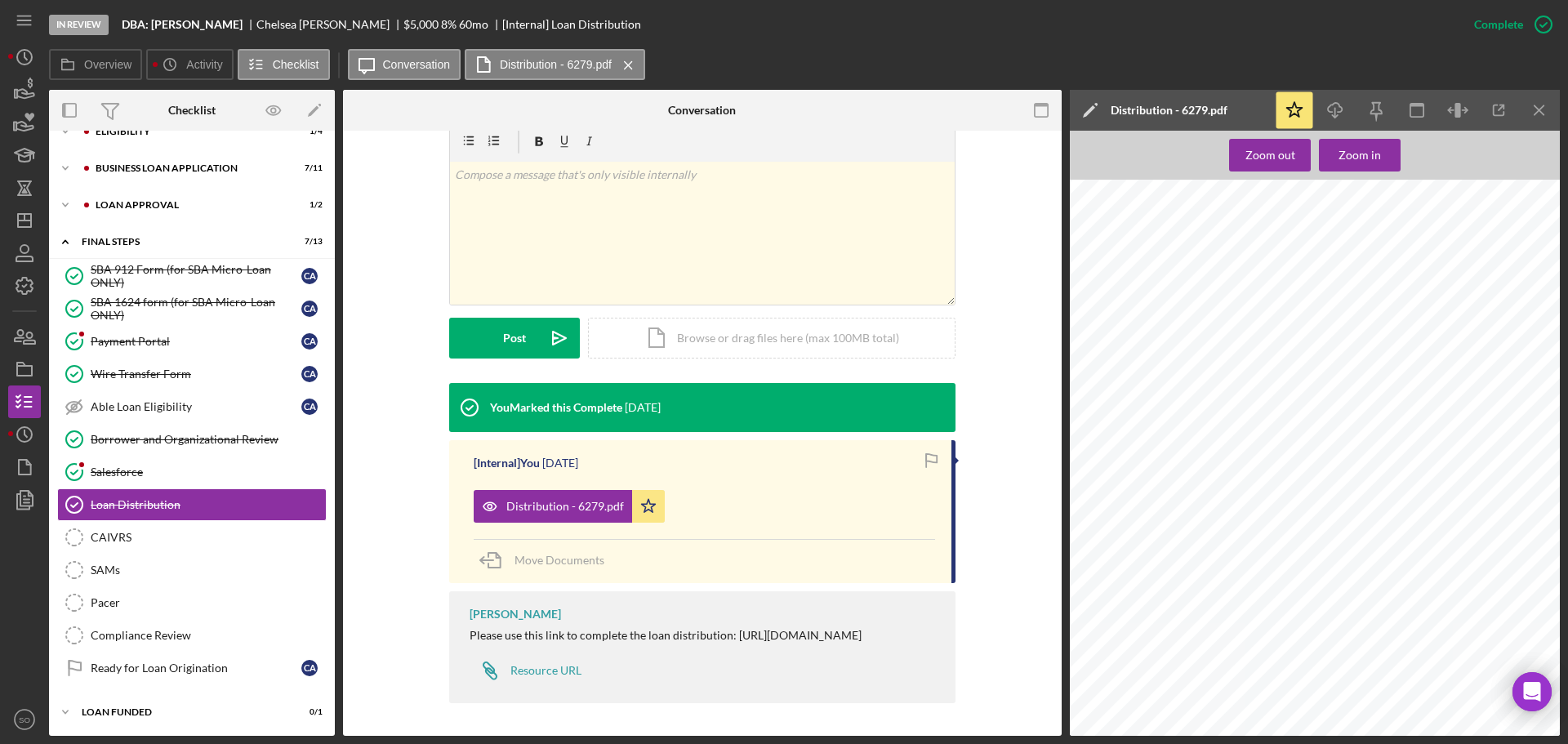
scroll to position [1307, 0]
click at [25, 339] on icon "button" at bounding box center [24, 335] width 40 height 40
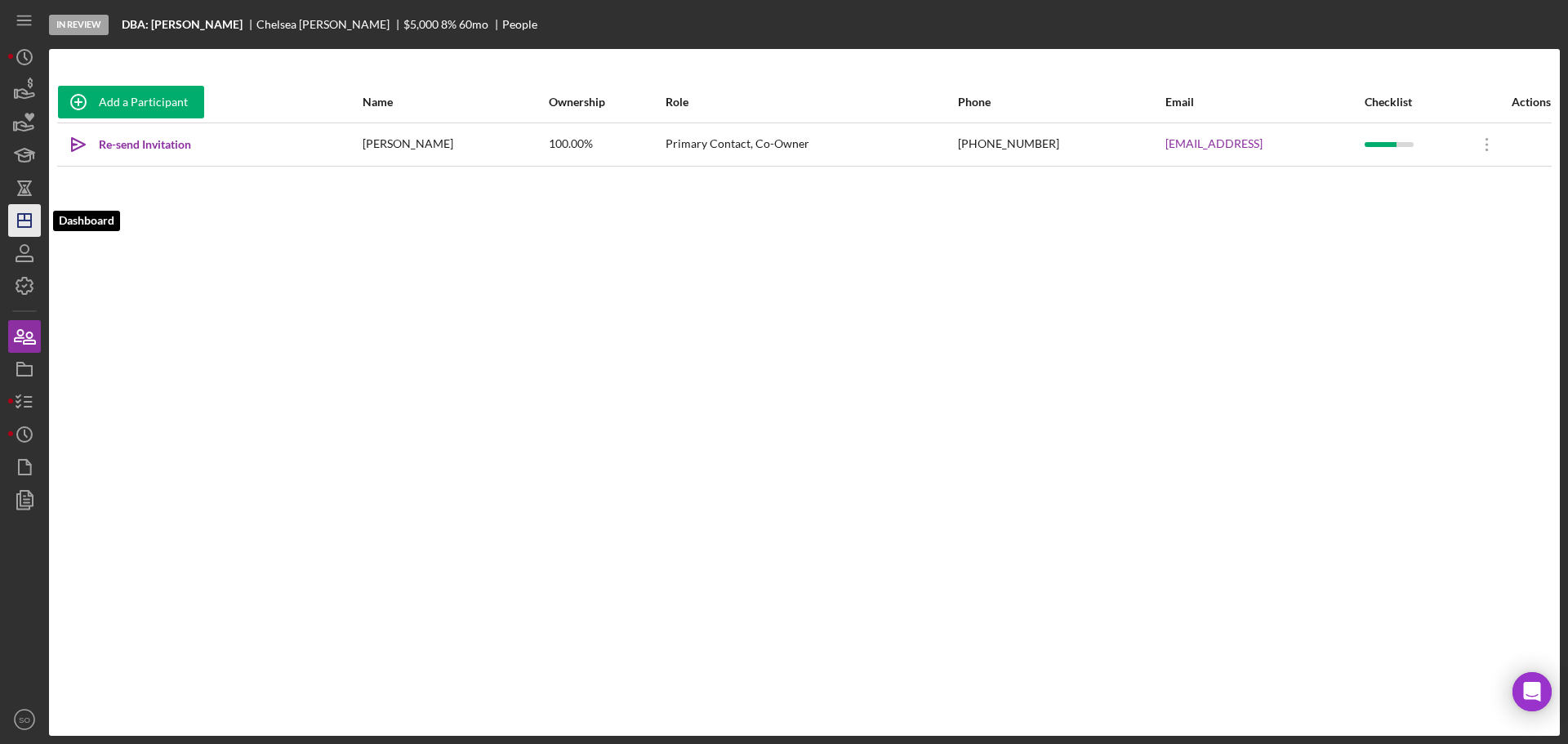
click at [23, 215] on polygon "button" at bounding box center [24, 220] width 13 height 13
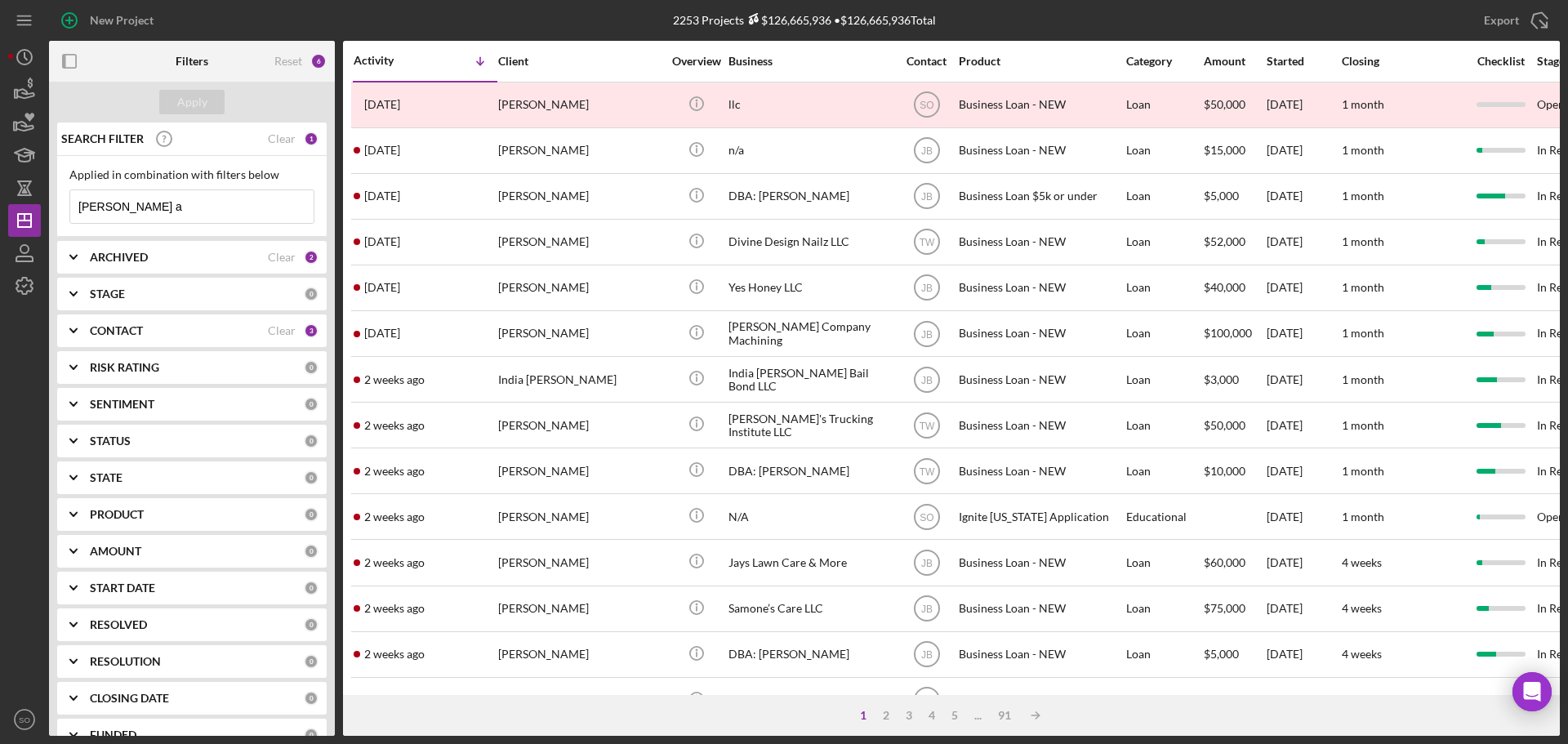
drag, startPoint x: 176, startPoint y: 207, endPoint x: 0, endPoint y: 217, distance: 176.3
click at [0, 217] on div "New Project 2253 Projects $126,665,936 • $126,665,936 Total chelsea a Export Ic…" at bounding box center [784, 372] width 1568 height 744
type input "india"
click at [184, 108] on div "Apply" at bounding box center [192, 101] width 30 height 24
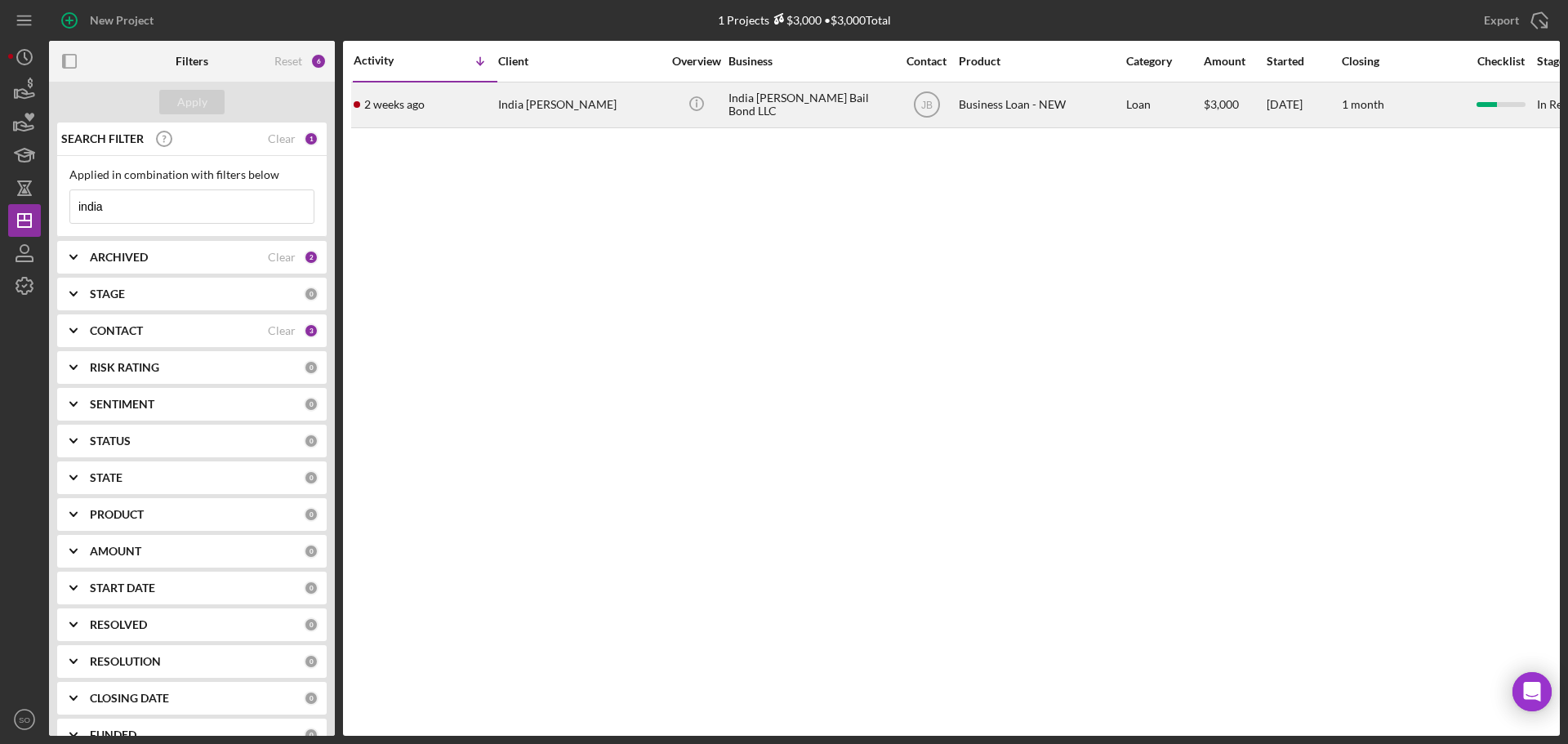
click at [446, 112] on div "2 weeks ago India Jordan Woods" at bounding box center [425, 105] width 143 height 43
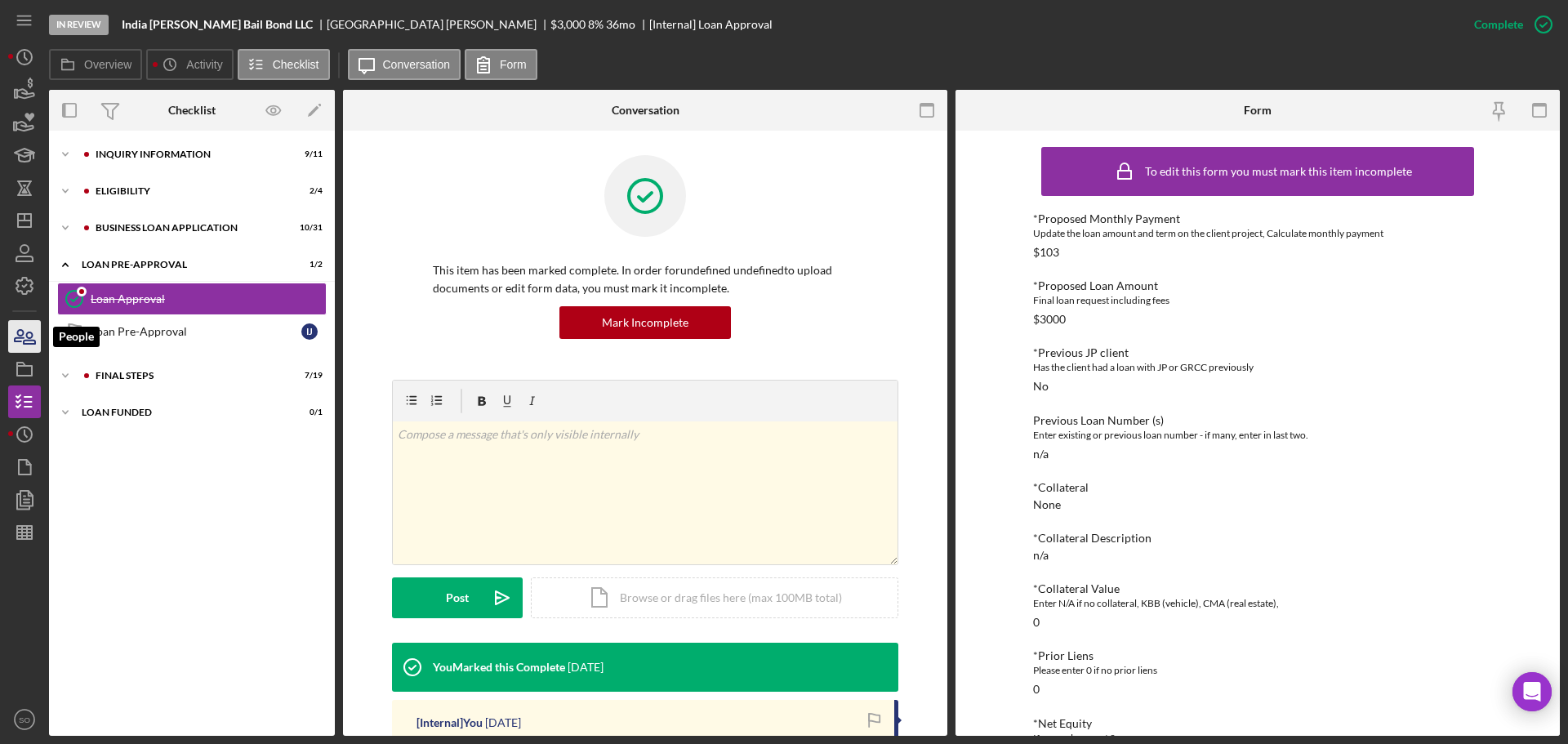
click at [25, 333] on icon "button" at bounding box center [24, 335] width 40 height 40
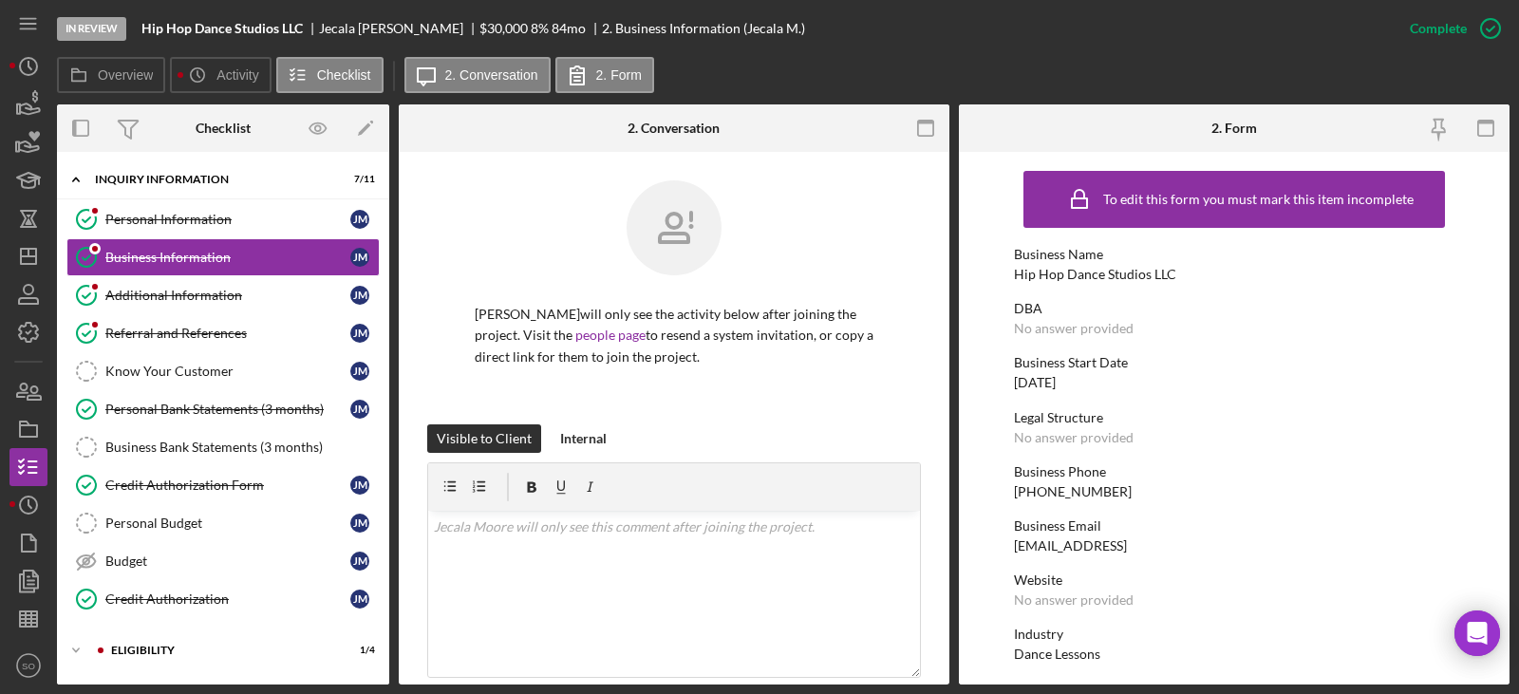
scroll to position [166, 0]
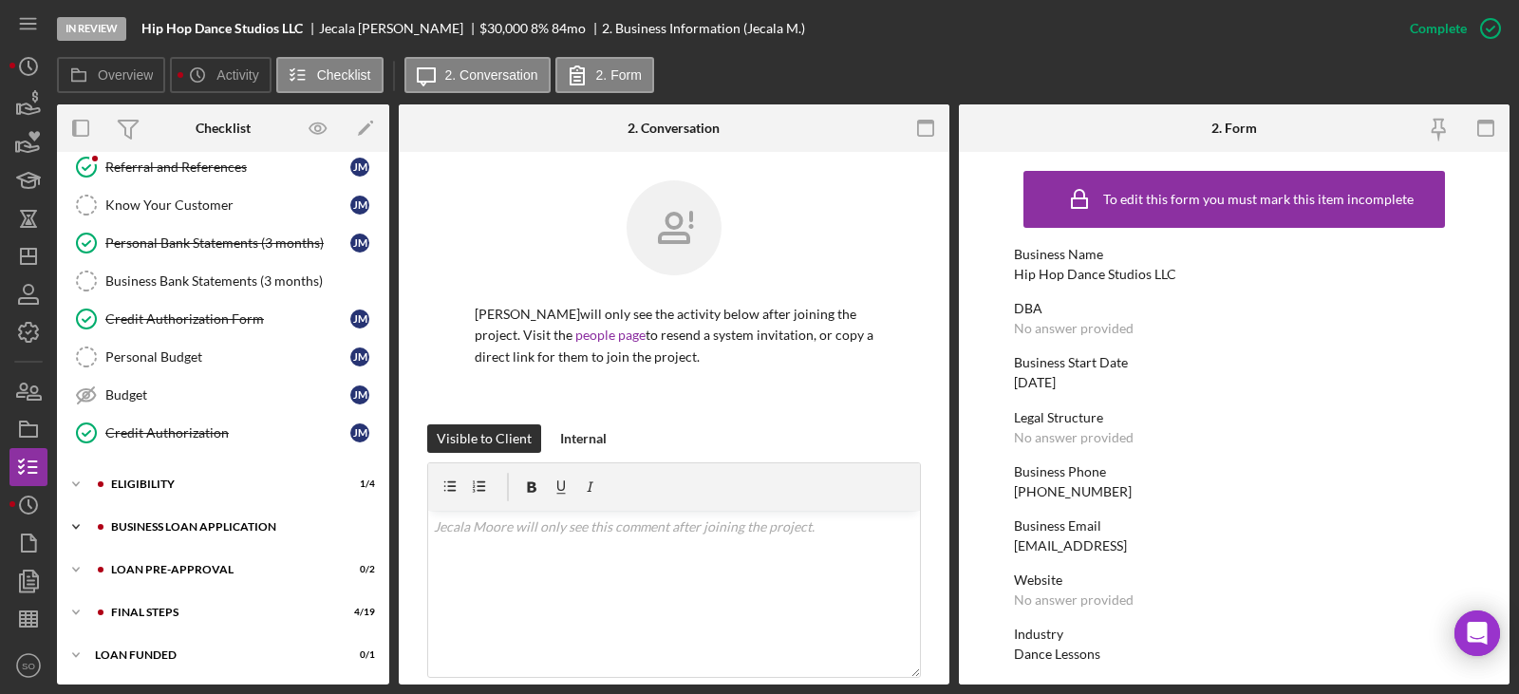
click at [223, 517] on div "Icon/Expander BUSINESS LOAN APPLICATION 11 / 31" at bounding box center [223, 527] width 332 height 38
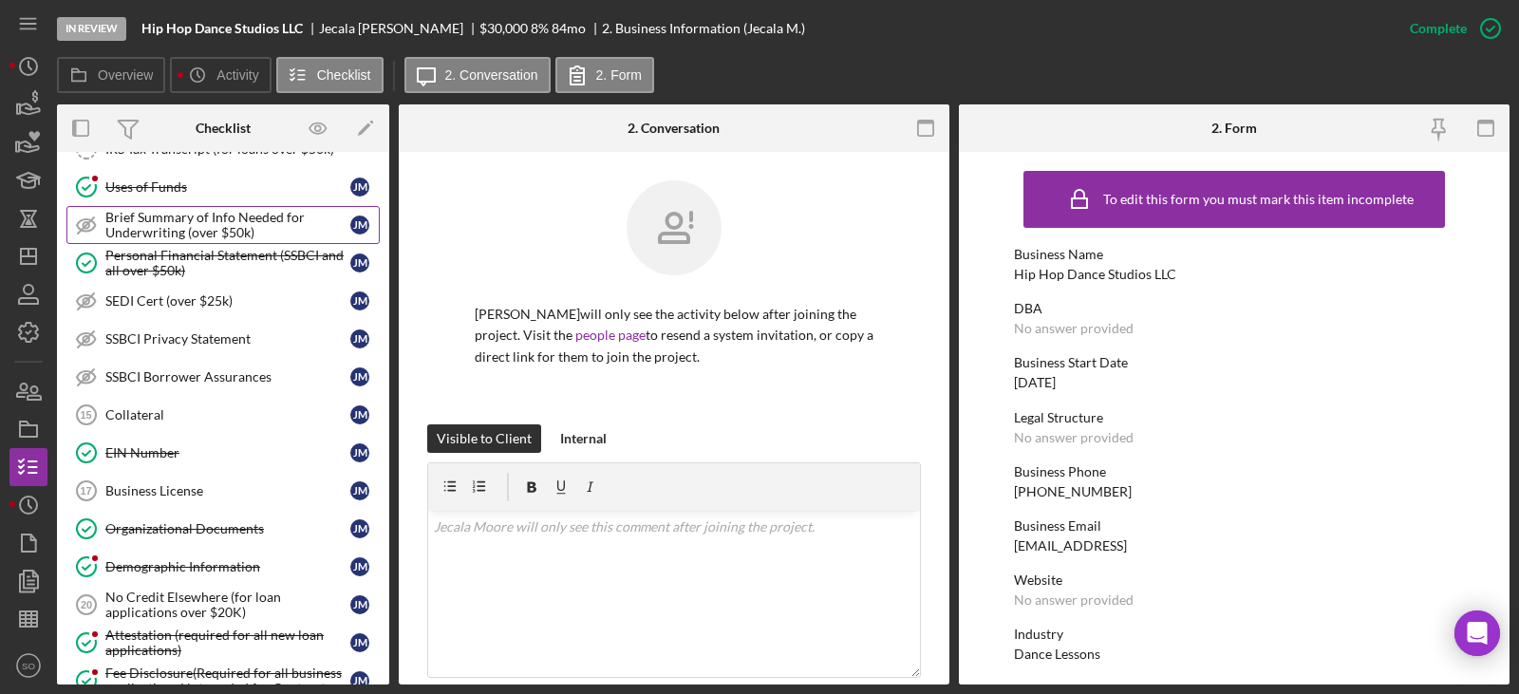
scroll to position [1354, 0]
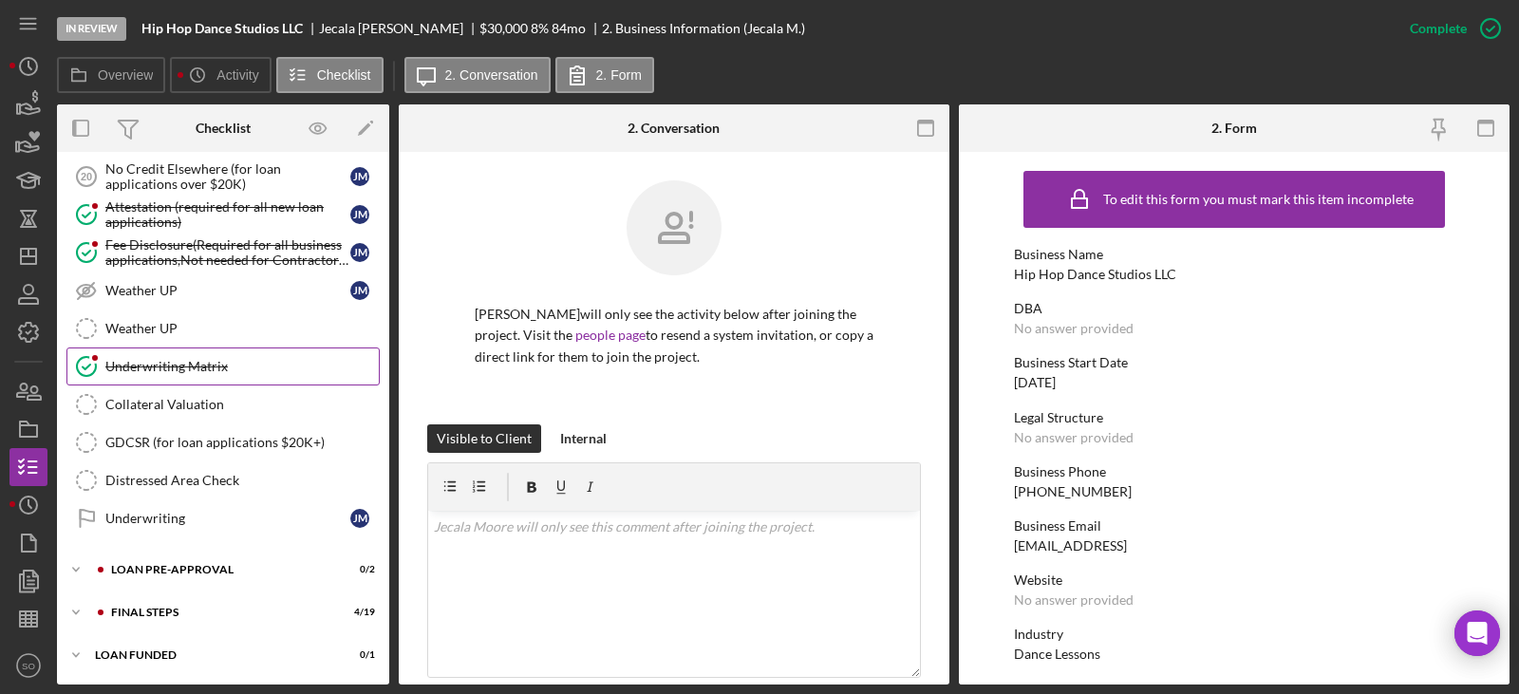
click at [184, 357] on link "Underwriting Matrix Underwriting Matrix" at bounding box center [222, 366] width 313 height 38
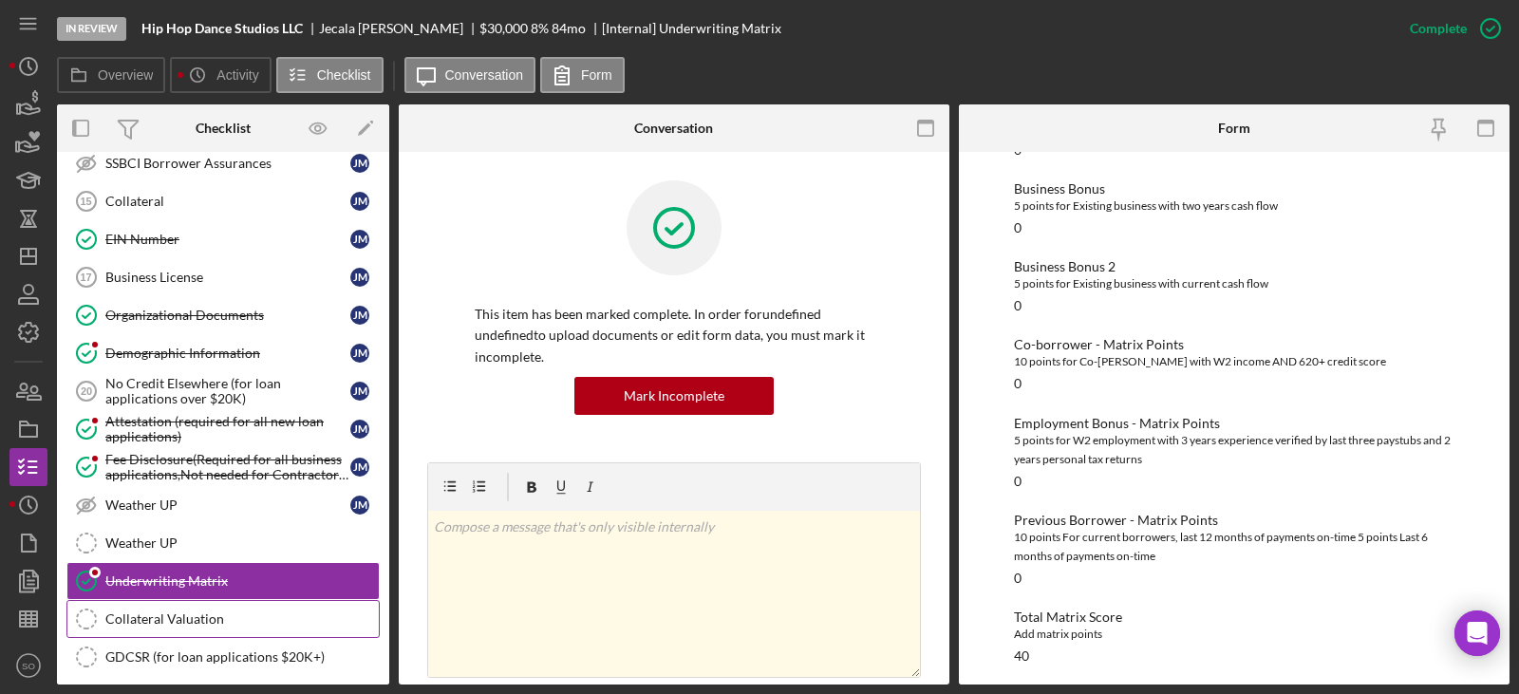
scroll to position [1354, 0]
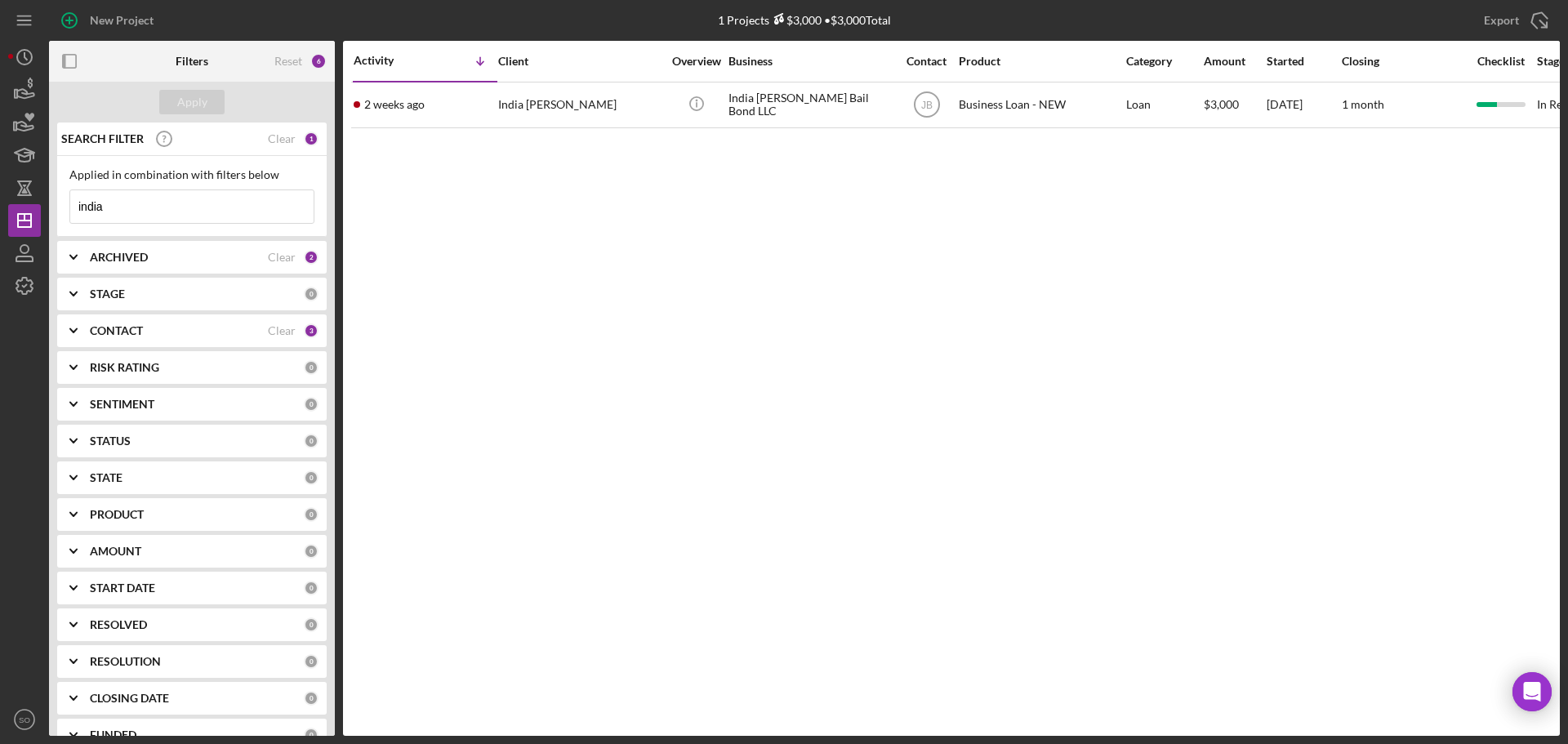
drag, startPoint x: 209, startPoint y: 214, endPoint x: 2, endPoint y: 181, distance: 209.6
click at [0, 181] on div "New Project 1 Projects $3,000 • $3,000 Total india Export Icon/Export Filters R…" at bounding box center [784, 372] width 1568 height 744
type input "[PERSON_NAME]"
click at [194, 95] on div "Apply" at bounding box center [192, 101] width 30 height 24
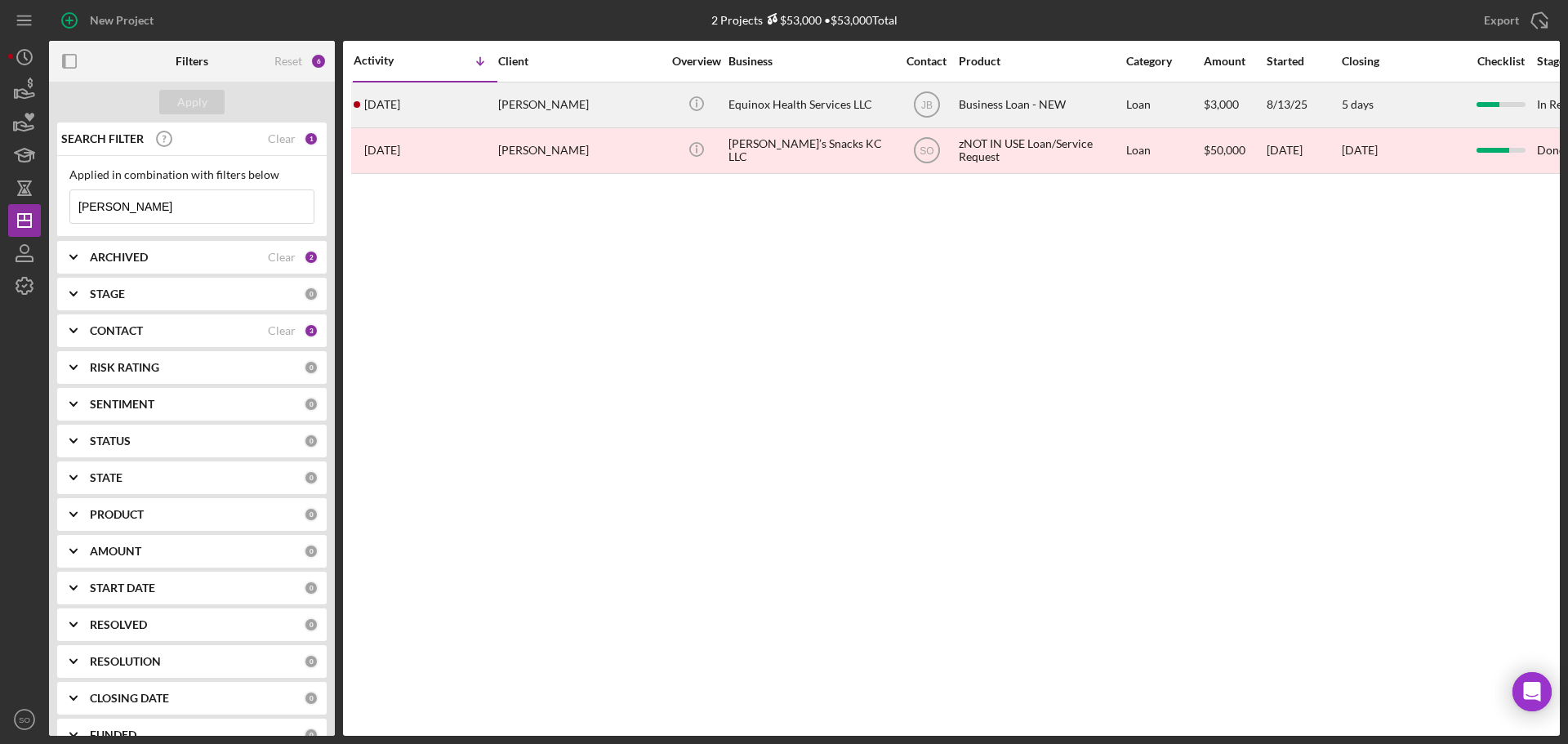
click at [533, 120] on div "Tisha Dillard" at bounding box center [580, 105] width 163 height 43
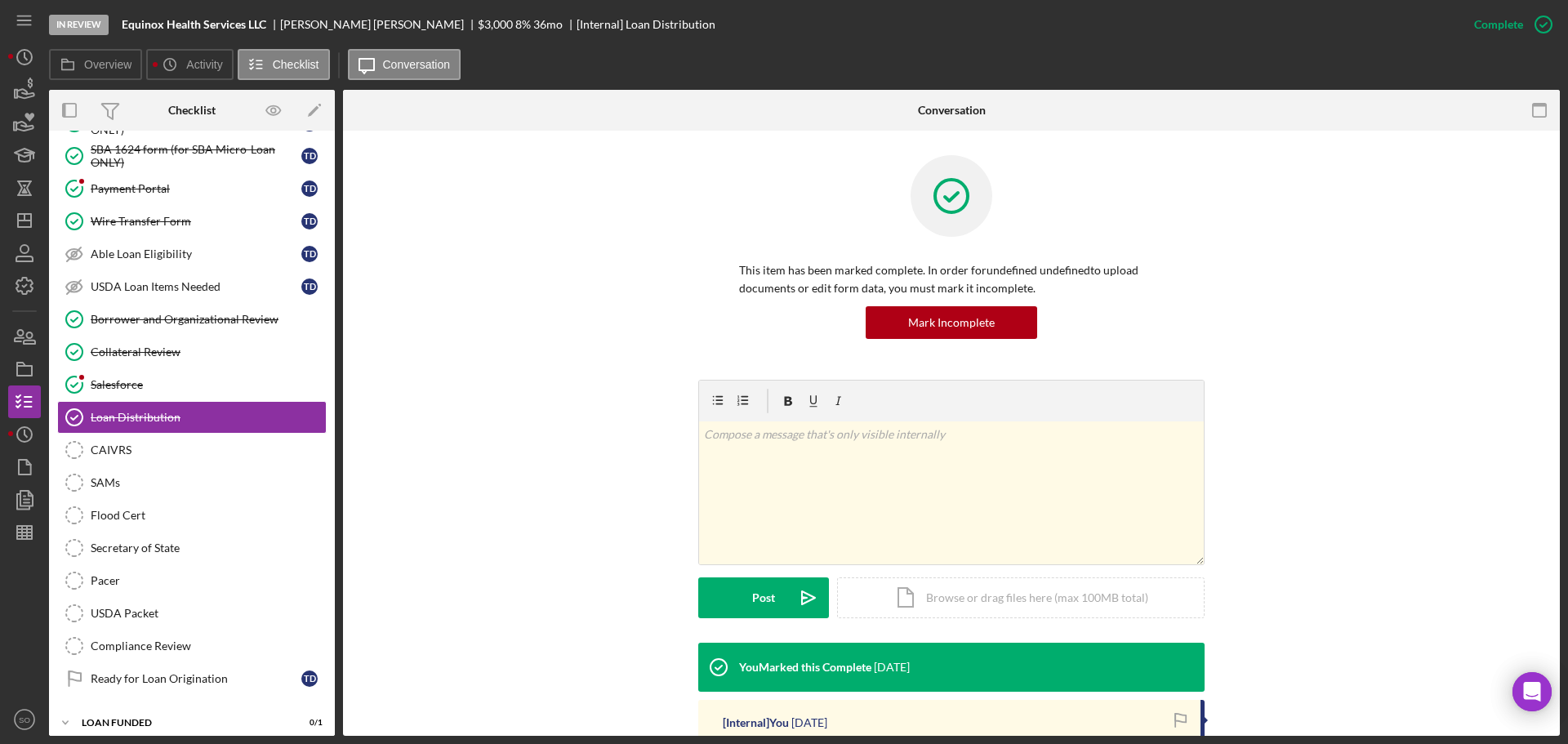
scroll to position [245, 0]
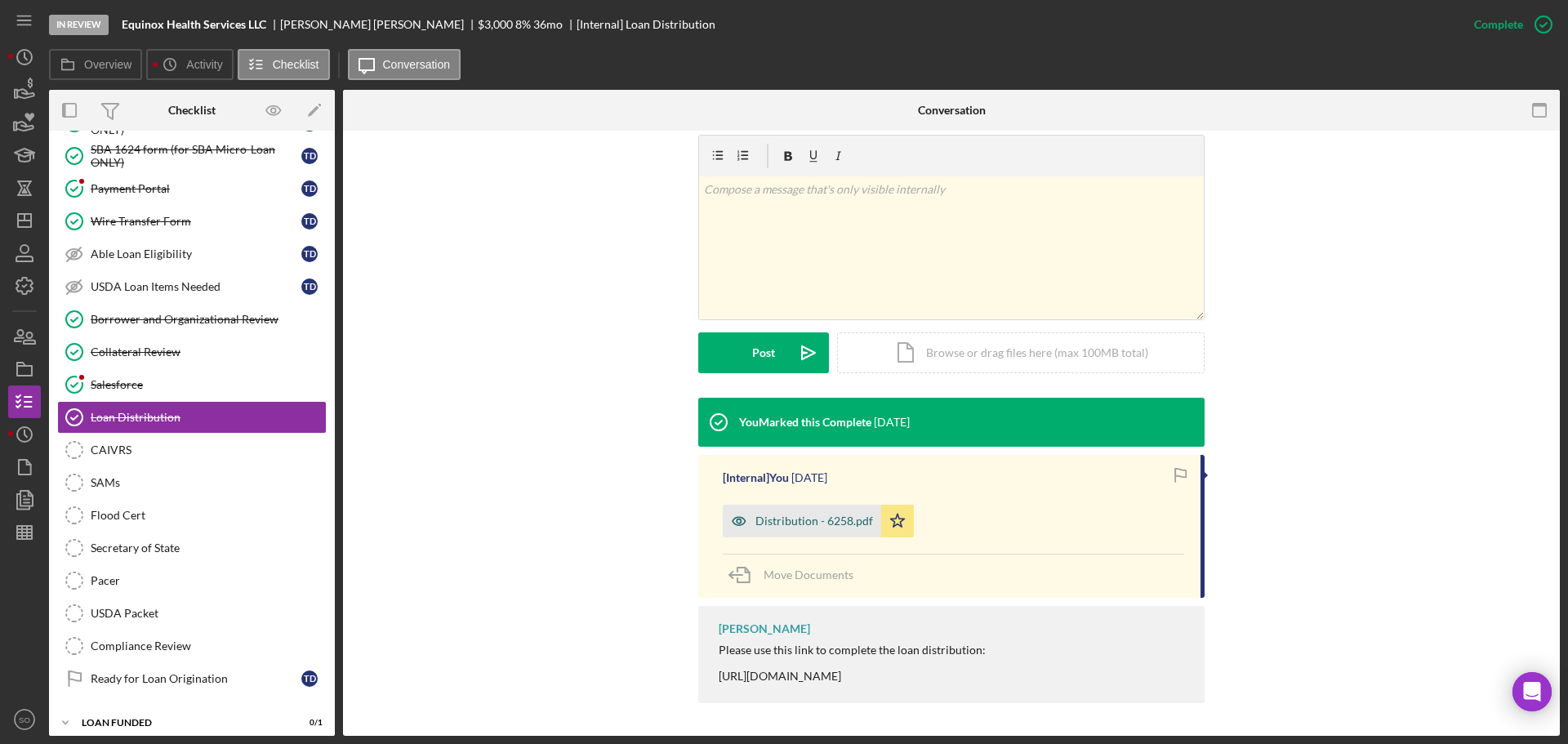
click at [816, 523] on div "Distribution - 6258.pdf" at bounding box center [814, 520] width 118 height 13
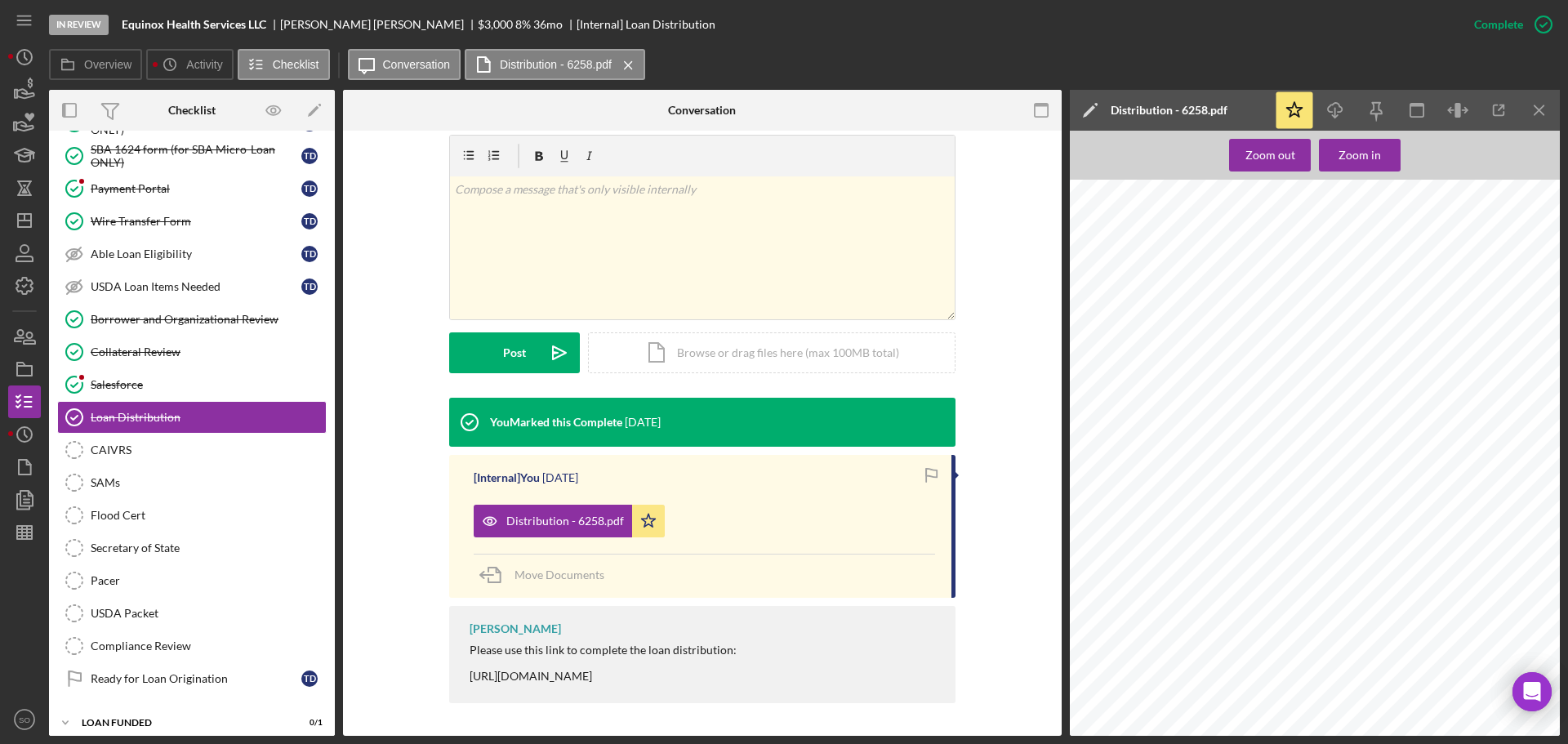
scroll to position [1470, 0]
click at [175, 222] on div "Wire Transfer Form" at bounding box center [195, 221] width 211 height 13
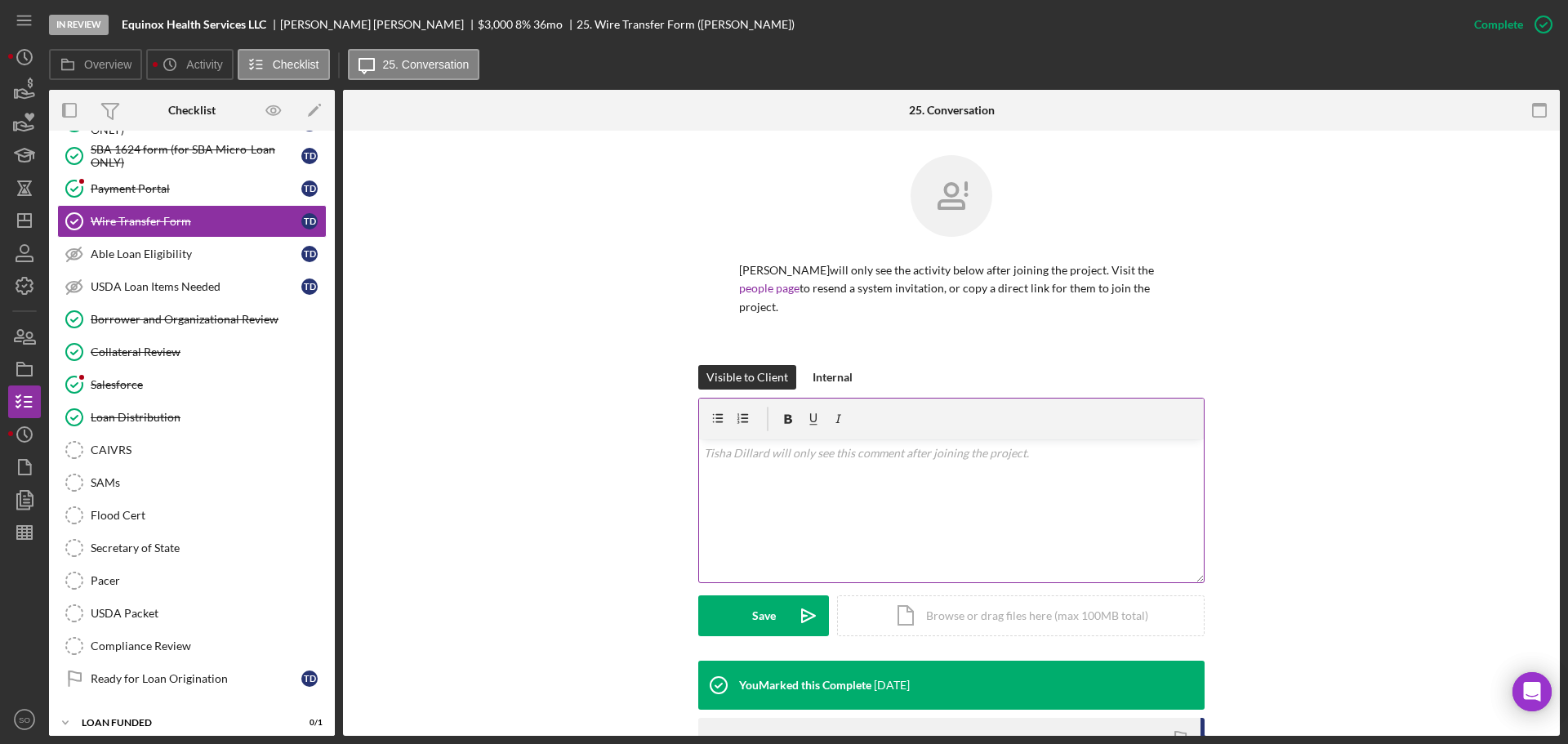
scroll to position [232, 0]
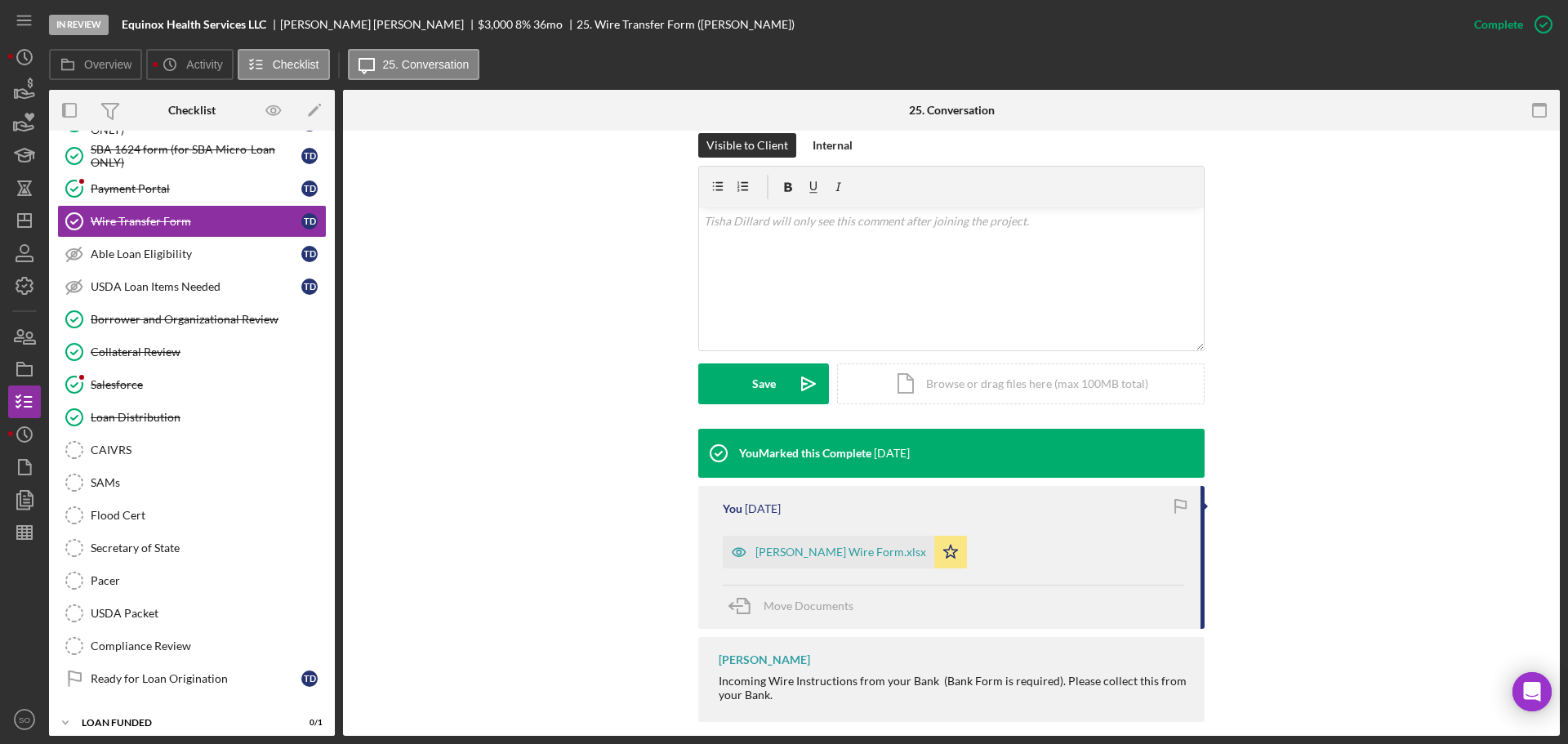
click at [874, 545] on div "Tisha Dillard Wire Form.xlsx" at bounding box center [840, 551] width 170 height 13
